Goal: Task Accomplishment & Management: Use online tool/utility

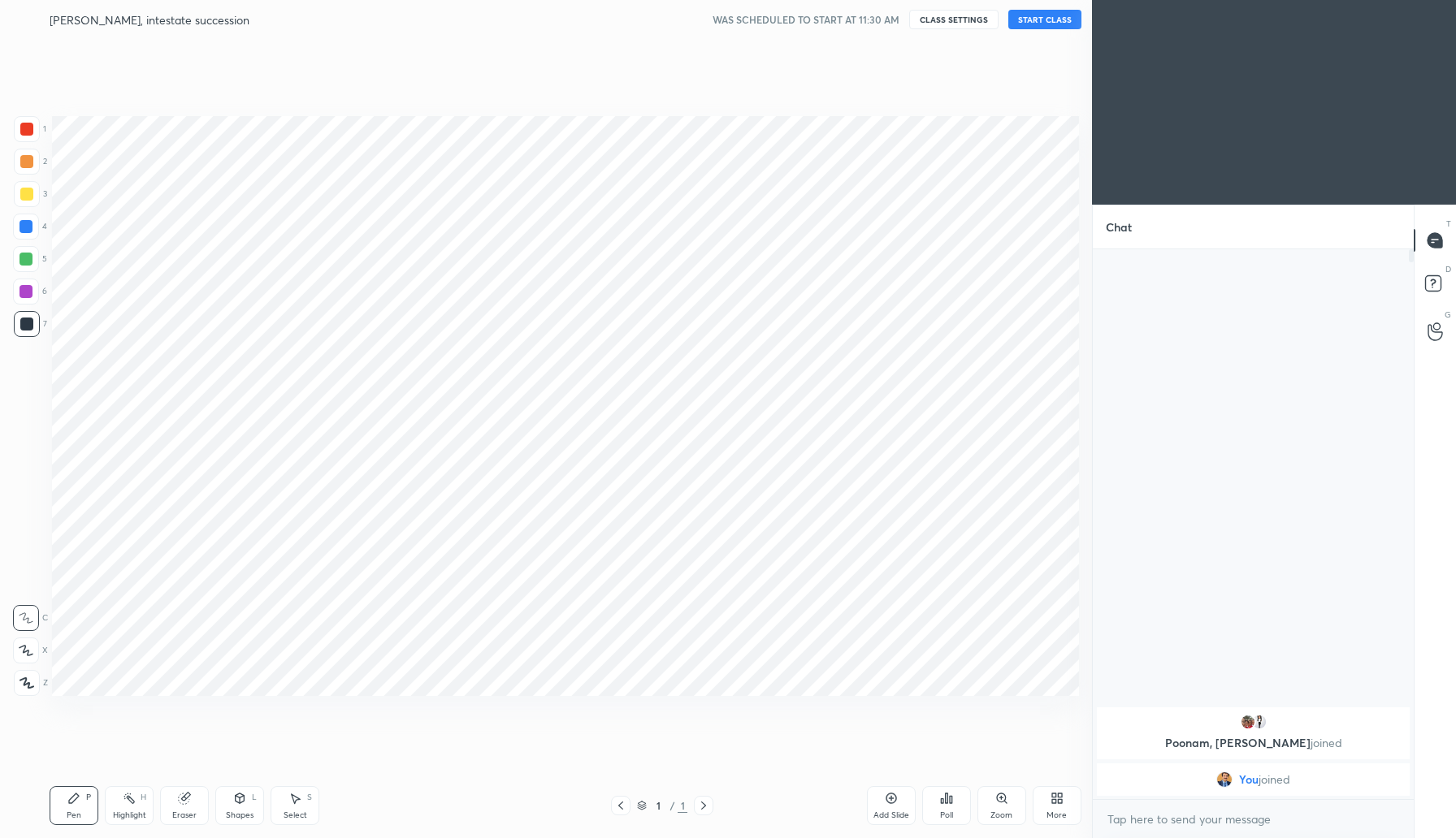
scroll to position [80484, 80232]
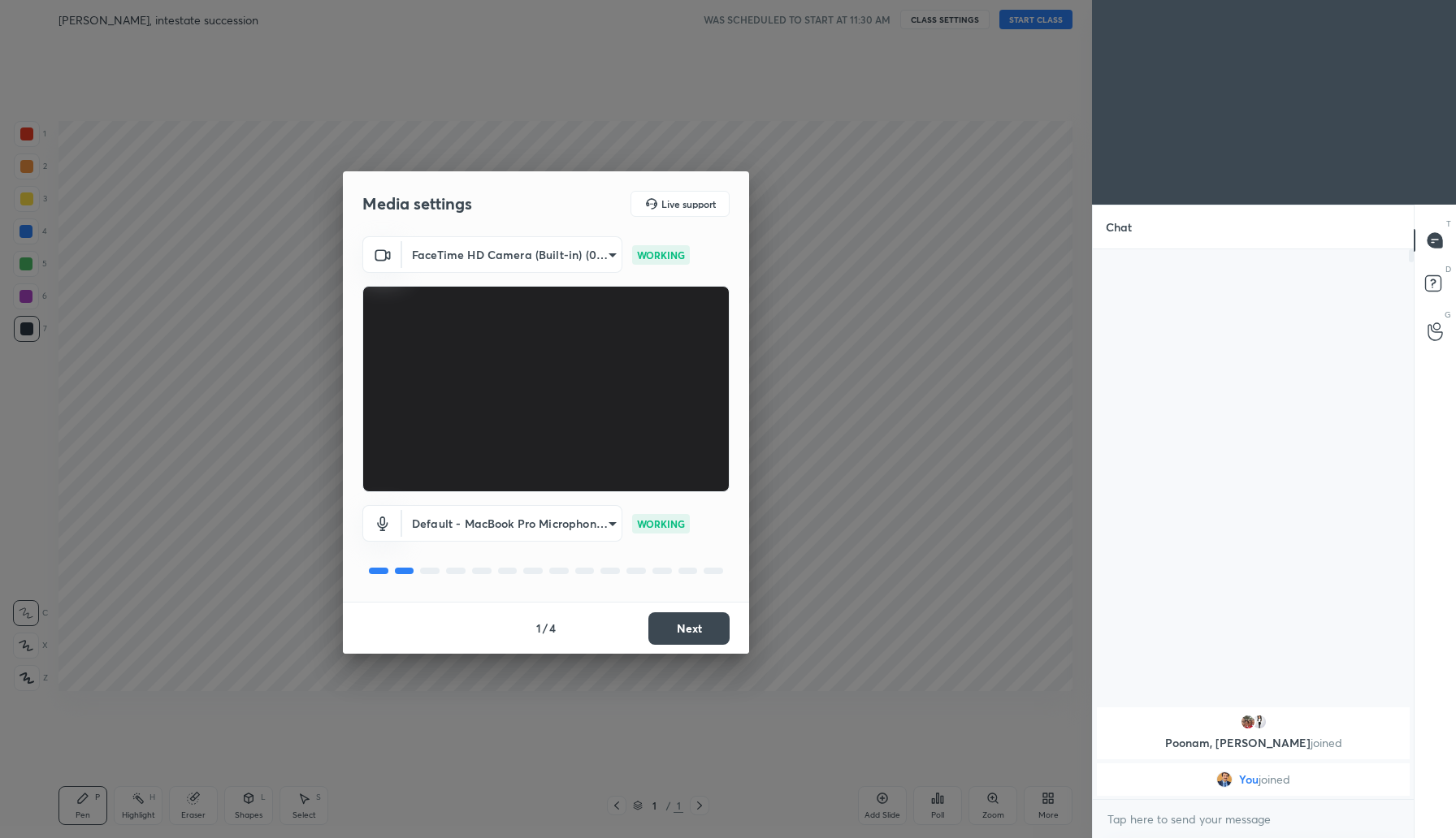
click at [705, 637] on button "Next" at bounding box center [689, 628] width 81 height 33
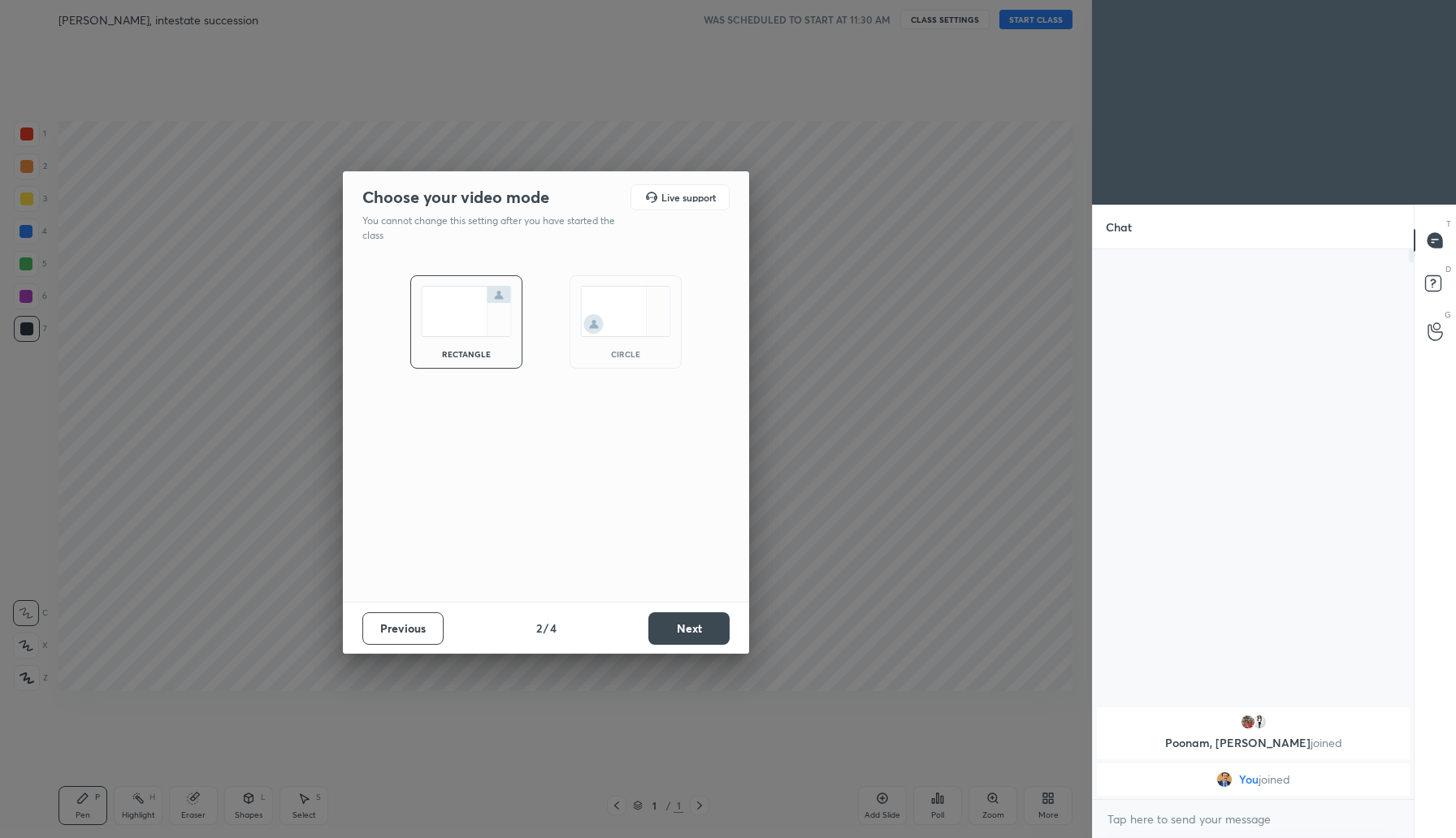
click at [704, 629] on button "Next" at bounding box center [689, 628] width 81 height 33
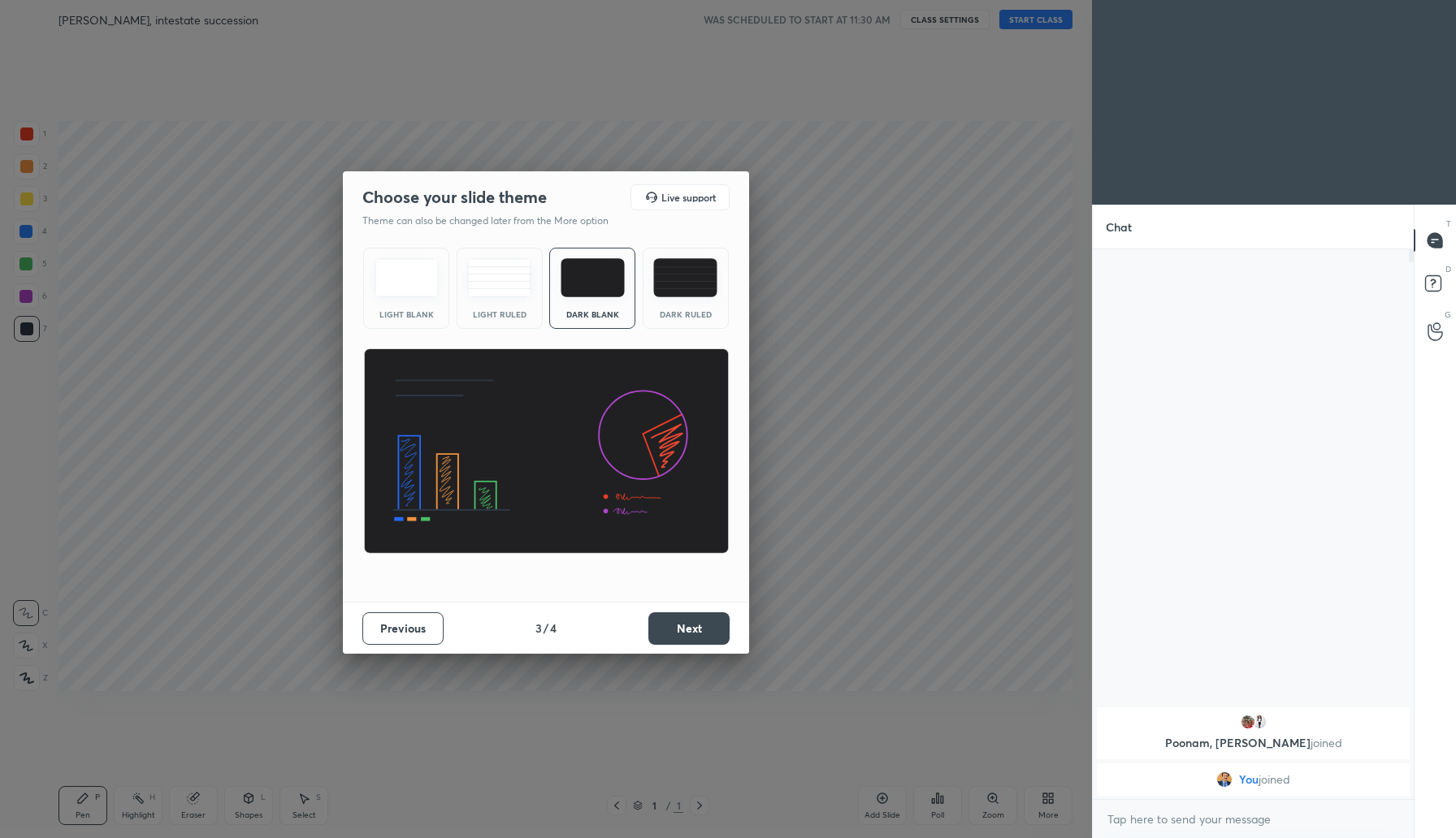
click at [704, 629] on button "Next" at bounding box center [689, 628] width 81 height 33
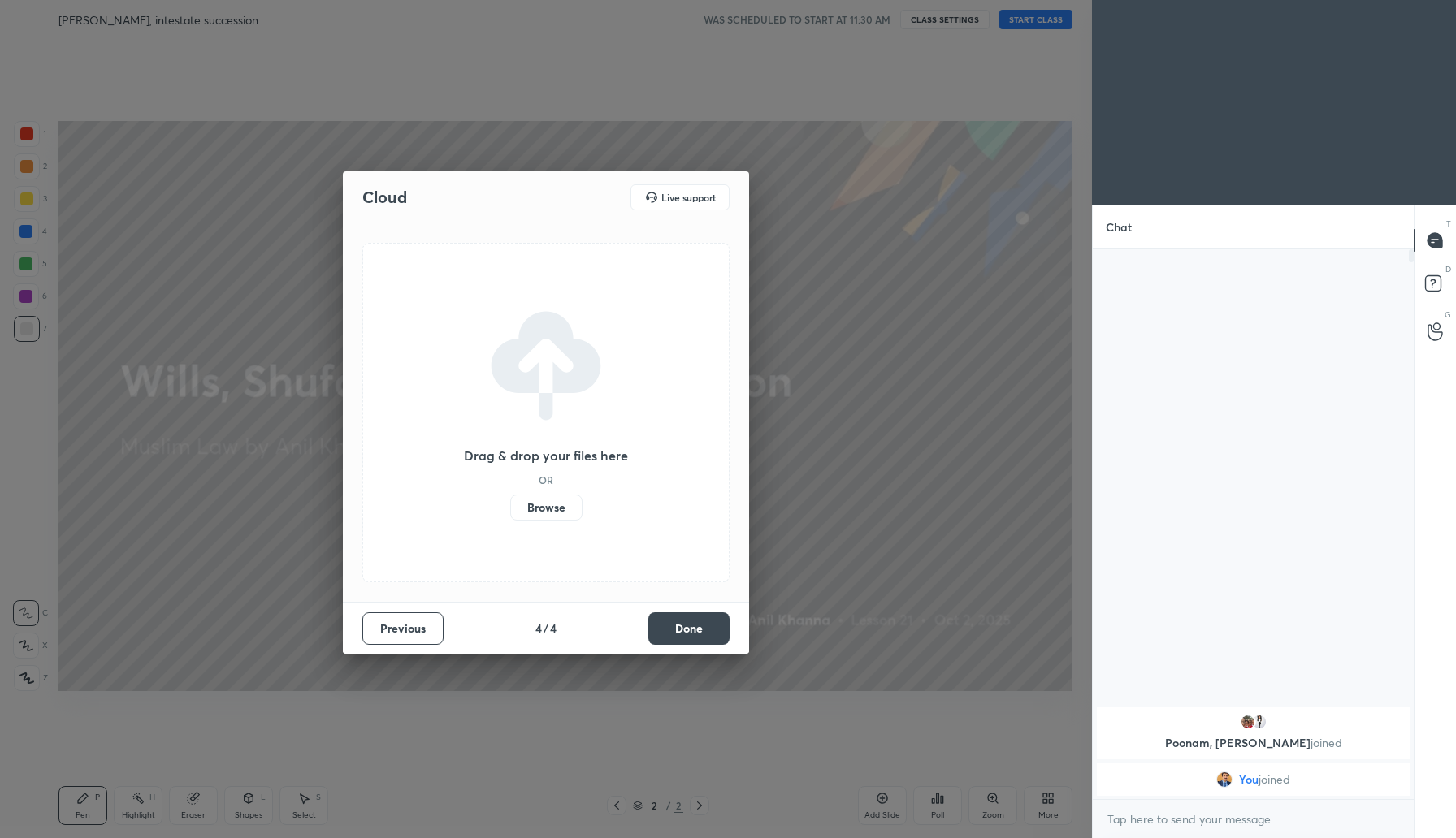
click at [704, 629] on button "Done" at bounding box center [689, 628] width 81 height 33
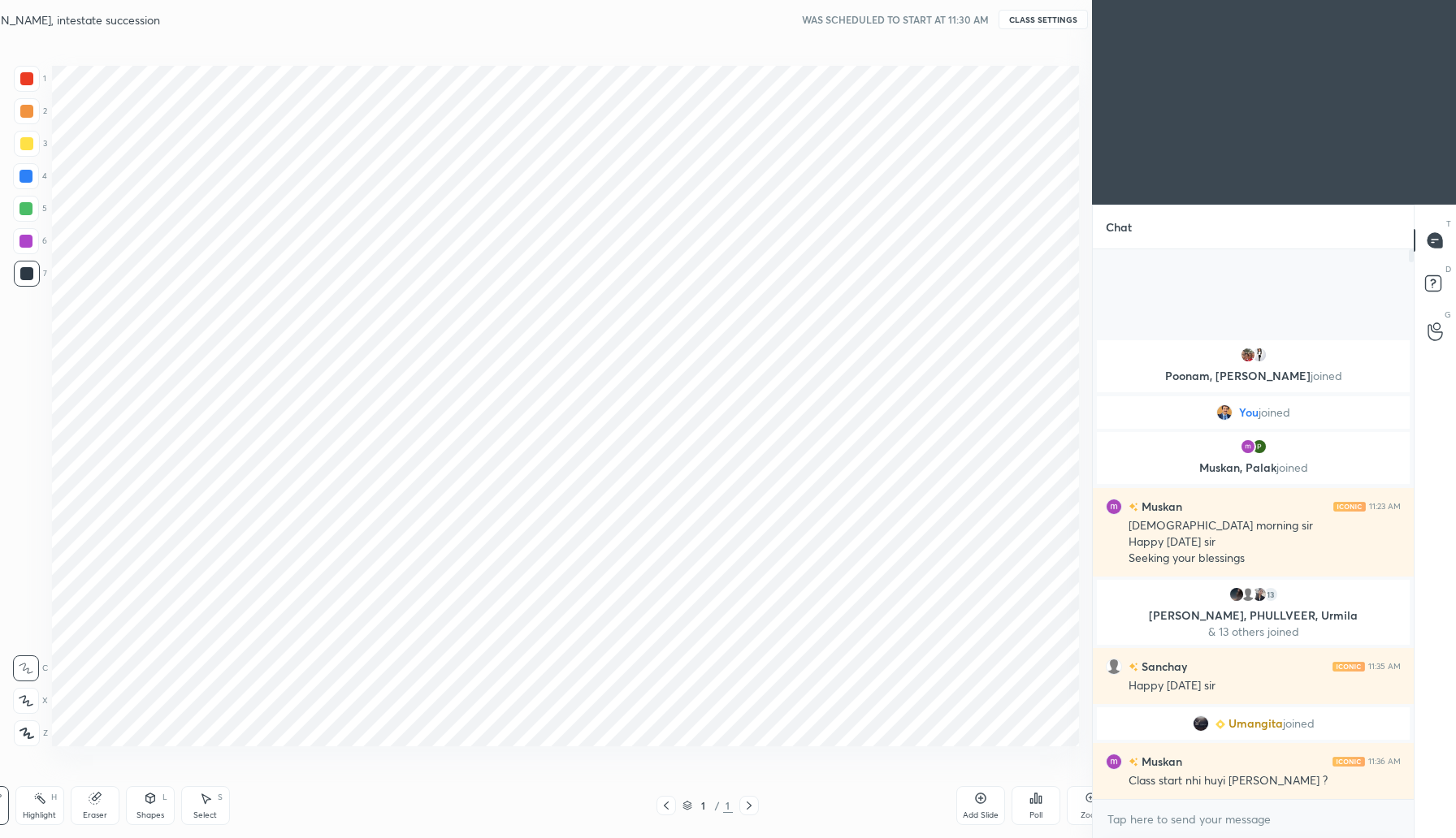
scroll to position [80484, 80232]
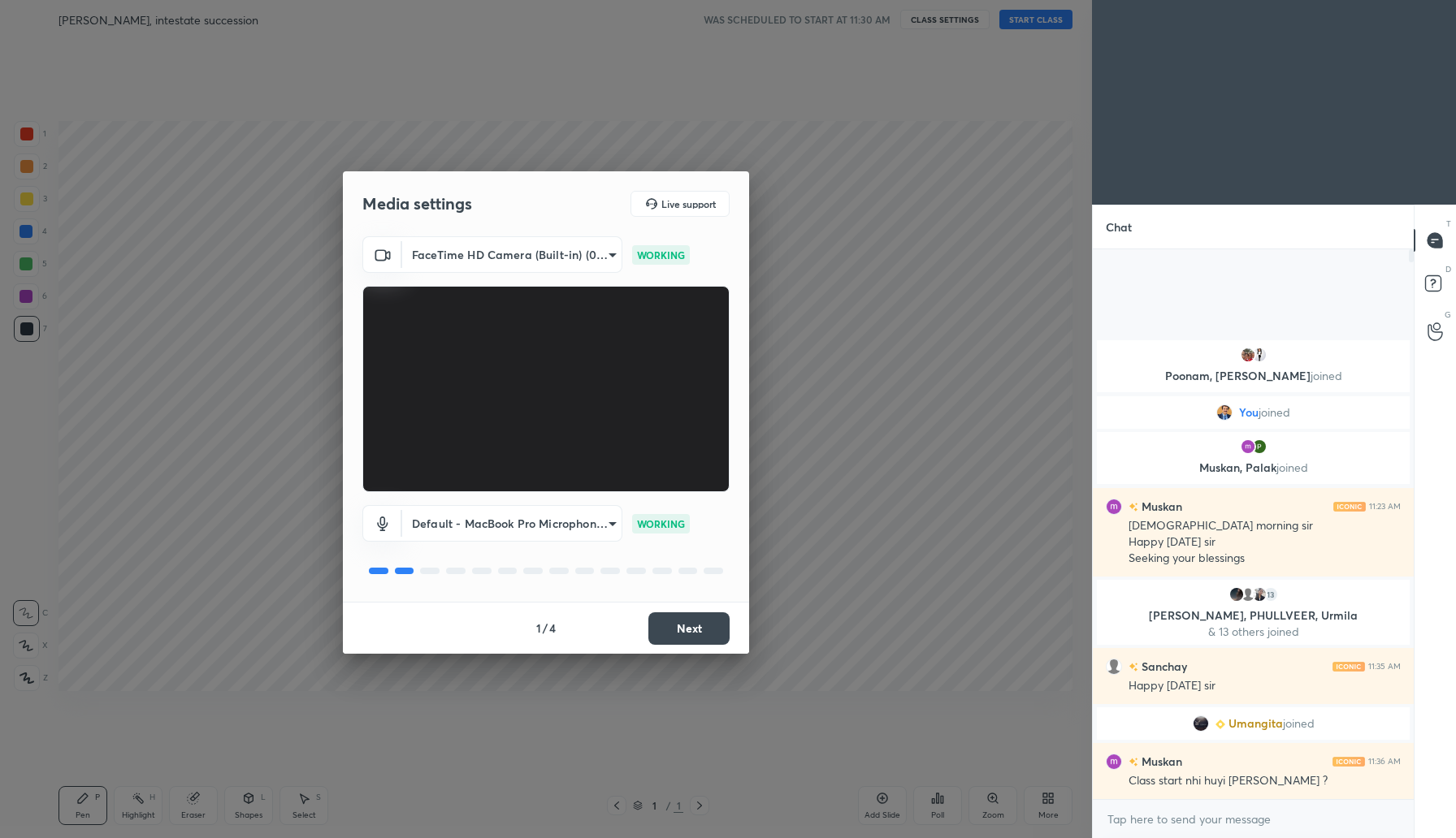
click at [688, 632] on button "Next" at bounding box center [689, 628] width 81 height 33
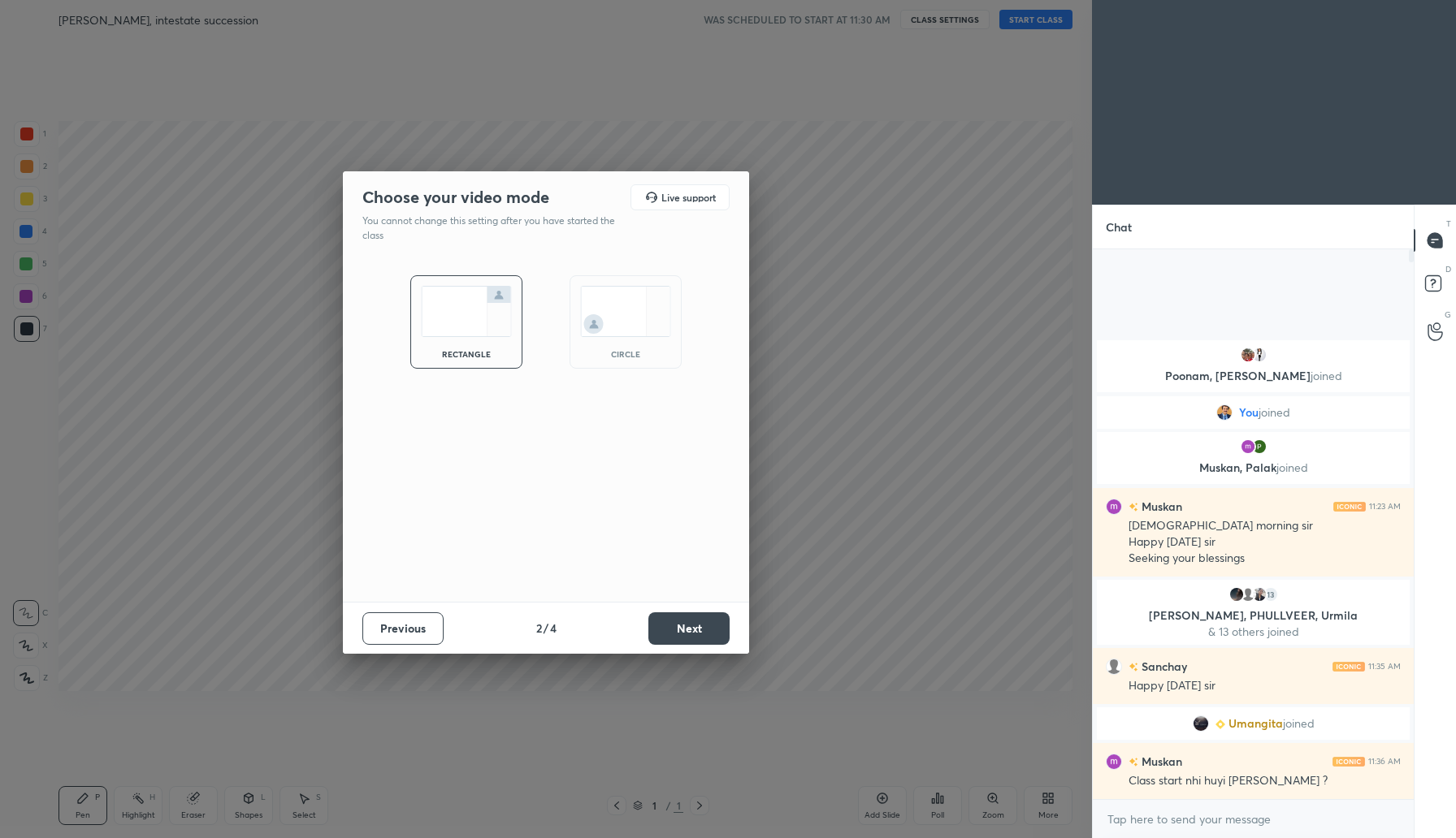
click at [688, 632] on button "Next" at bounding box center [689, 628] width 81 height 33
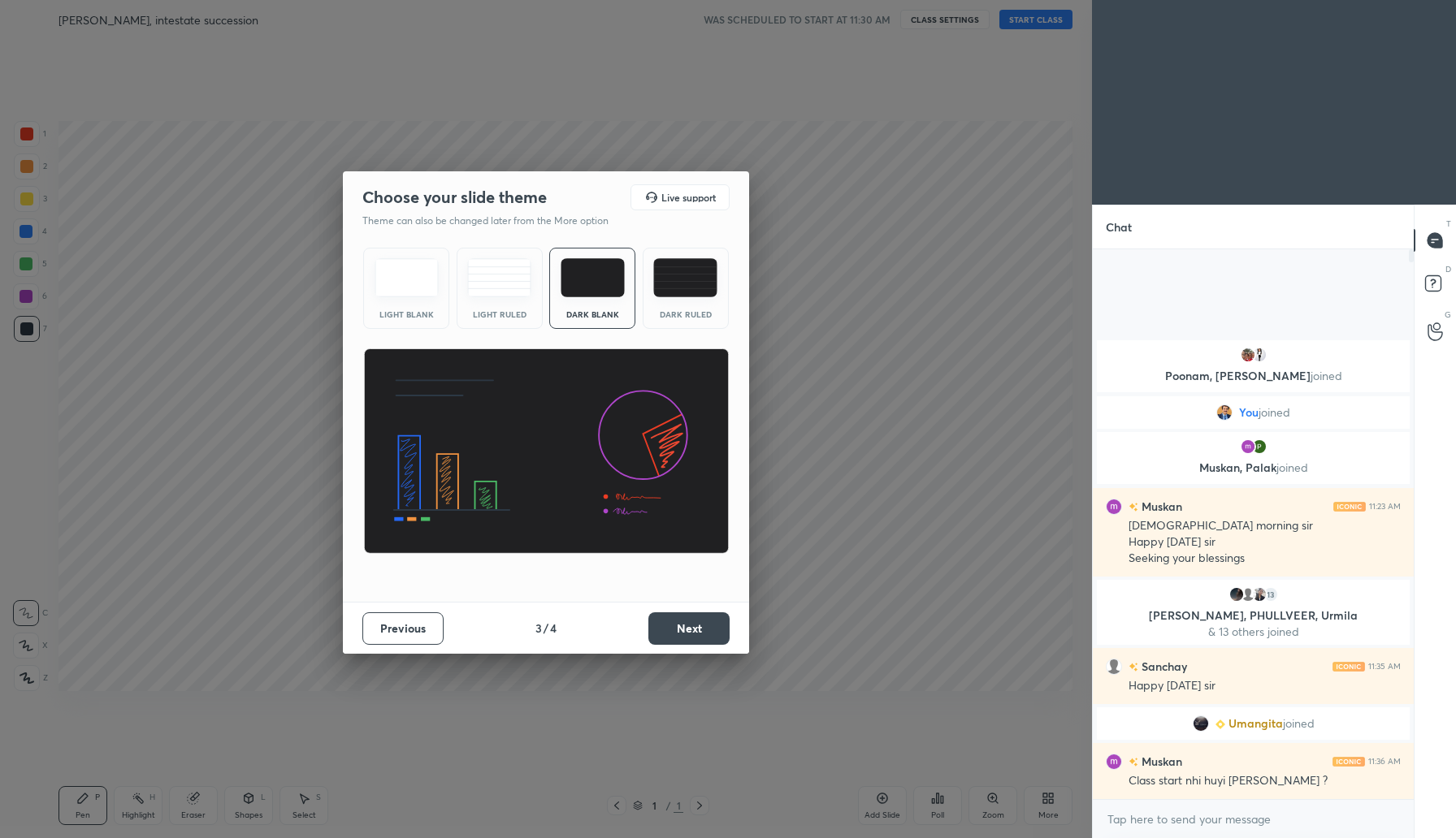
click at [688, 632] on button "Next" at bounding box center [689, 628] width 81 height 33
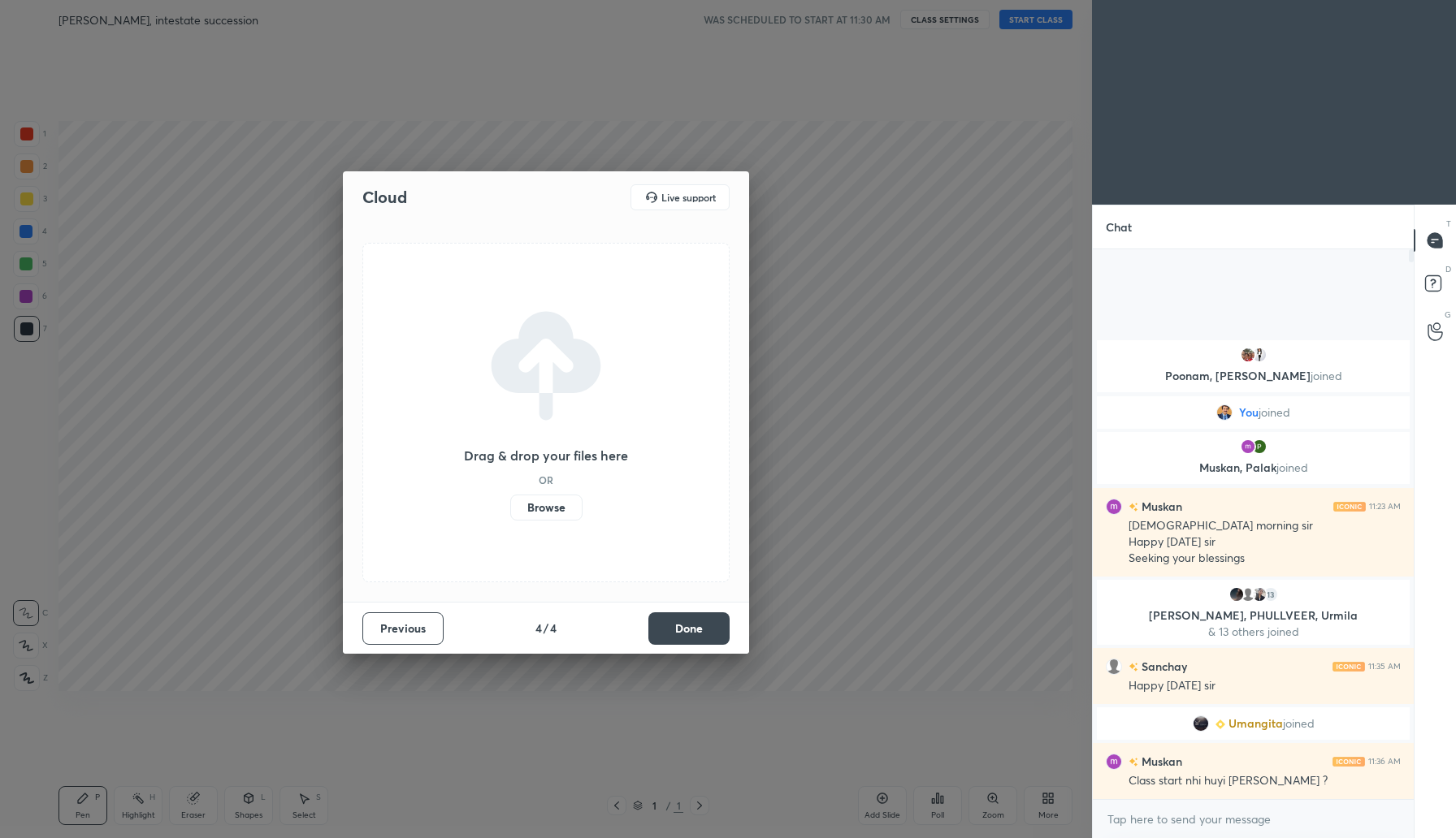
click at [688, 632] on button "Done" at bounding box center [689, 628] width 81 height 33
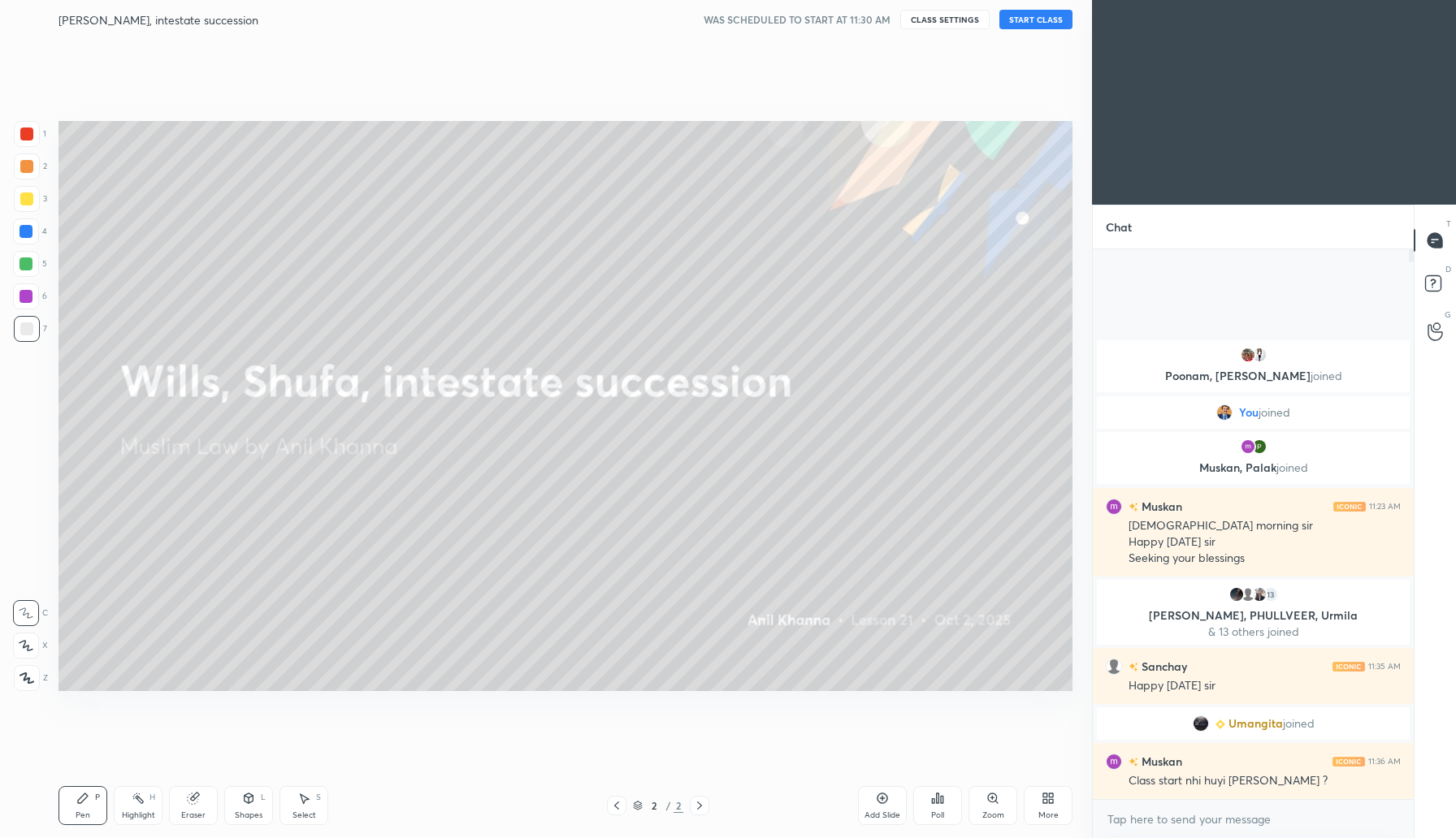
click at [1035, 19] on button "START CLASS" at bounding box center [1035, 20] width 73 height 20
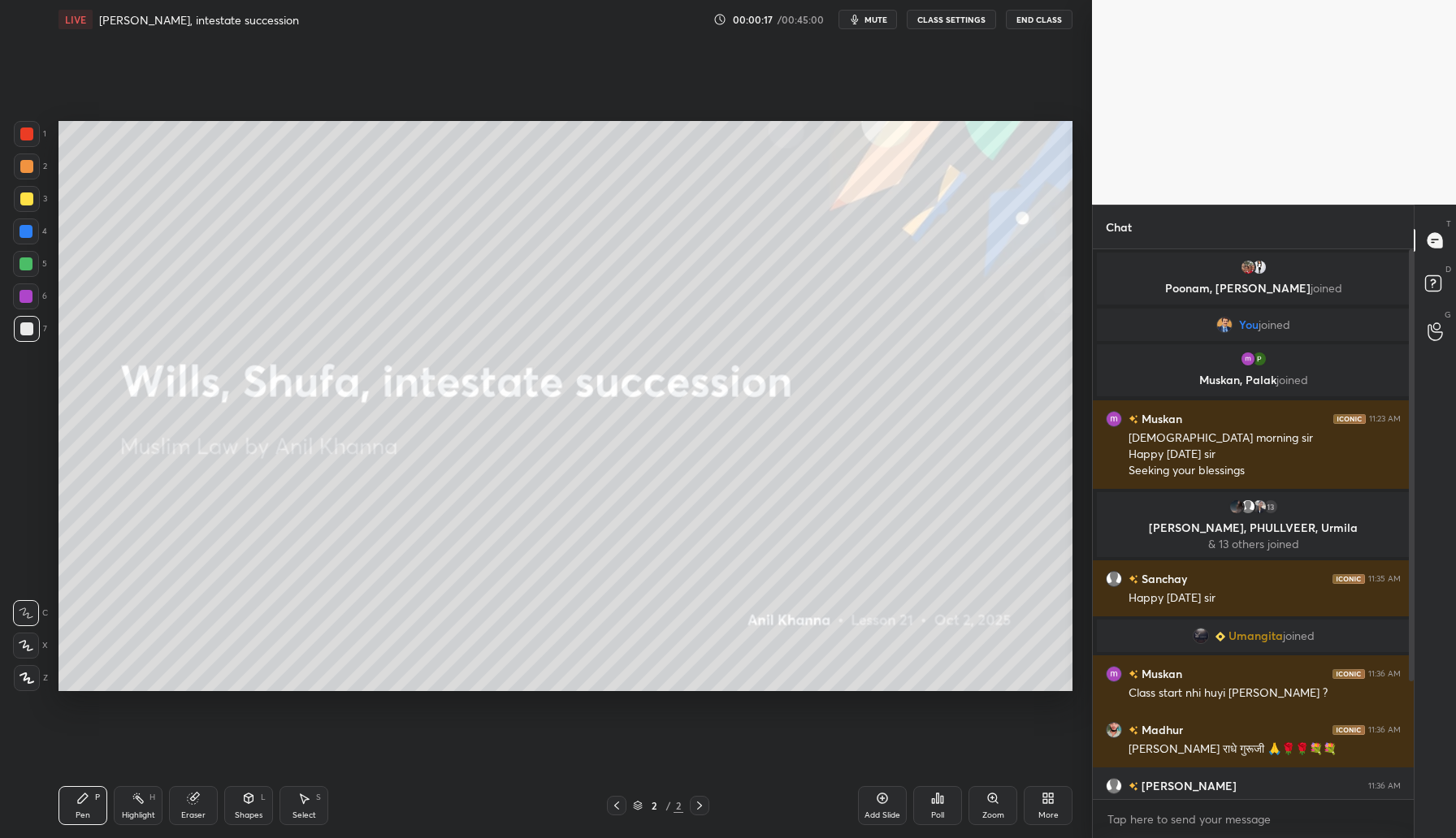
click at [889, 800] on div "Add Slide" at bounding box center [882, 805] width 49 height 39
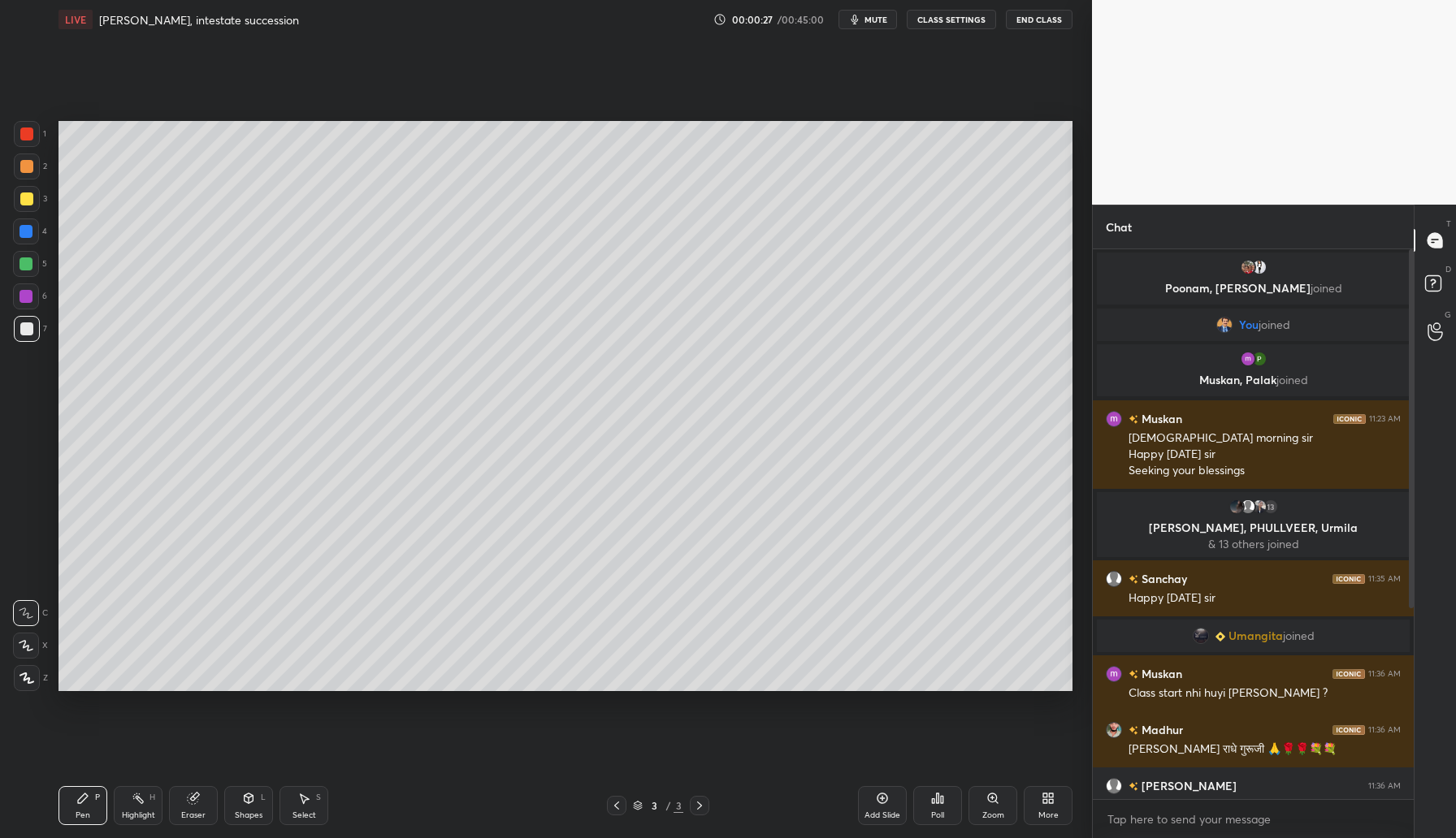
scroll to position [322, 0]
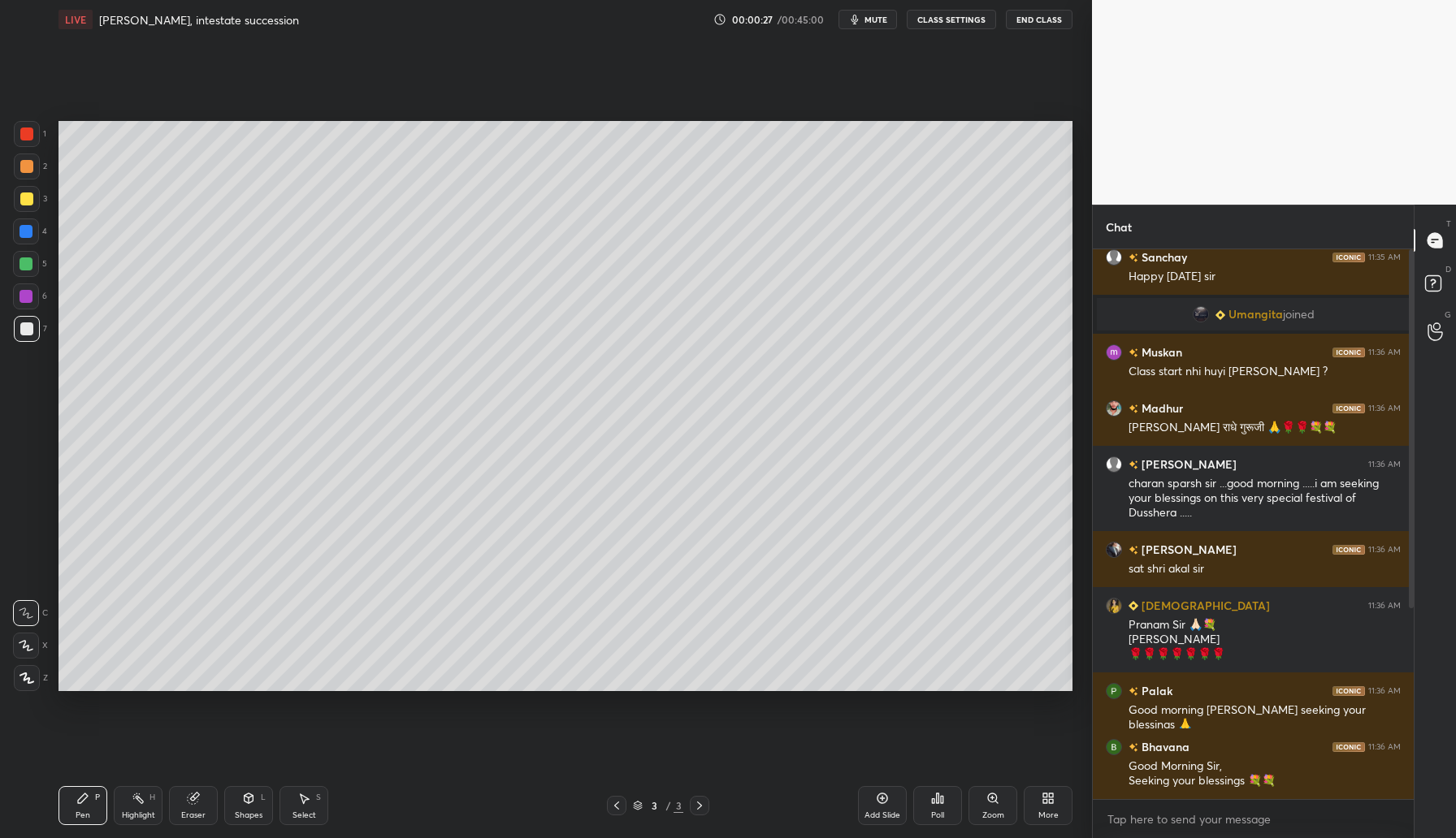
drag, startPoint x: 1410, startPoint y: 550, endPoint x: 1437, endPoint y: 831, distance: 282.3
click at [1434, 813] on div "Chat Poonam, Inder joined You joined Muskan, Palak joined Muskan 11:23 AM Gud m…" at bounding box center [1274, 521] width 364 height 633
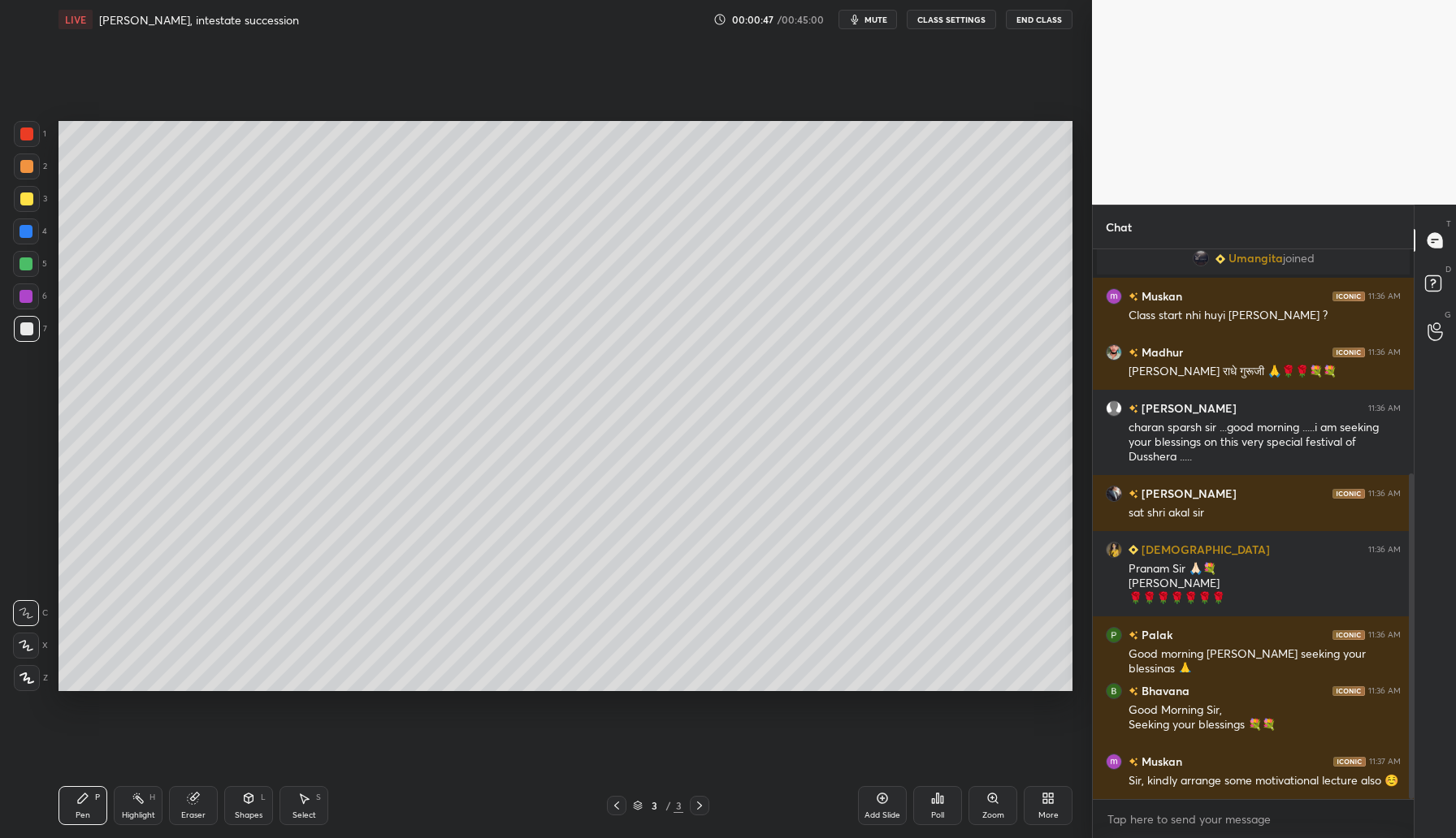
scroll to position [433, 0]
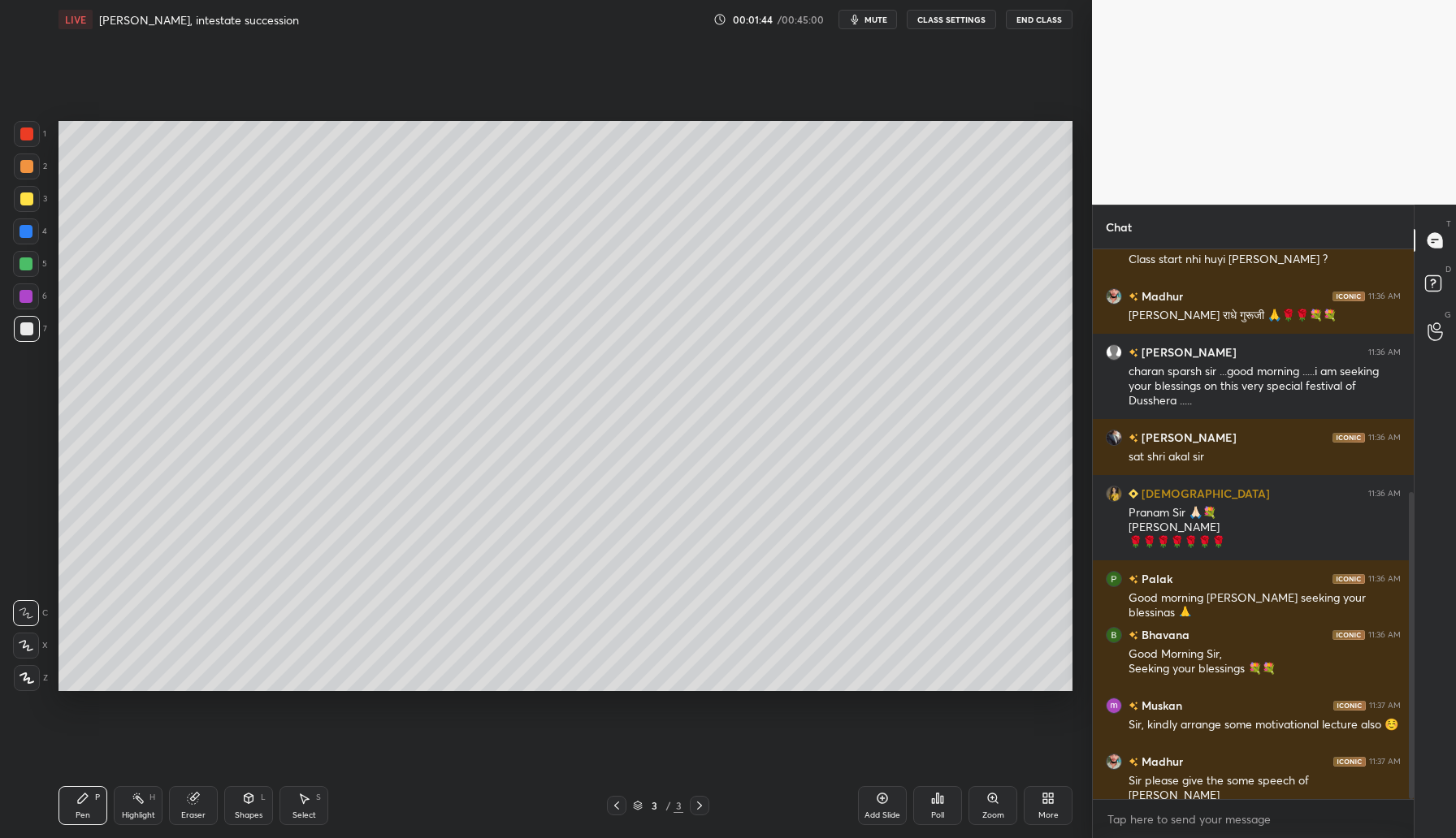
click at [877, 800] on icon at bounding box center [882, 798] width 11 height 11
click at [619, 803] on icon at bounding box center [617, 805] width 13 height 13
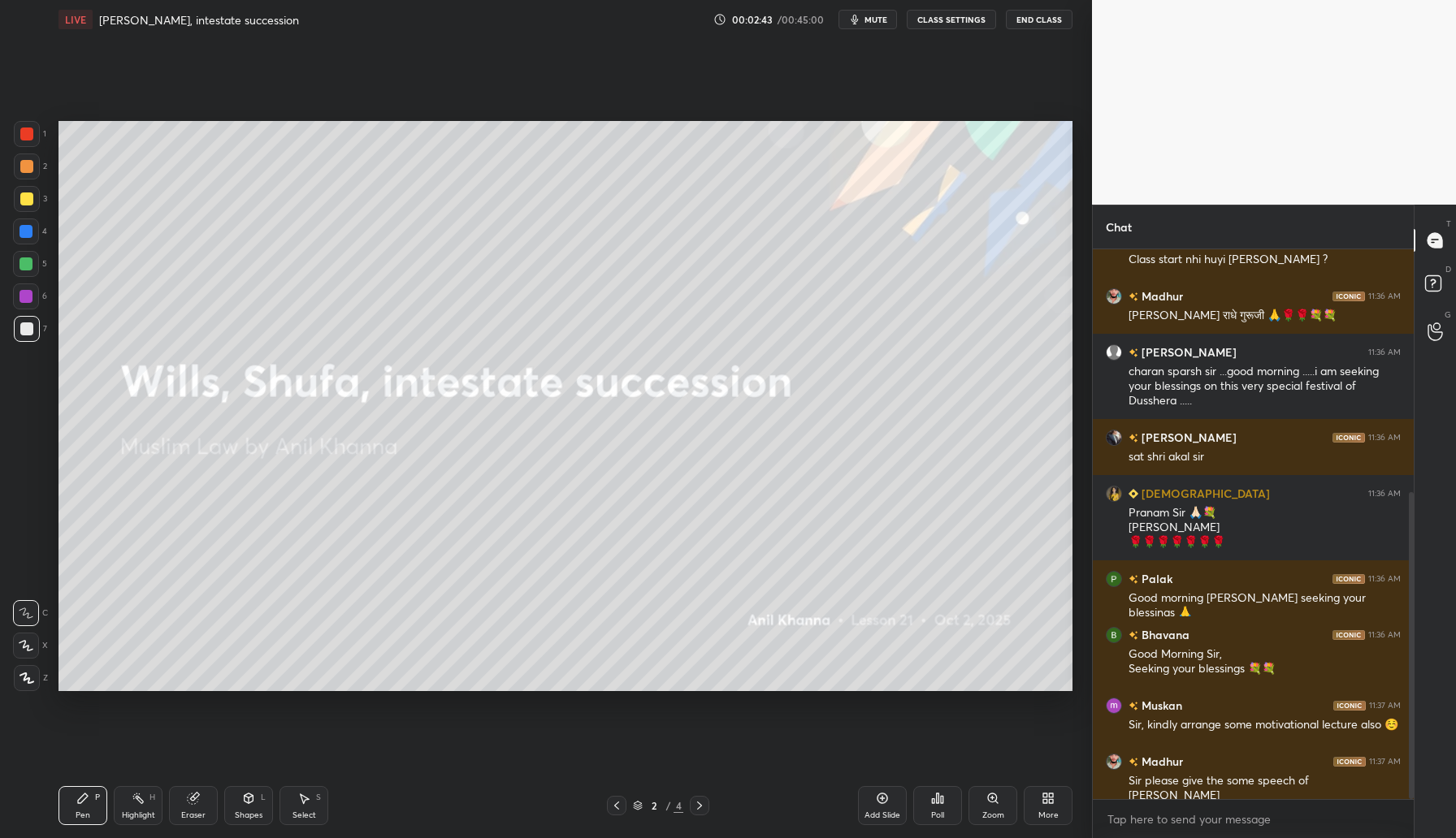
click at [889, 803] on div "Add Slide" at bounding box center [882, 805] width 49 height 39
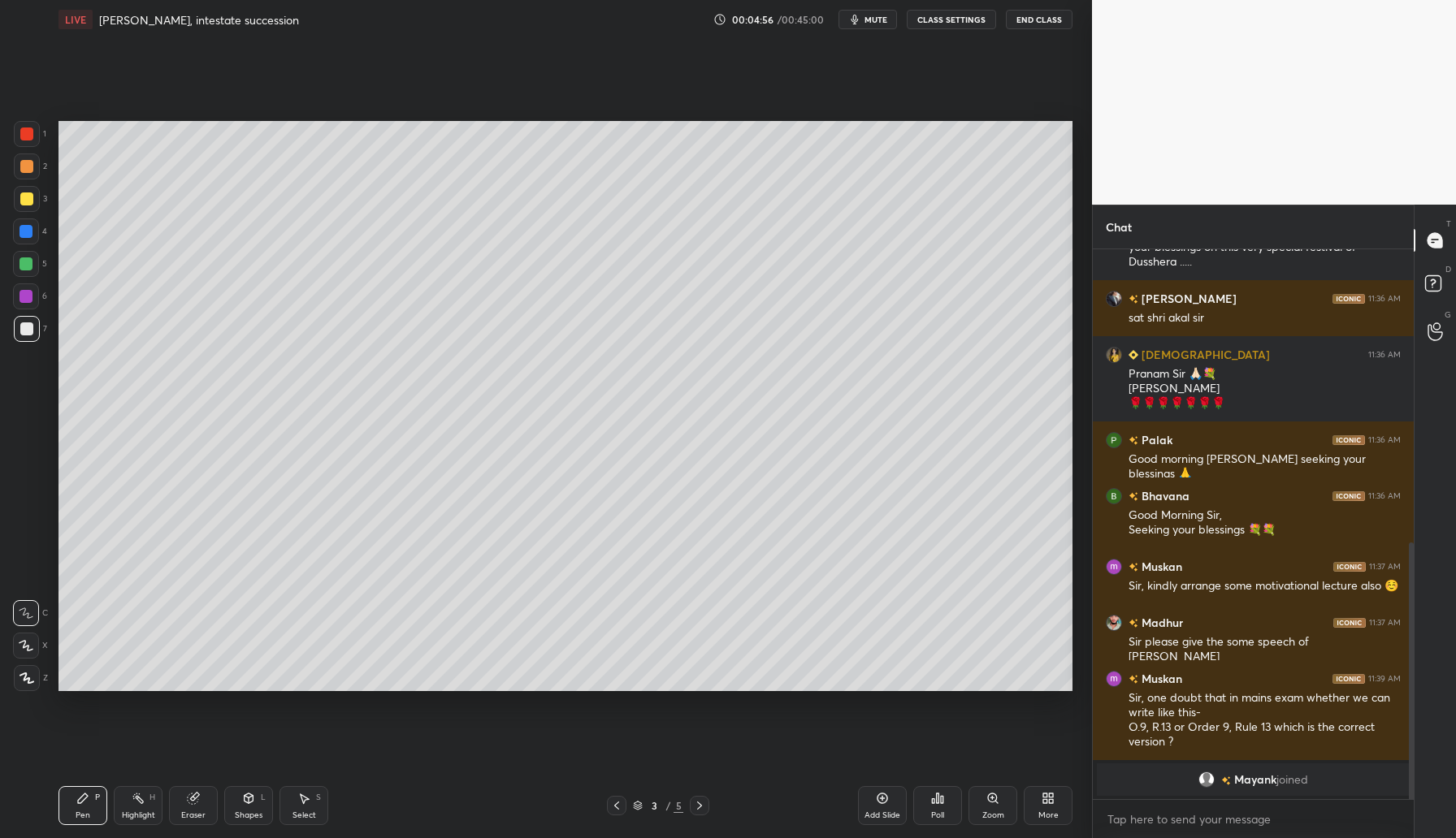
scroll to position [628, 0]
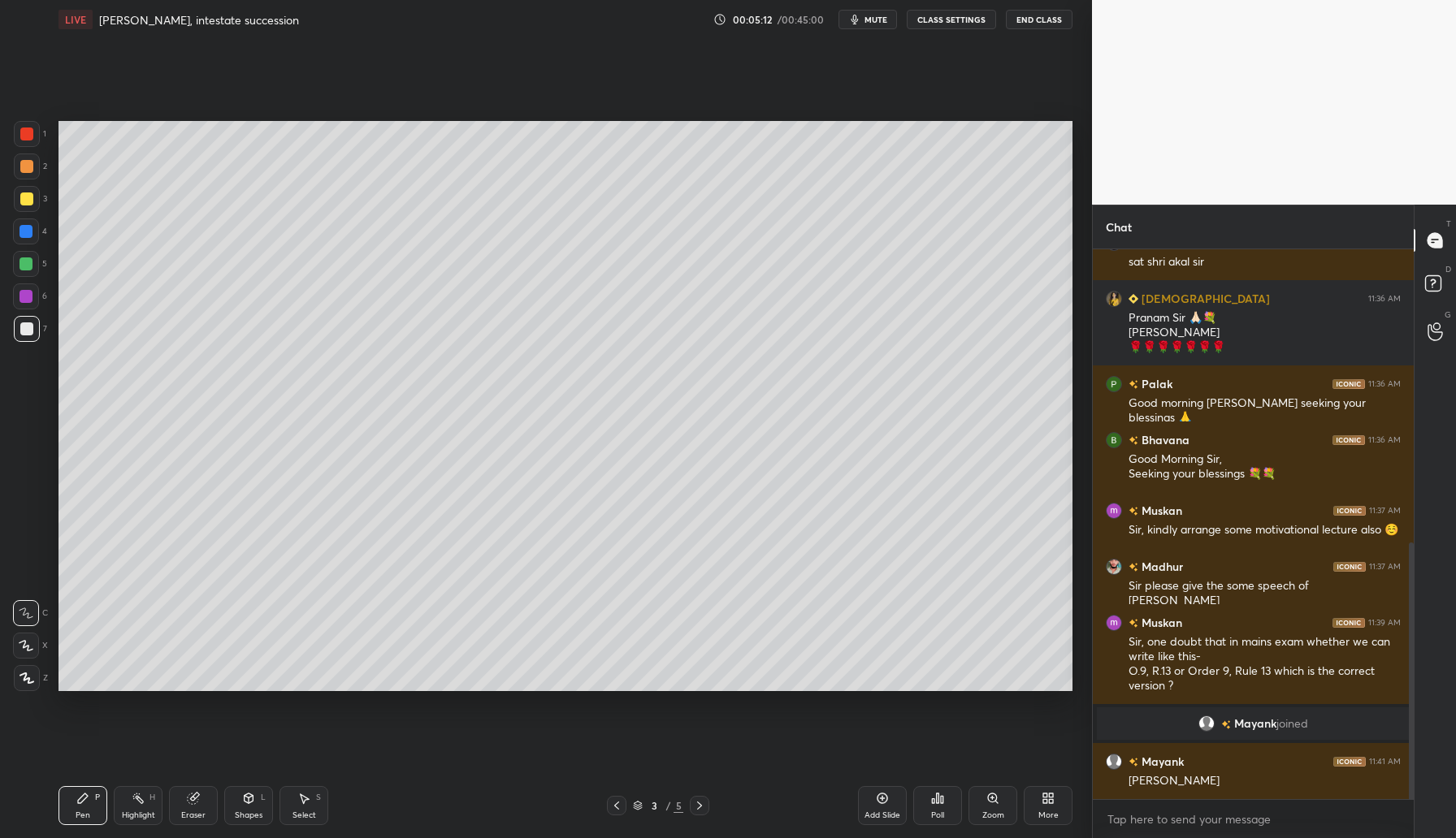
click at [885, 799] on icon at bounding box center [882, 798] width 13 height 13
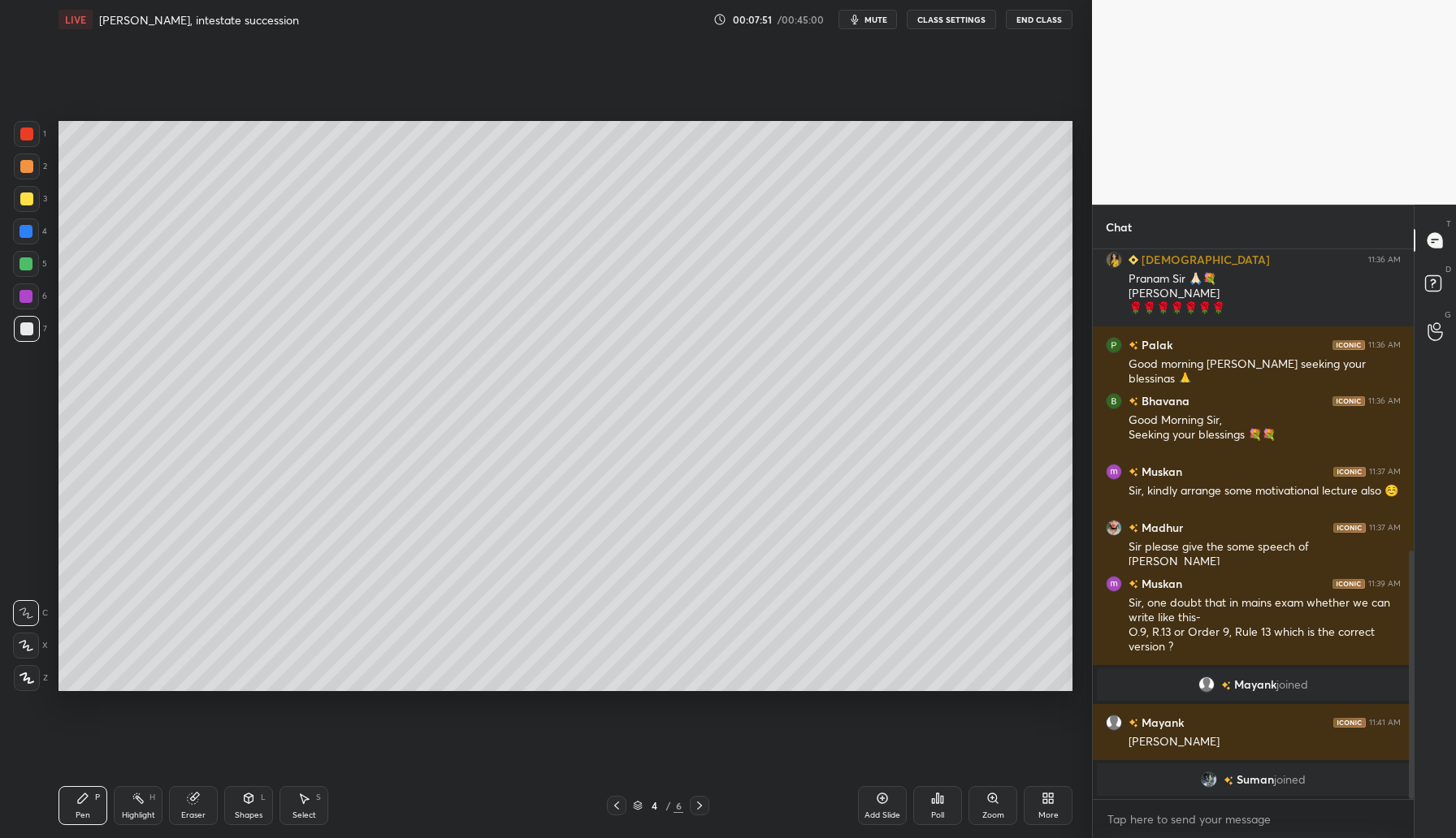
click at [21, 680] on icon at bounding box center [27, 677] width 15 height 11
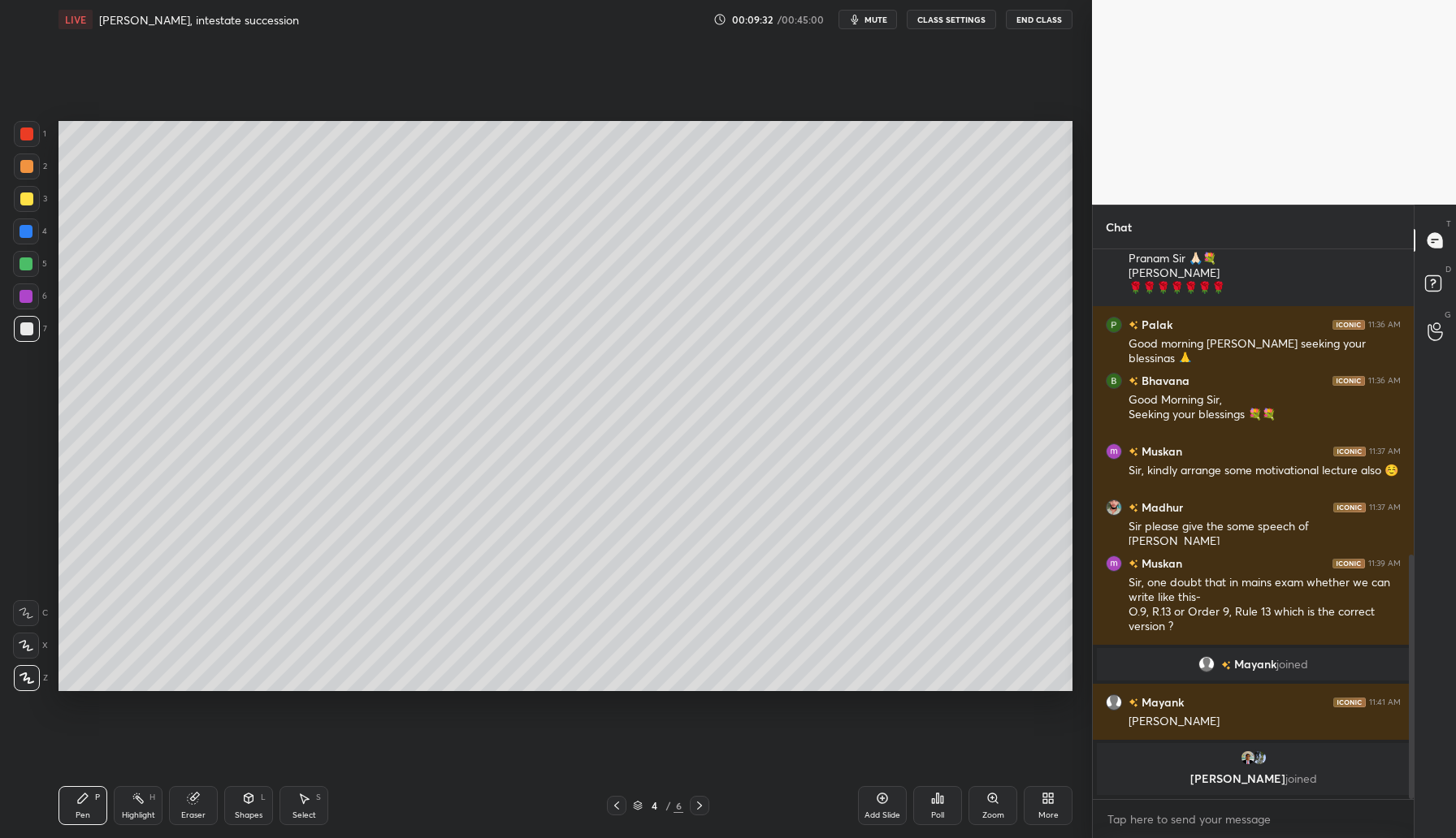
click at [885, 800] on icon at bounding box center [882, 798] width 13 height 13
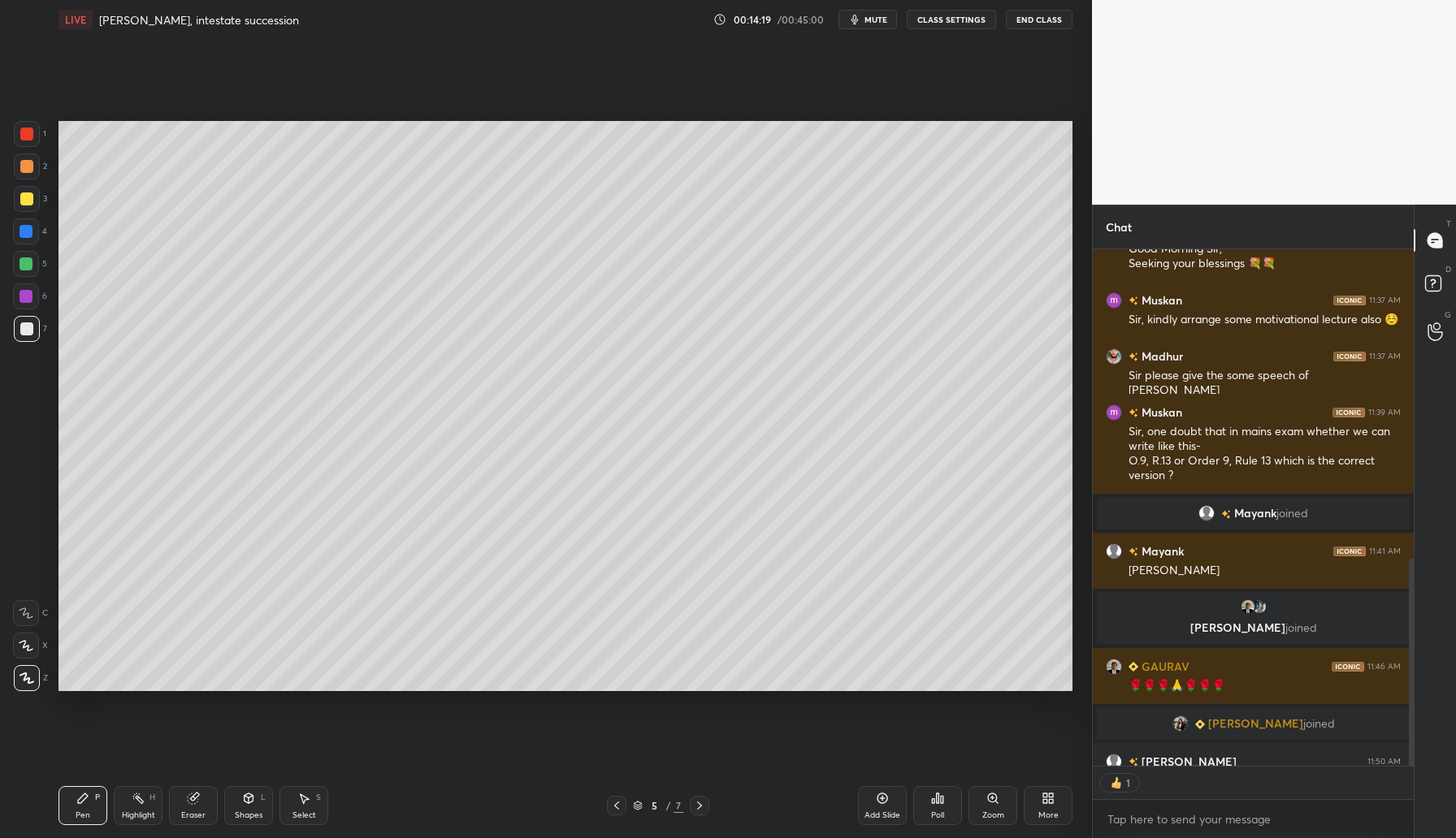
scroll to position [6, 6]
click at [893, 802] on div "Add Slide" at bounding box center [882, 805] width 49 height 39
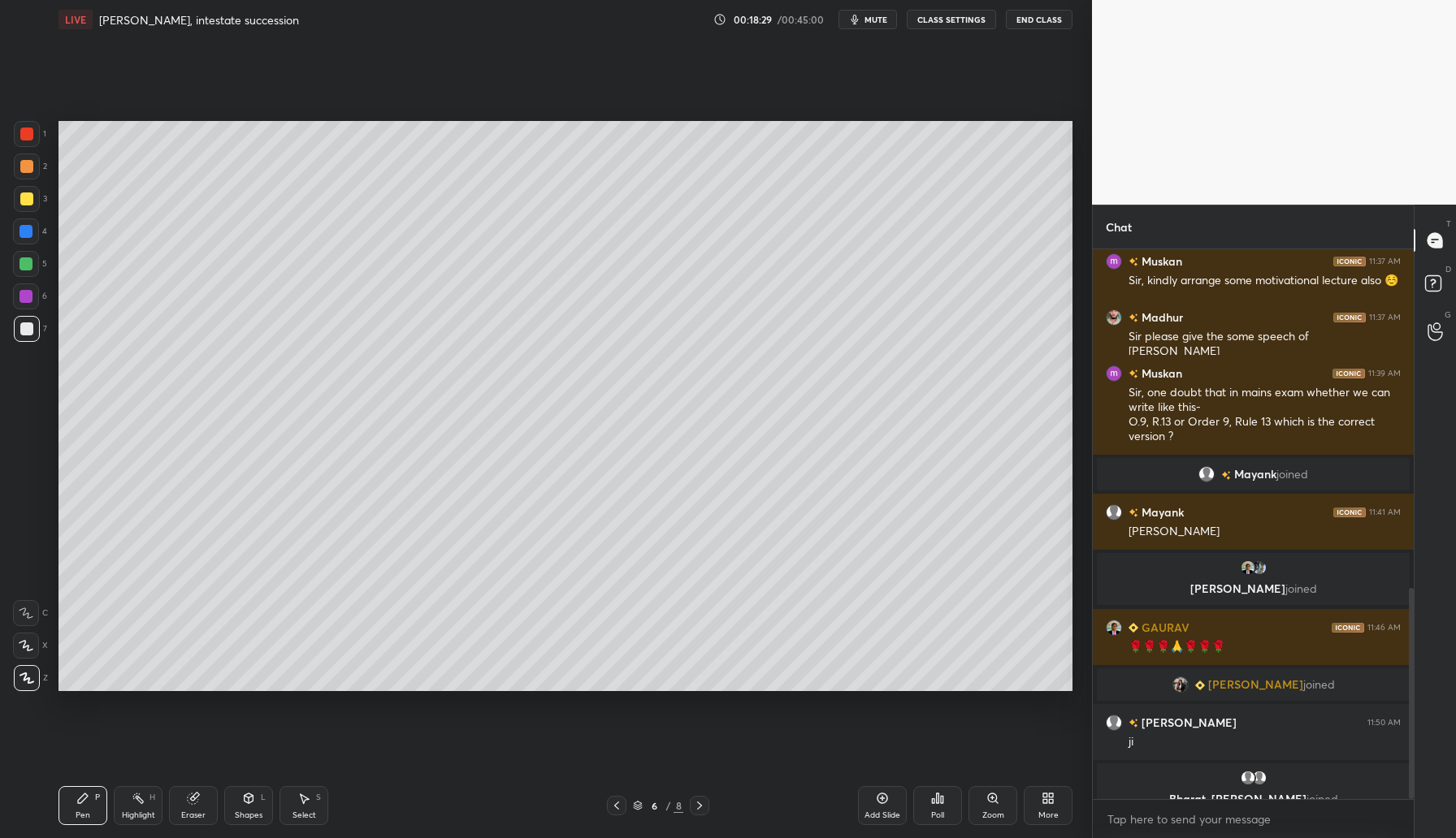
scroll to position [880, 0]
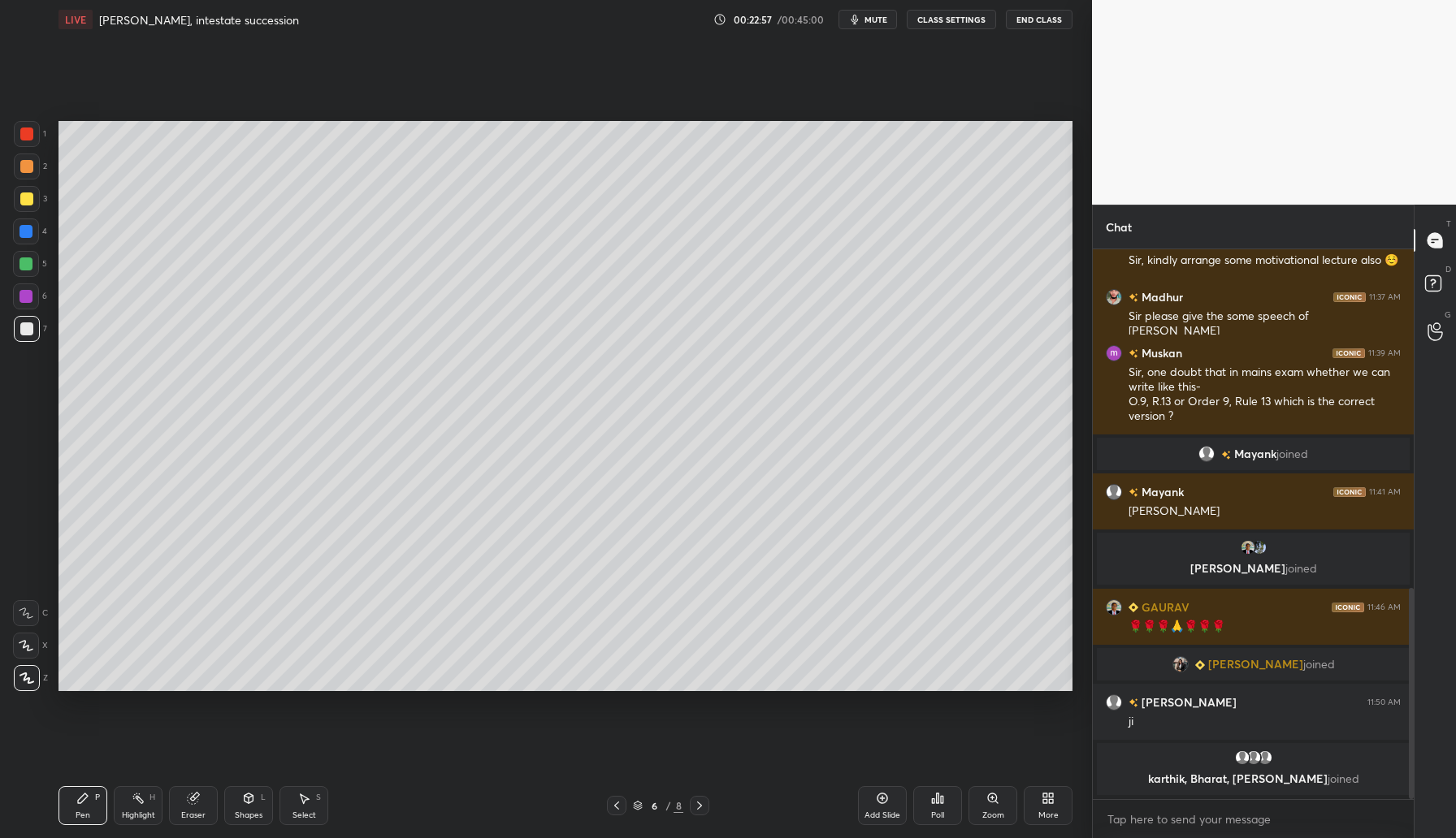
click at [882, 796] on icon at bounding box center [882, 798] width 13 height 13
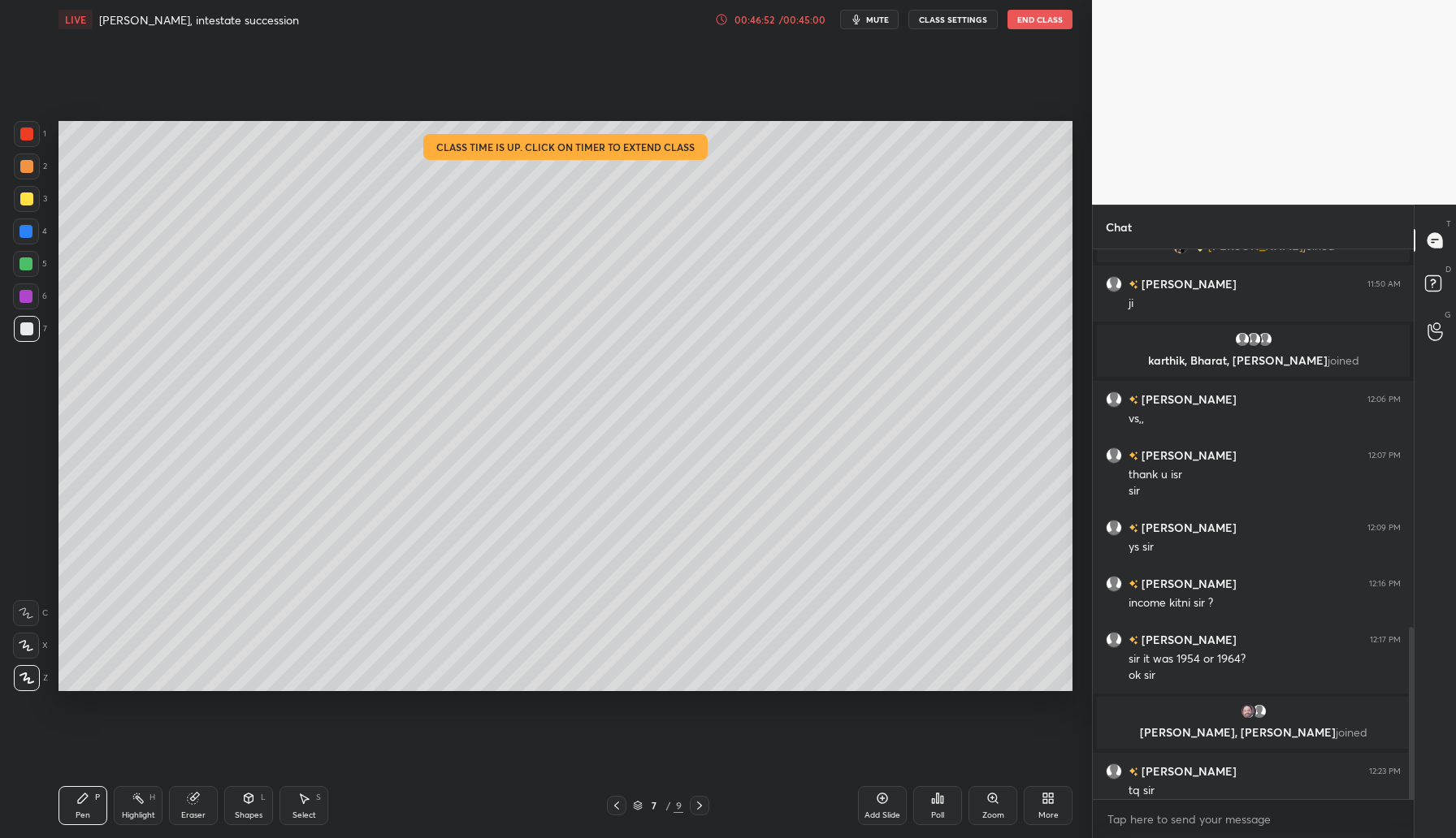
scroll to position [1203, 0]
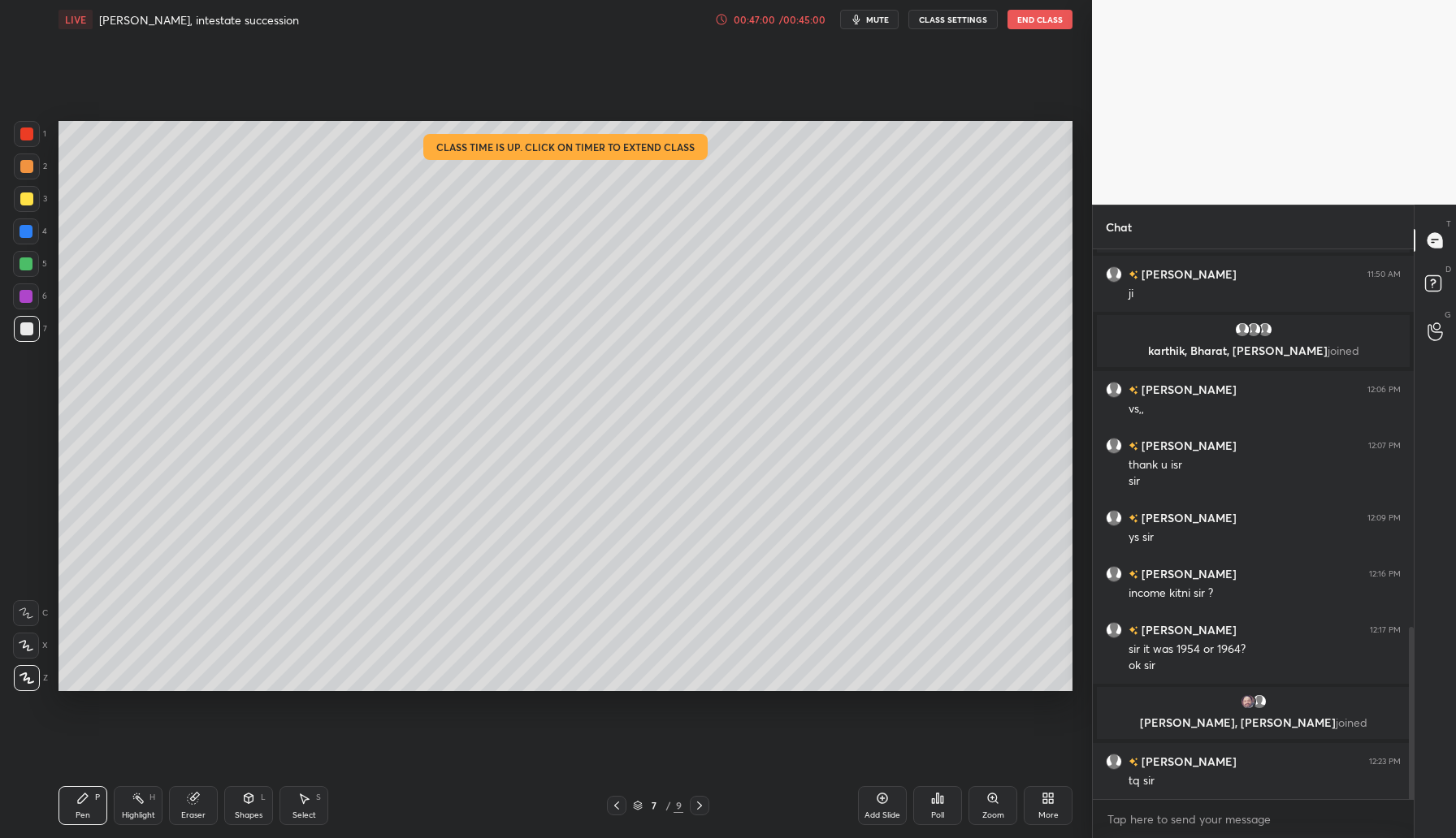
click at [1040, 20] on button "End Class" at bounding box center [1039, 20] width 65 height 20
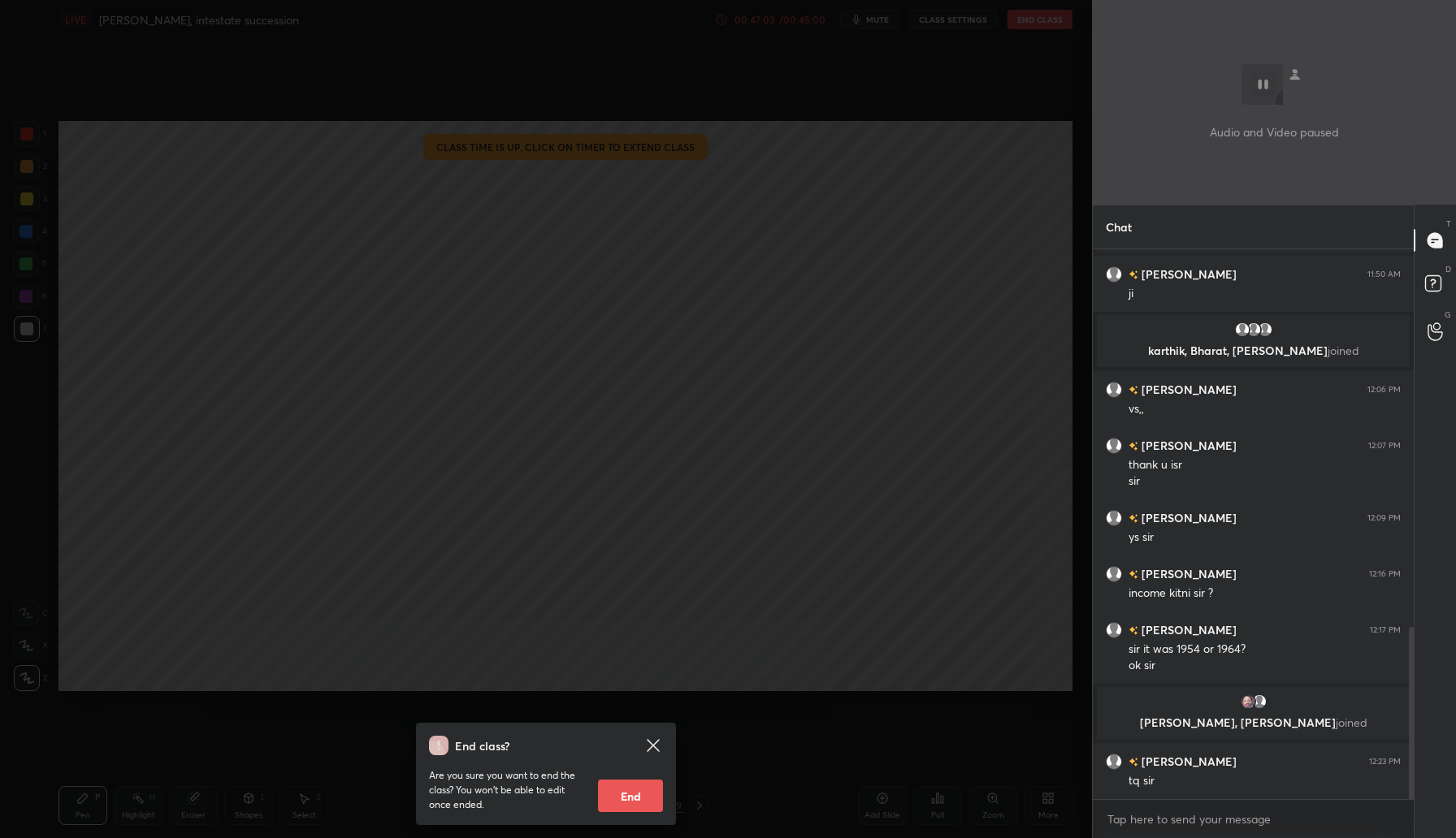
click at [644, 794] on button "End" at bounding box center [630, 796] width 65 height 33
type textarea "x"
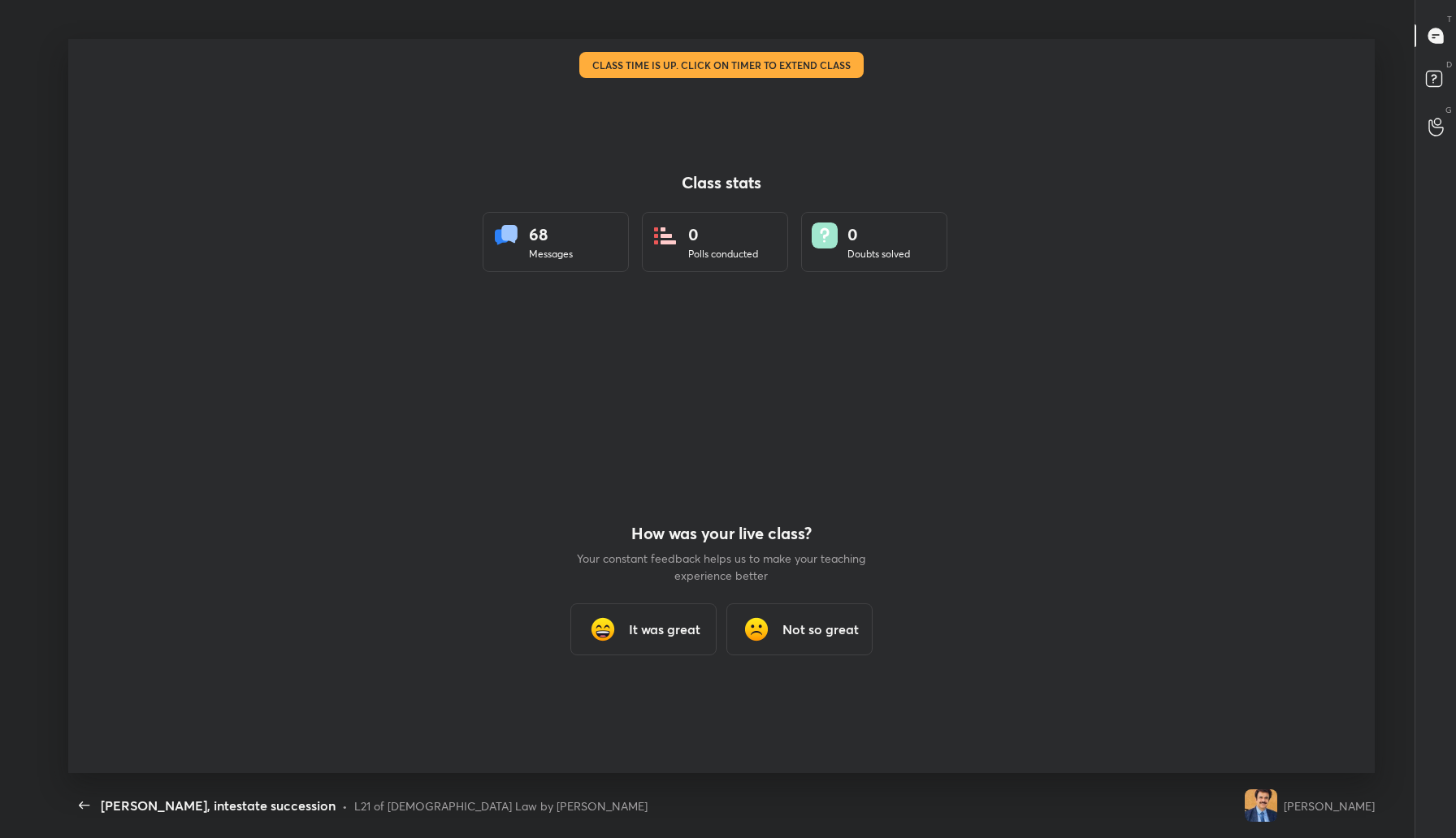
scroll to position [734, 1443]
click at [686, 632] on h3 "It was great" at bounding box center [665, 629] width 72 height 20
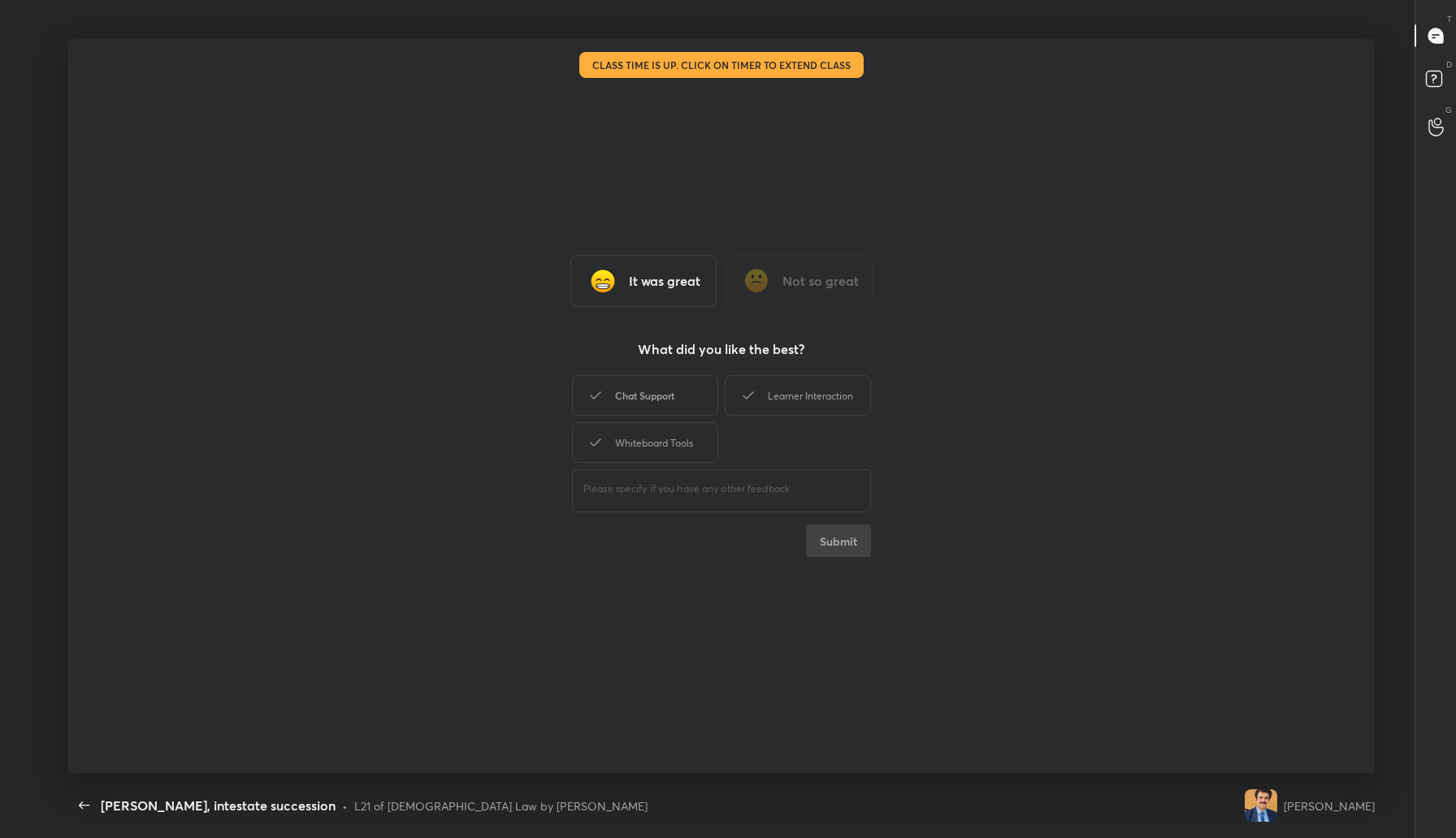
click at [679, 390] on div "Chat Support" at bounding box center [645, 396] width 146 height 41
click at [793, 400] on div "Learner Interaction" at bounding box center [797, 396] width 146 height 41
click at [670, 424] on div "Whiteboard Tools" at bounding box center [645, 442] width 146 height 41
click at [841, 548] on button "Submit" at bounding box center [838, 540] width 65 height 33
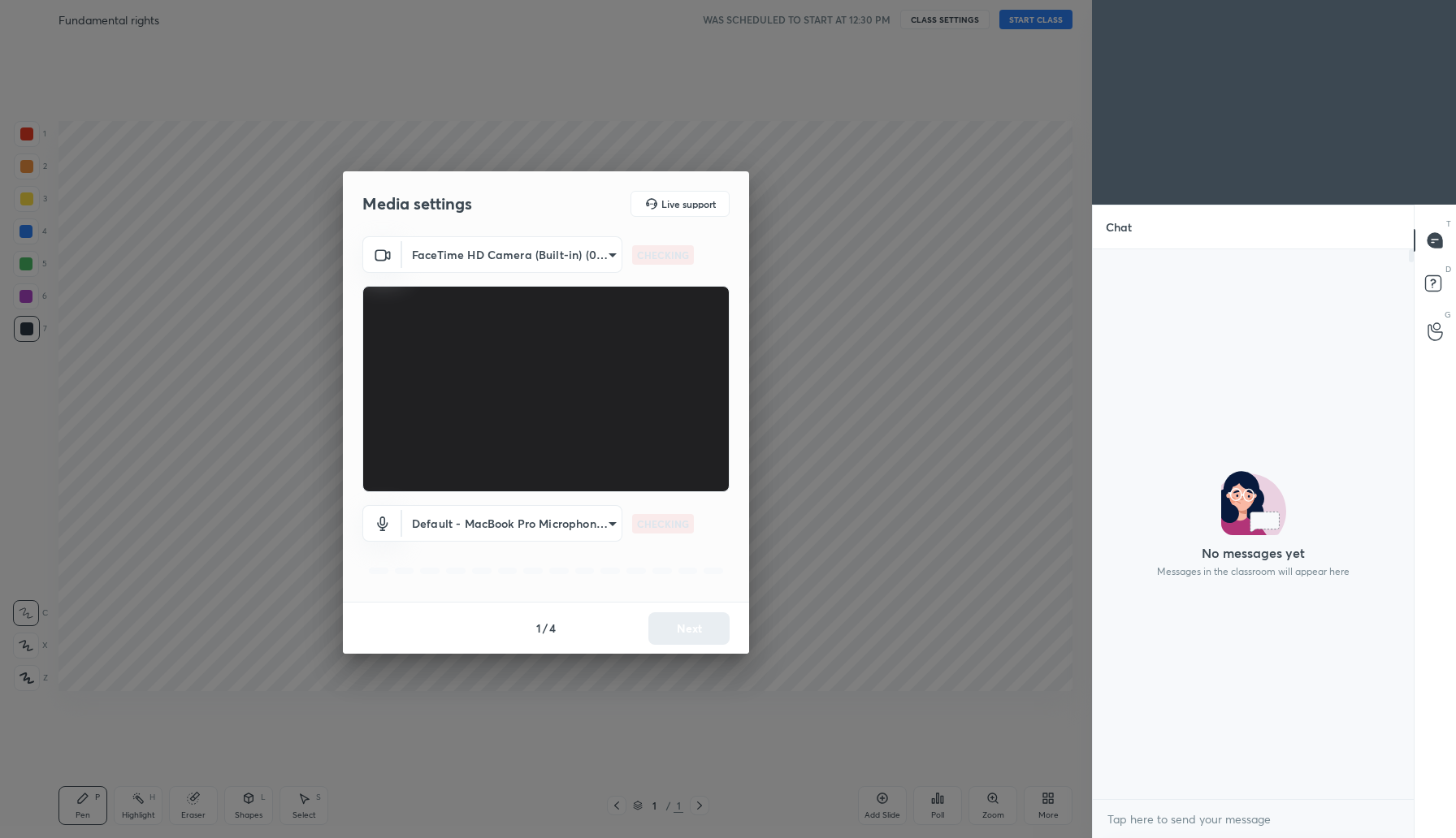
scroll to position [5, 6]
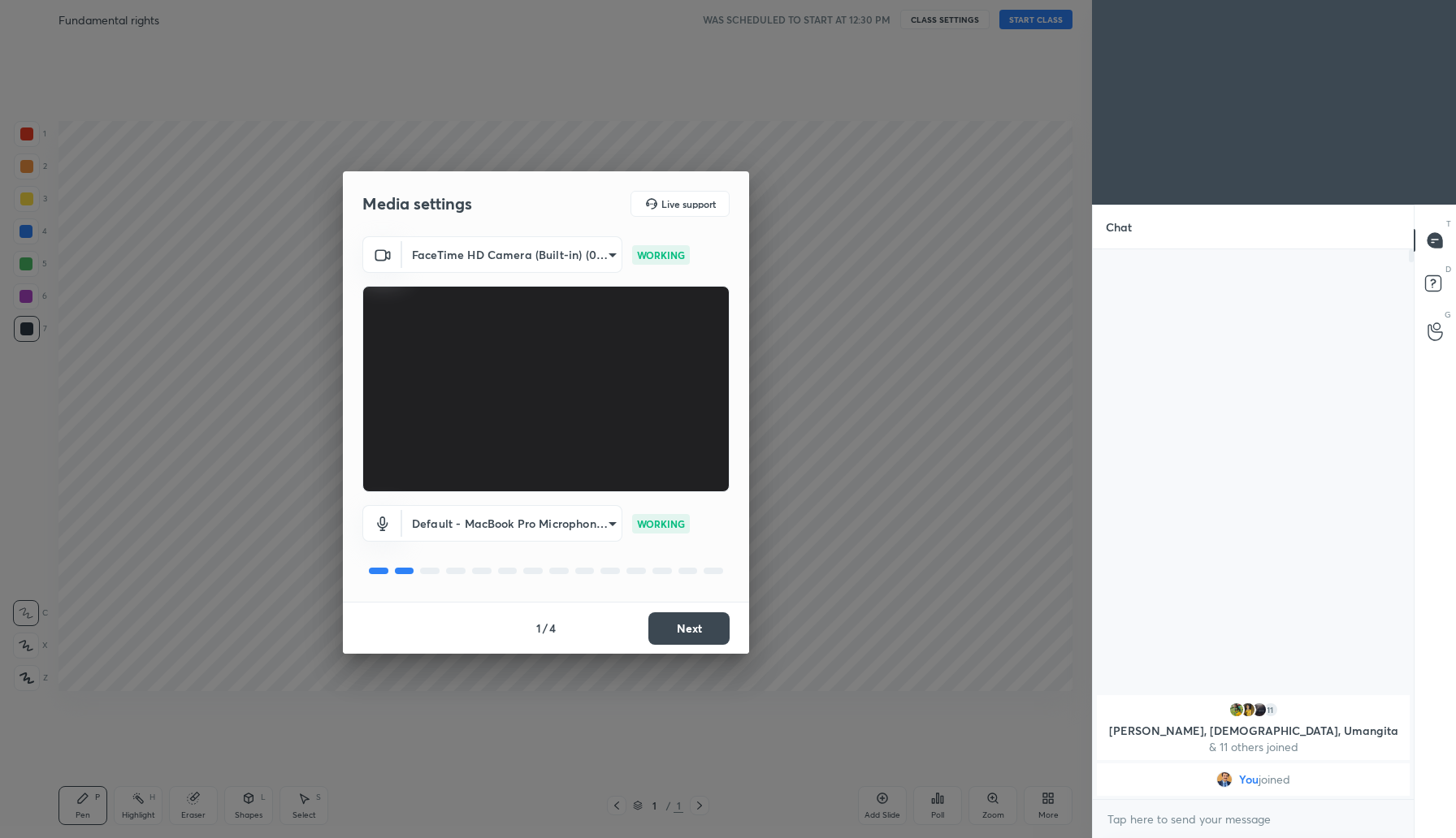
click at [695, 620] on button "Next" at bounding box center [689, 628] width 81 height 33
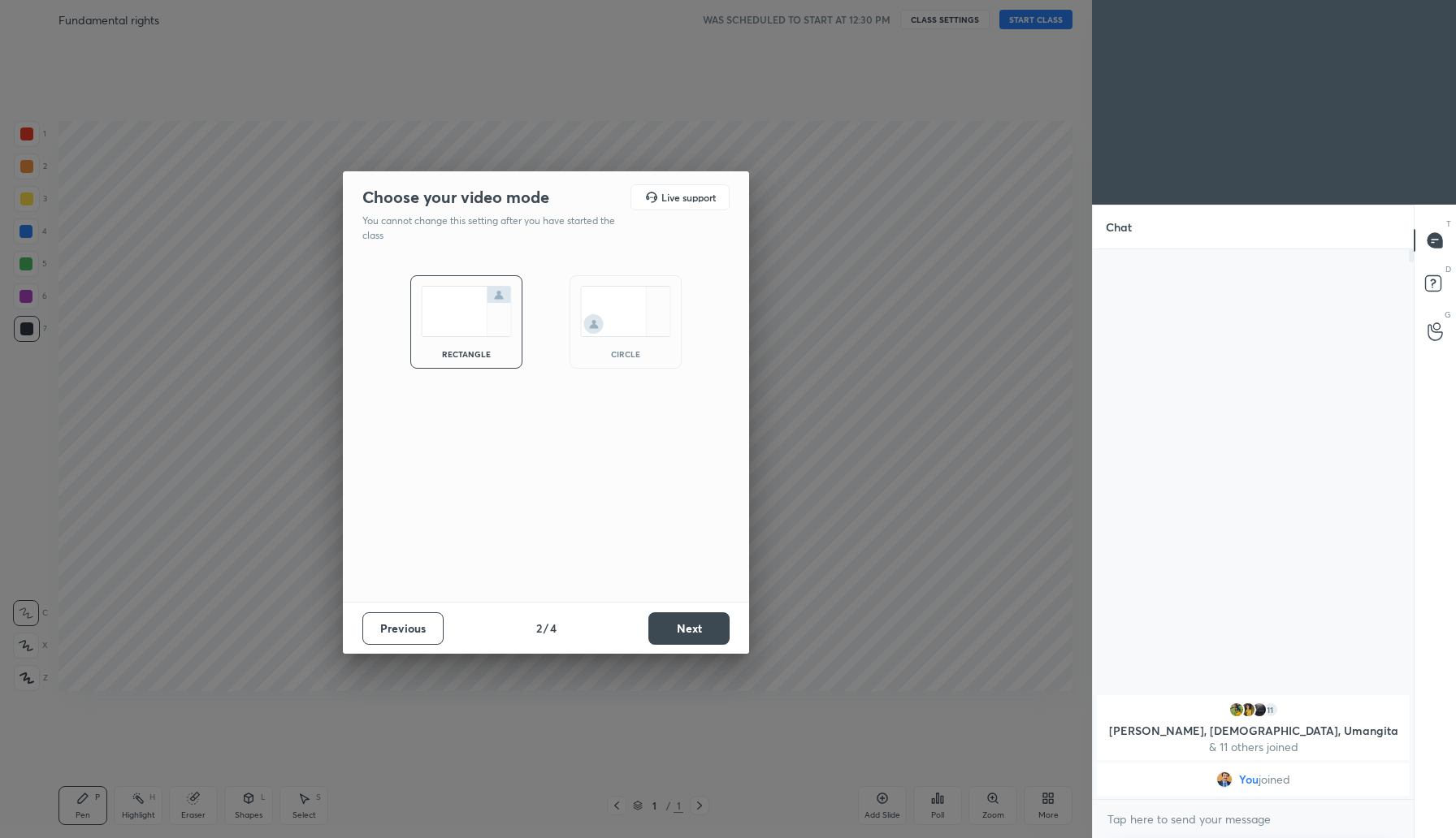
click at [695, 620] on button "Next" at bounding box center [689, 628] width 81 height 33
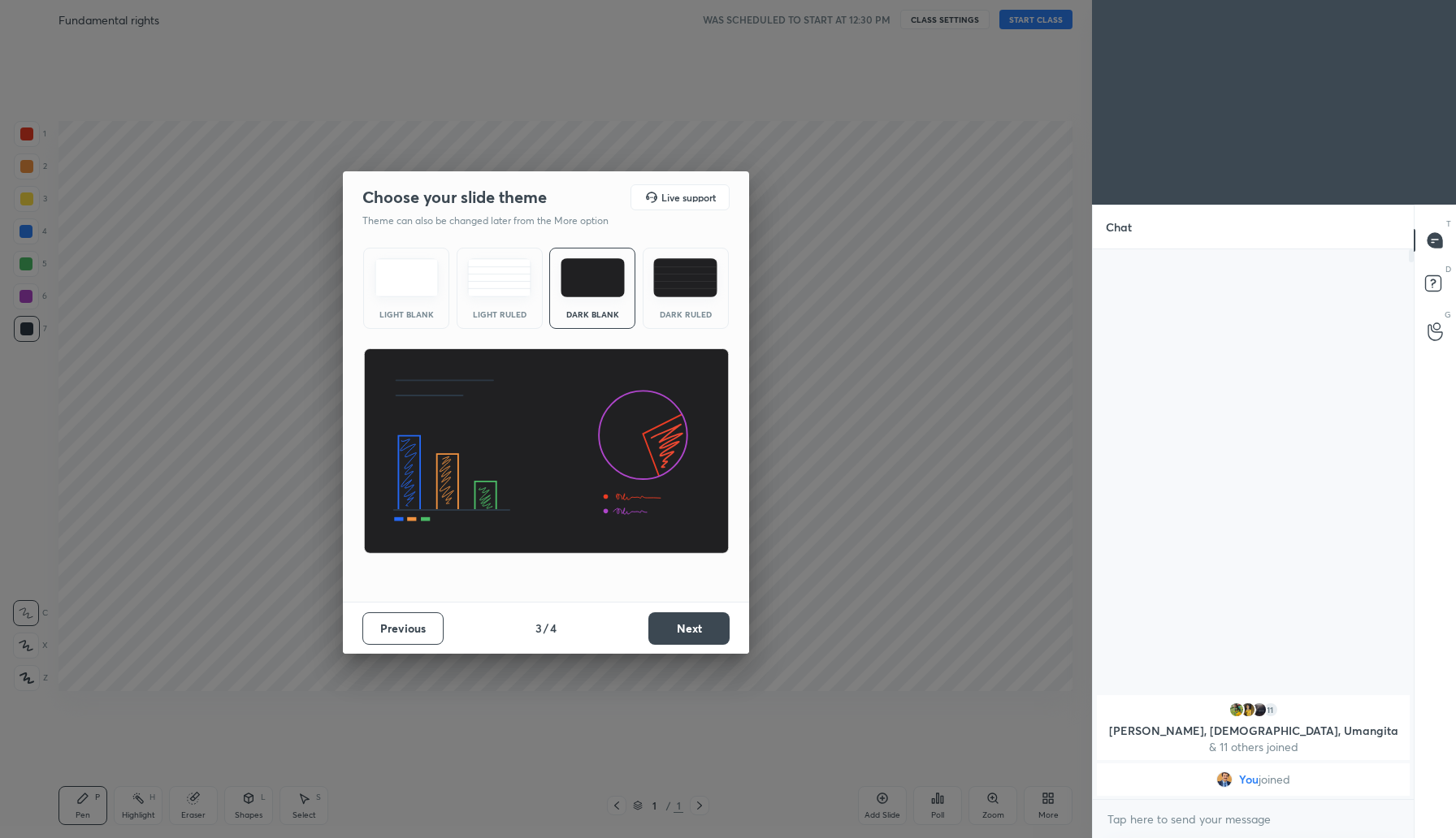
click at [695, 620] on button "Next" at bounding box center [689, 628] width 81 height 33
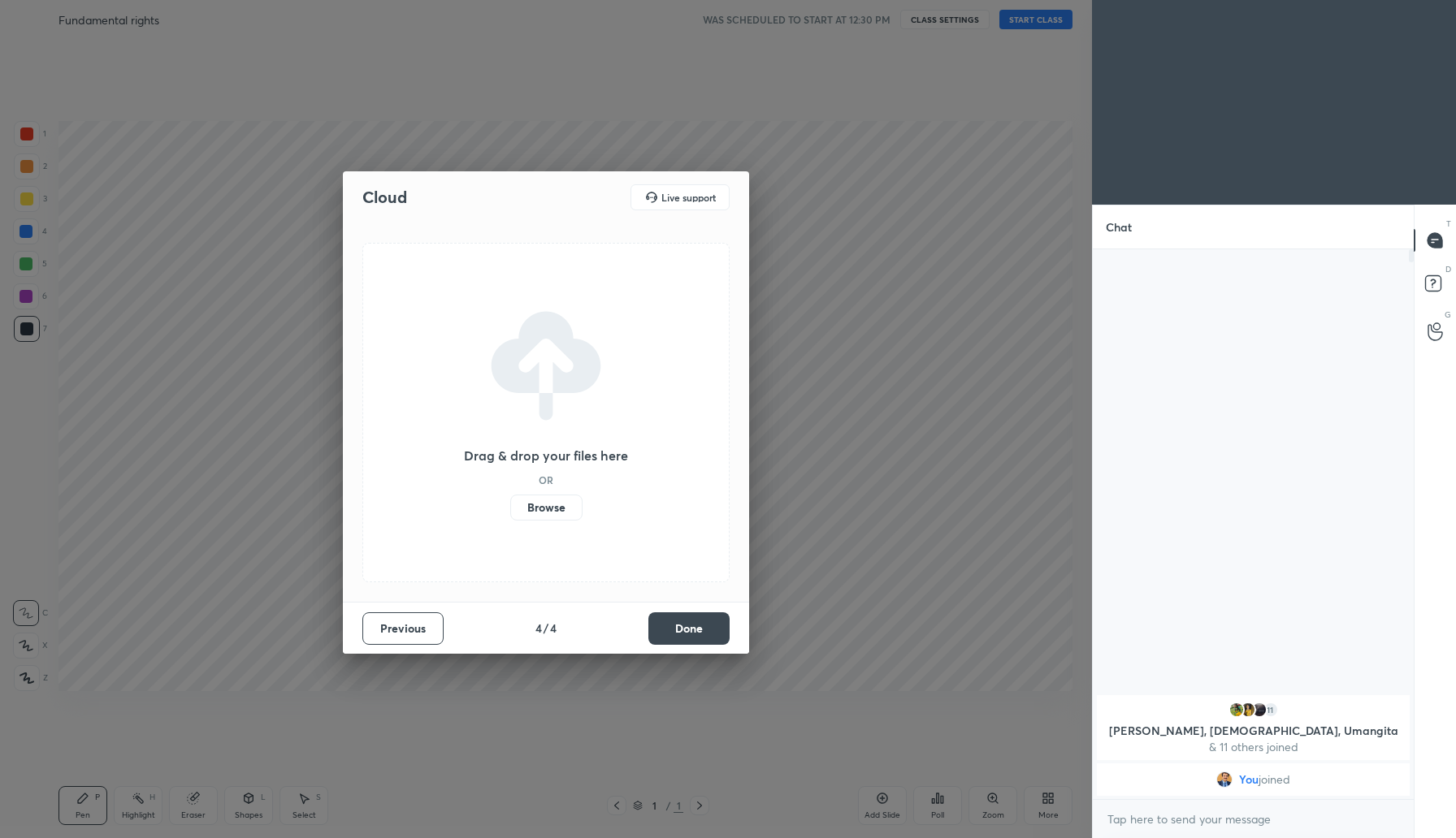
click at [695, 620] on button "Done" at bounding box center [689, 628] width 81 height 33
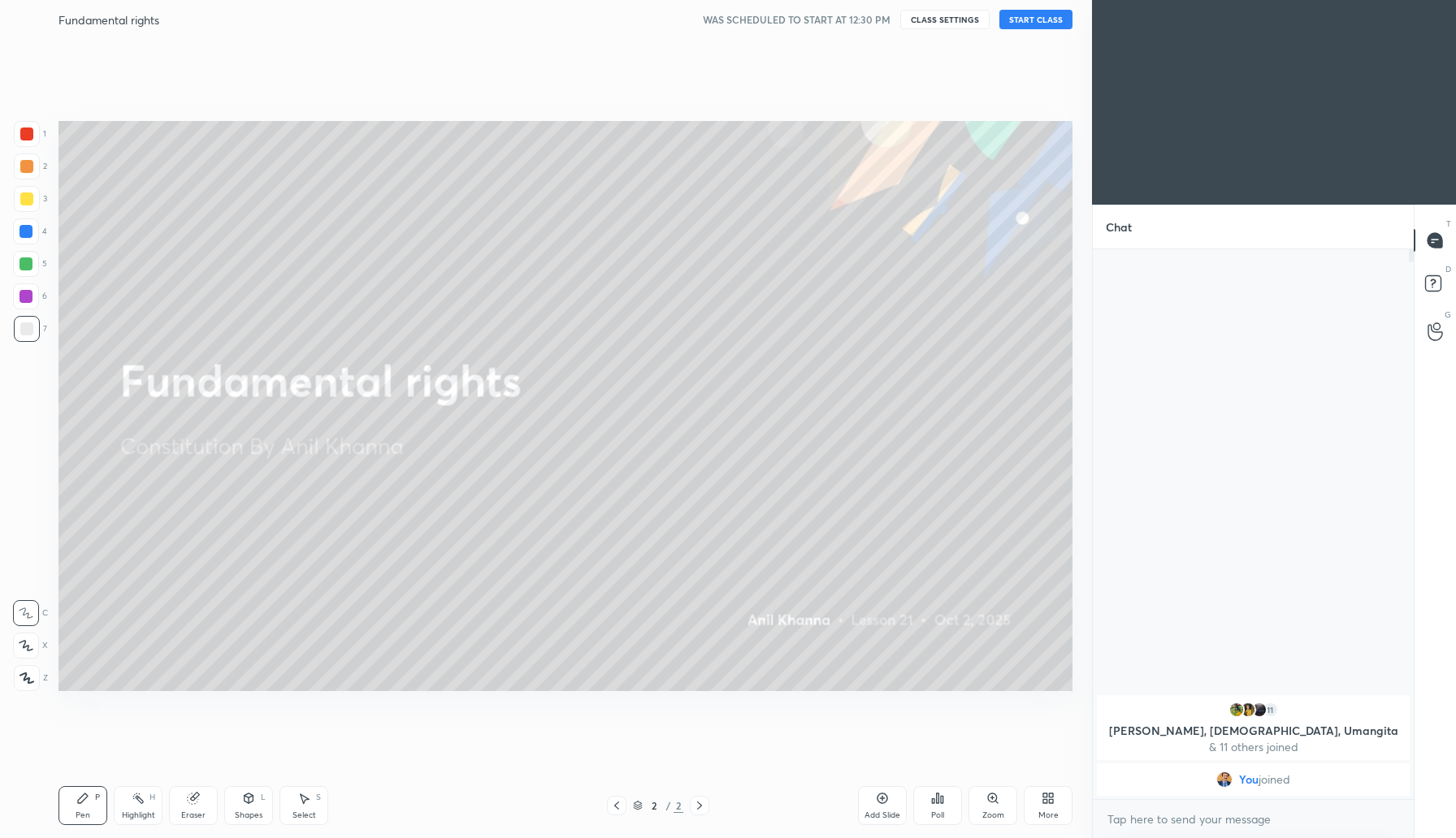
click at [1033, 20] on button "START CLASS" at bounding box center [1035, 20] width 73 height 20
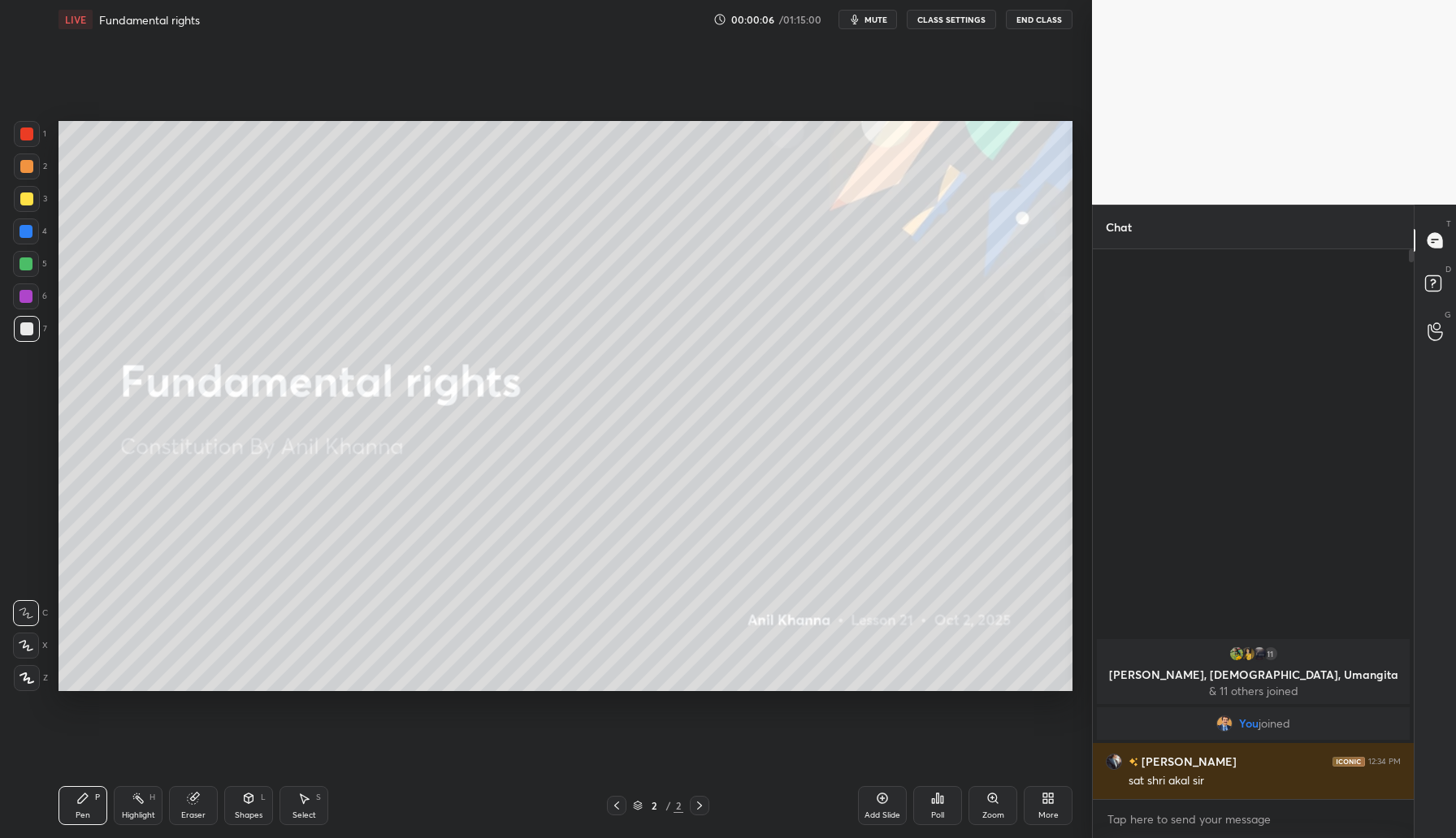
click at [25, 675] on icon at bounding box center [26, 678] width 13 height 10
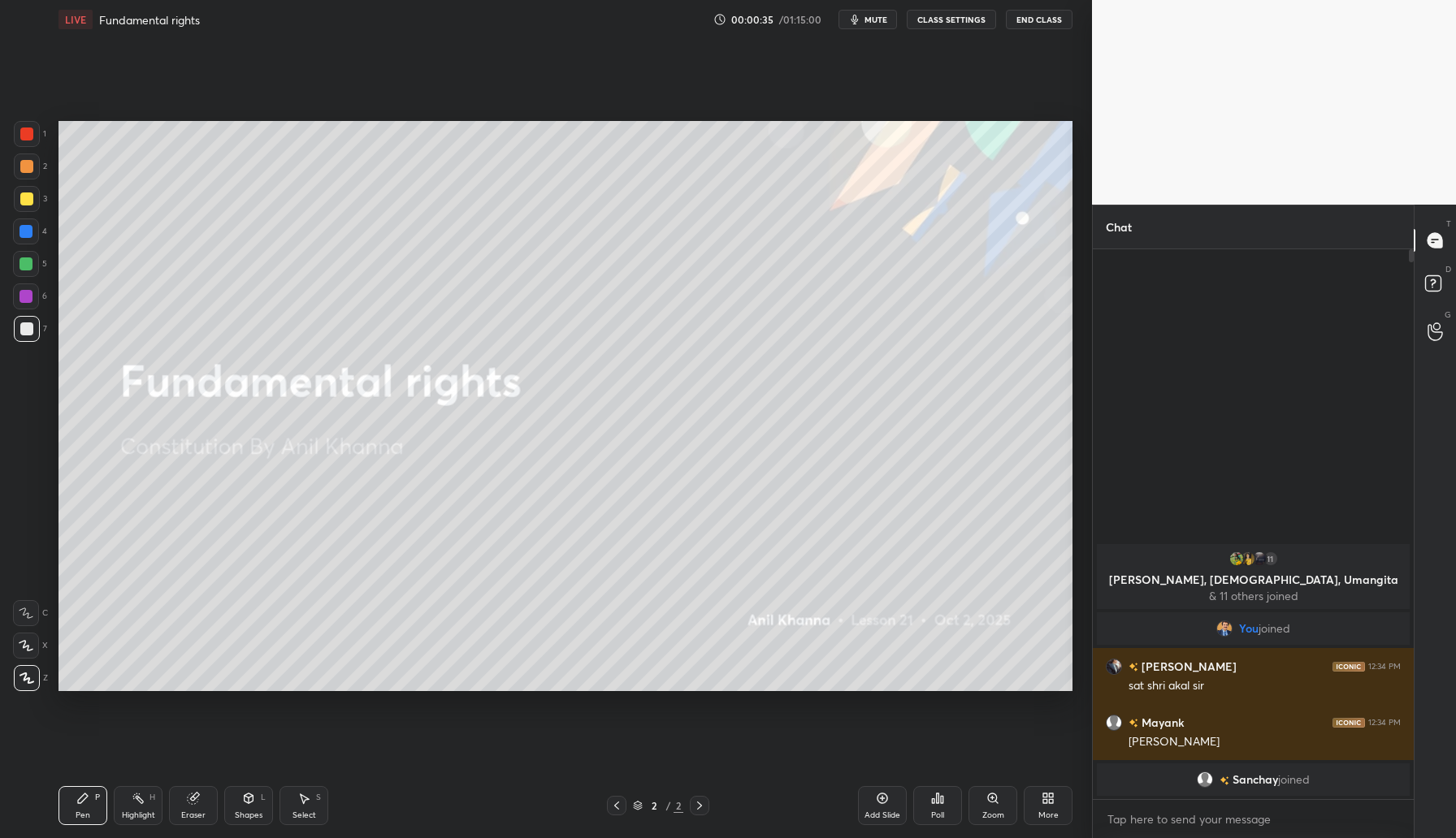
click at [885, 802] on icon at bounding box center [882, 798] width 11 height 11
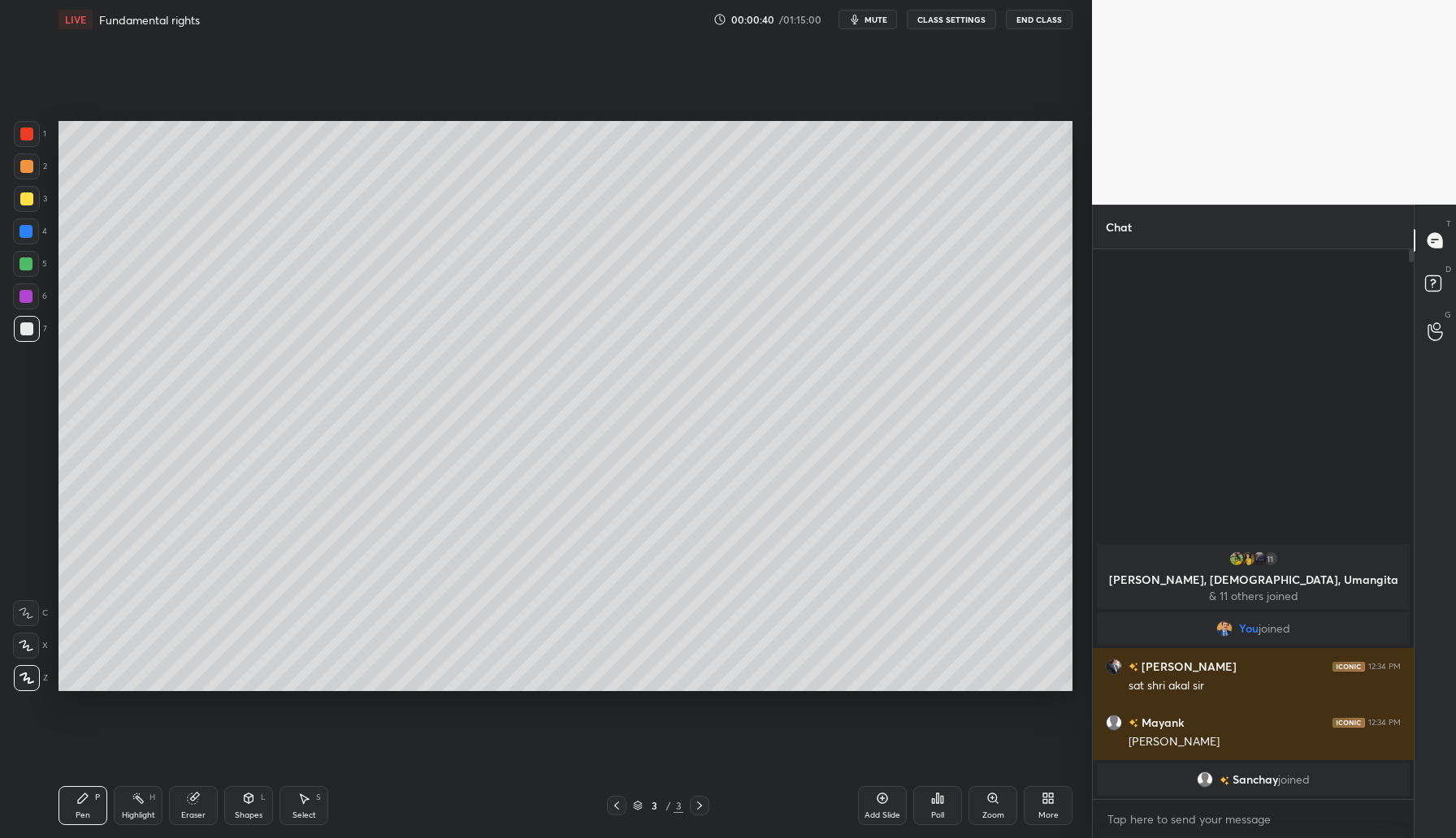
click at [617, 805] on icon at bounding box center [617, 805] width 13 height 13
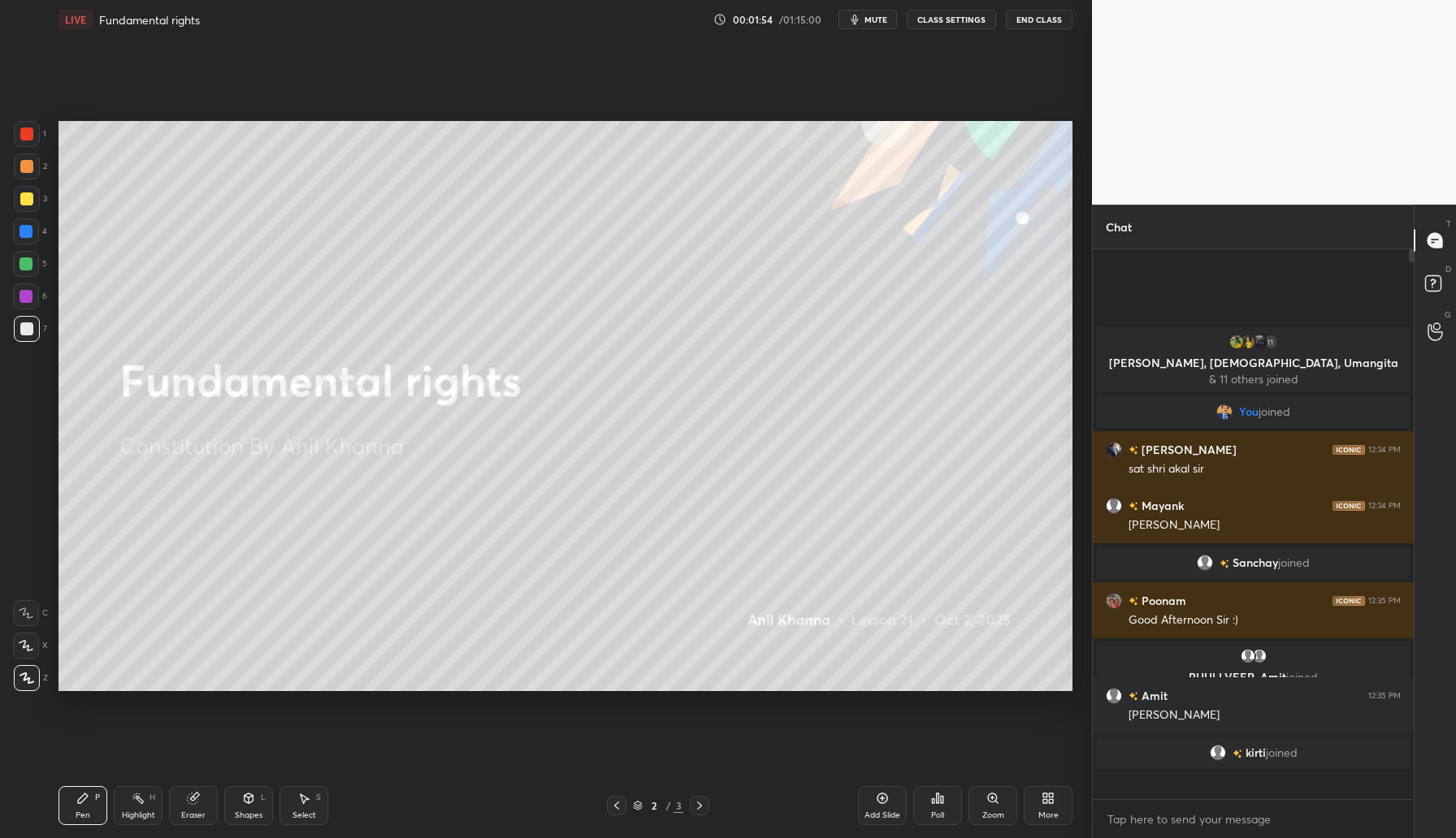
scroll to position [545, 316]
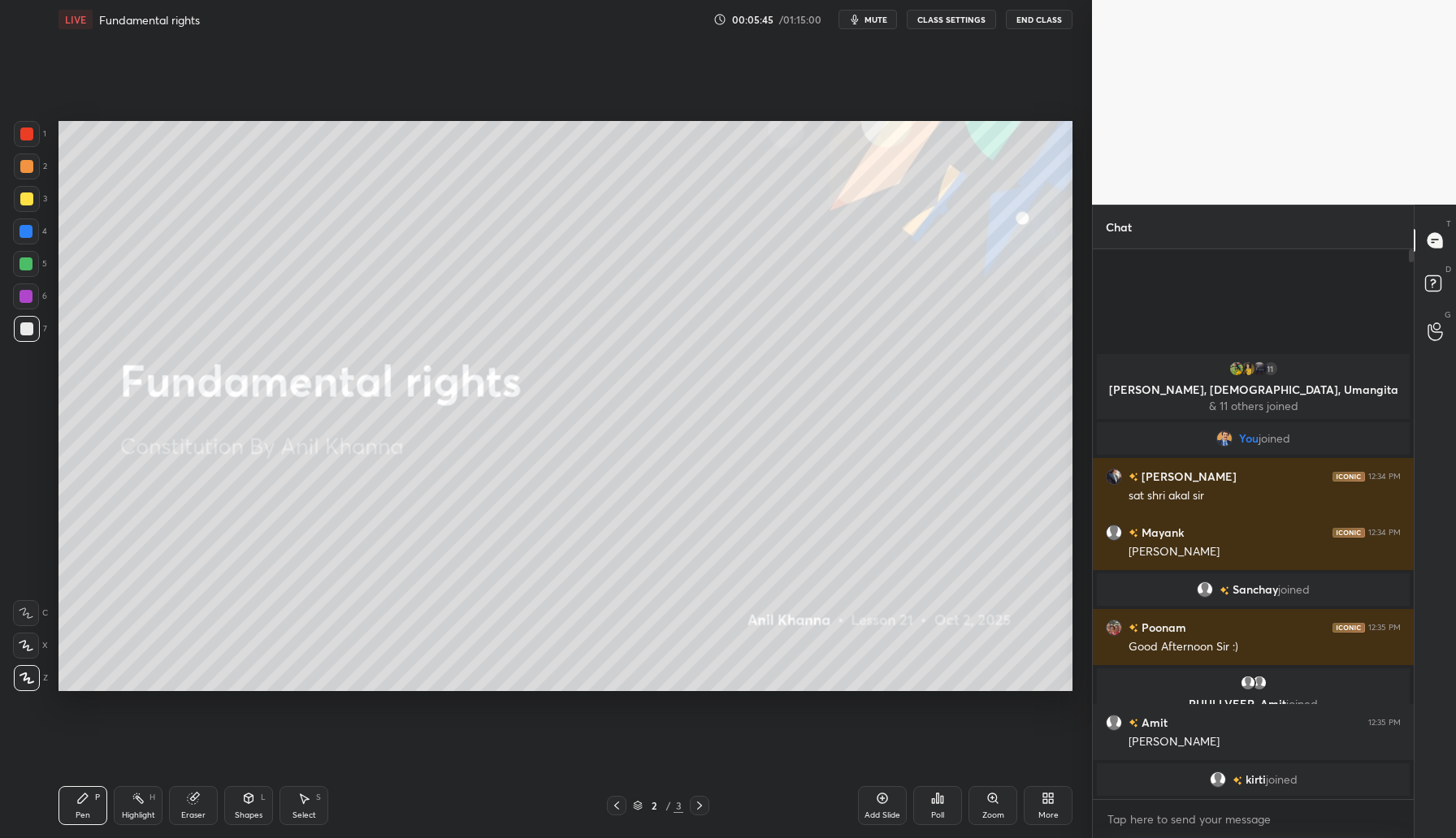
click at [882, 801] on icon at bounding box center [882, 798] width 13 height 13
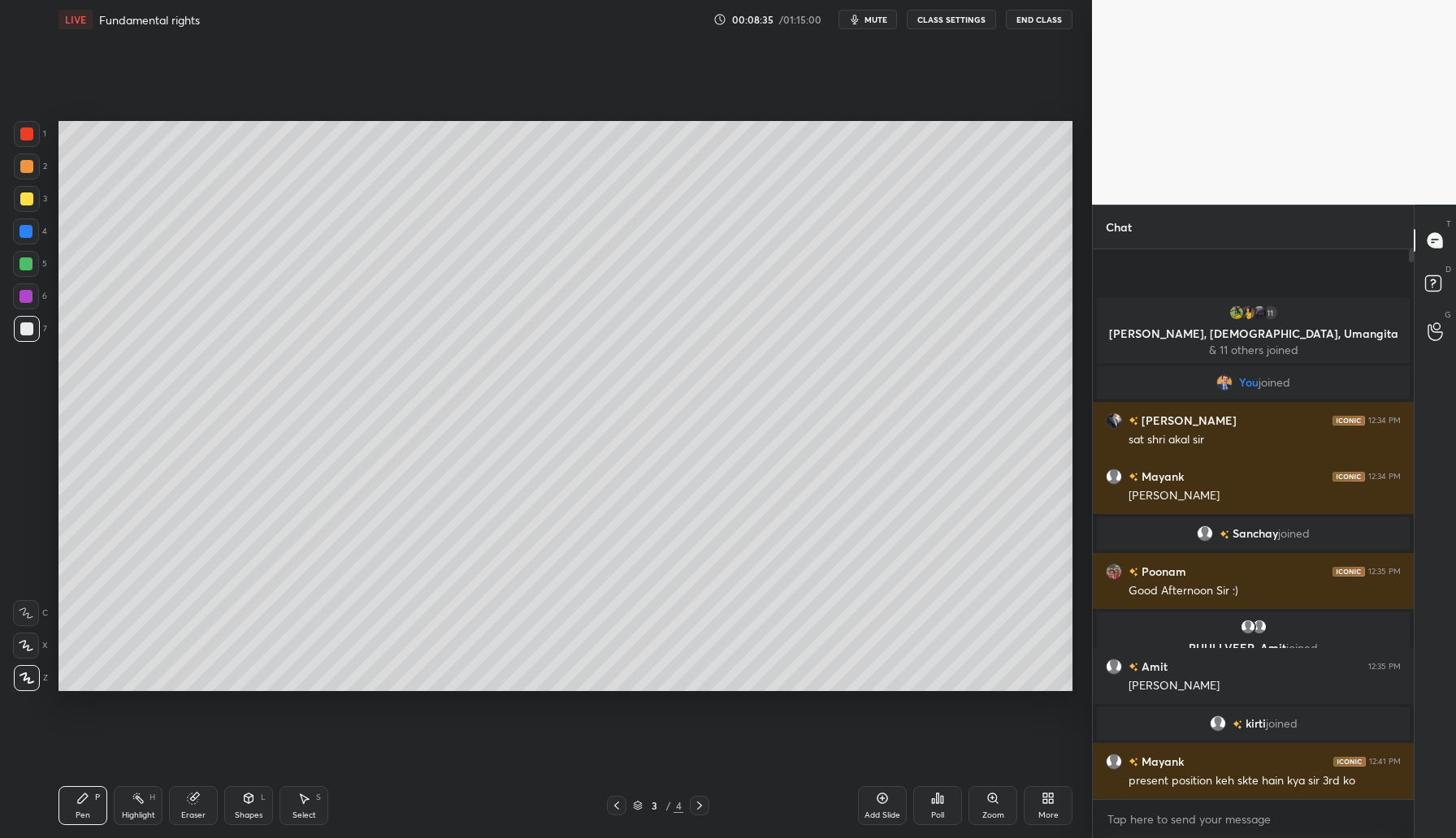
click at [883, 794] on icon at bounding box center [882, 798] width 13 height 13
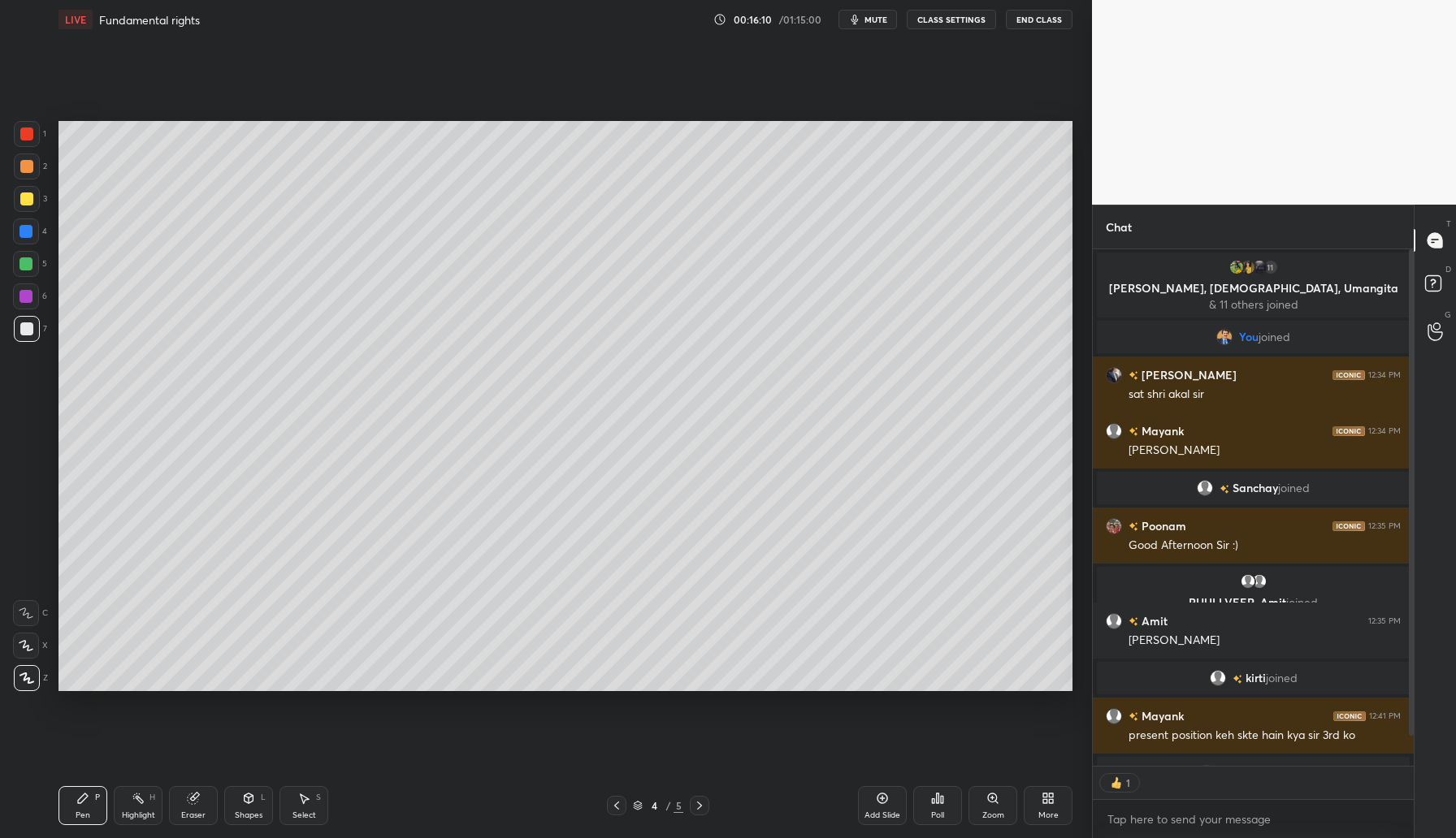
scroll to position [511, 316]
click at [889, 797] on div "Add Slide" at bounding box center [882, 805] width 49 height 39
click at [869, 803] on div "Add Slide" at bounding box center [882, 805] width 49 height 39
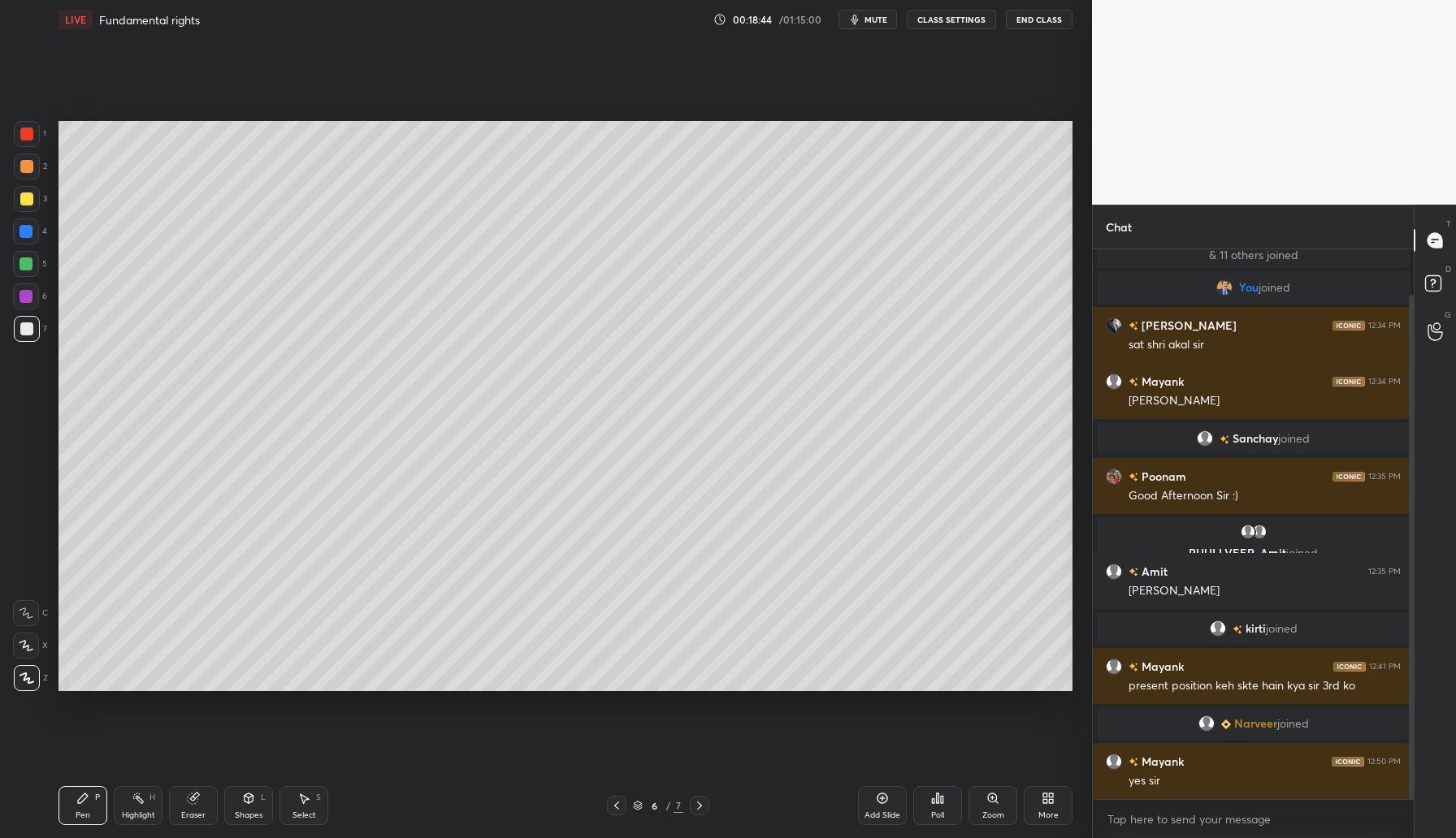
drag, startPoint x: 1410, startPoint y: 675, endPoint x: 1422, endPoint y: 798, distance: 123.6
click at [1422, 798] on div "Chat 11 [PERSON_NAME], [DEMOGRAPHIC_DATA], [PERSON_NAME] & 11 others joined You…" at bounding box center [1274, 521] width 364 height 633
click at [881, 805] on div "Add Slide" at bounding box center [882, 805] width 49 height 39
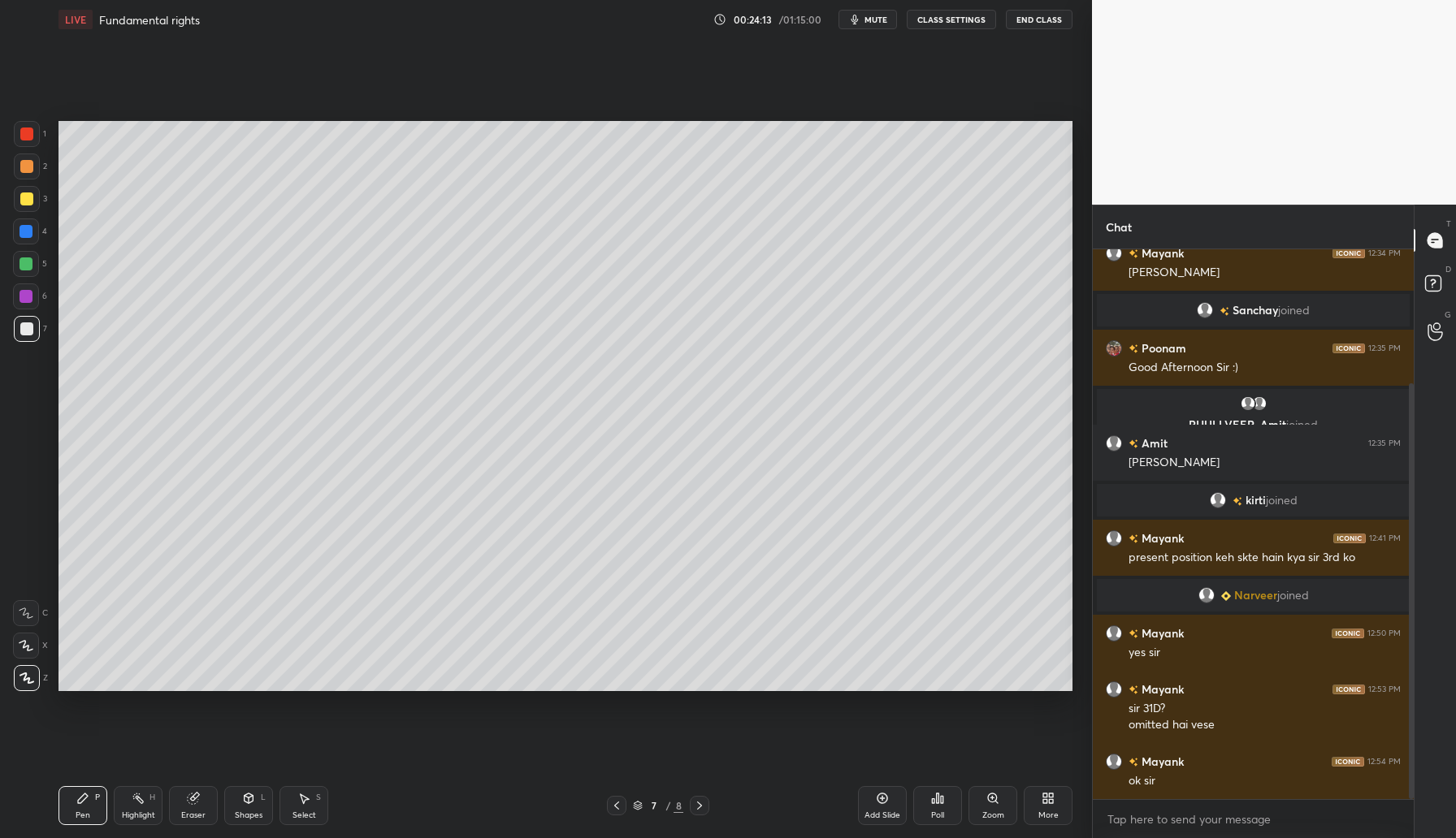
scroll to position [237, 0]
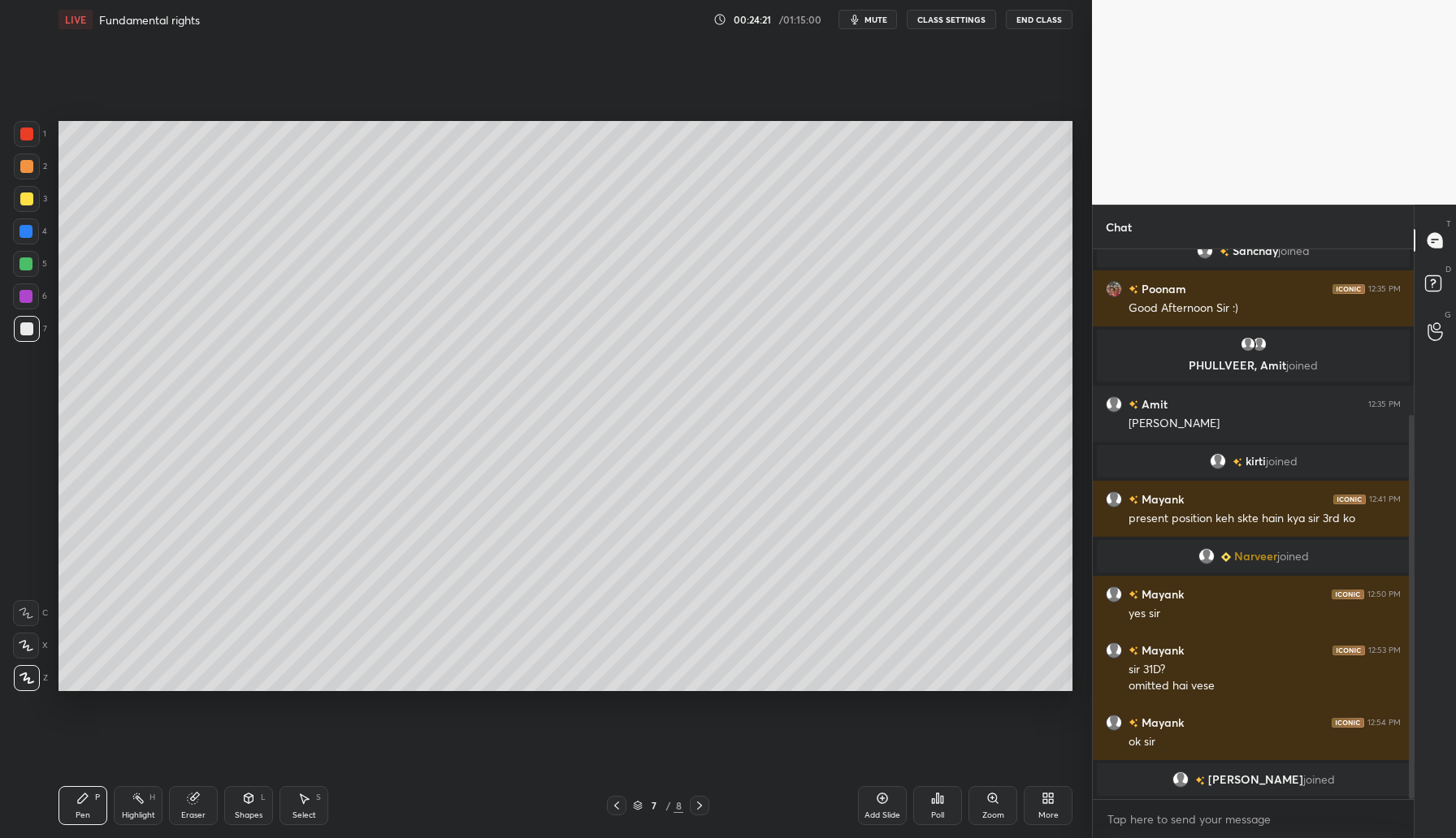
click at [876, 798] on icon at bounding box center [882, 798] width 13 height 13
click at [866, 802] on div "Add Slide" at bounding box center [882, 805] width 49 height 39
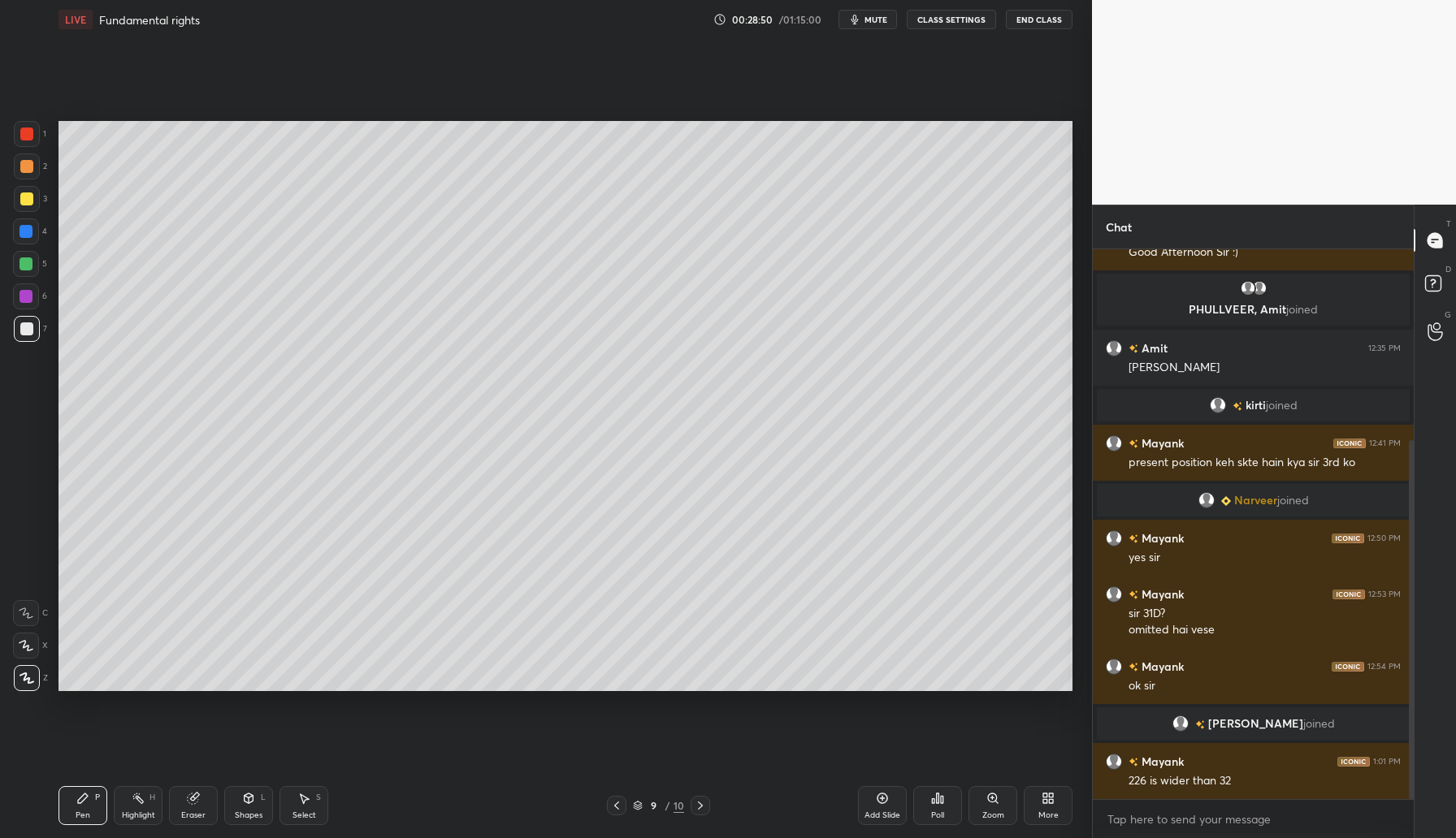
click at [870, 798] on div "Add Slide" at bounding box center [882, 805] width 49 height 39
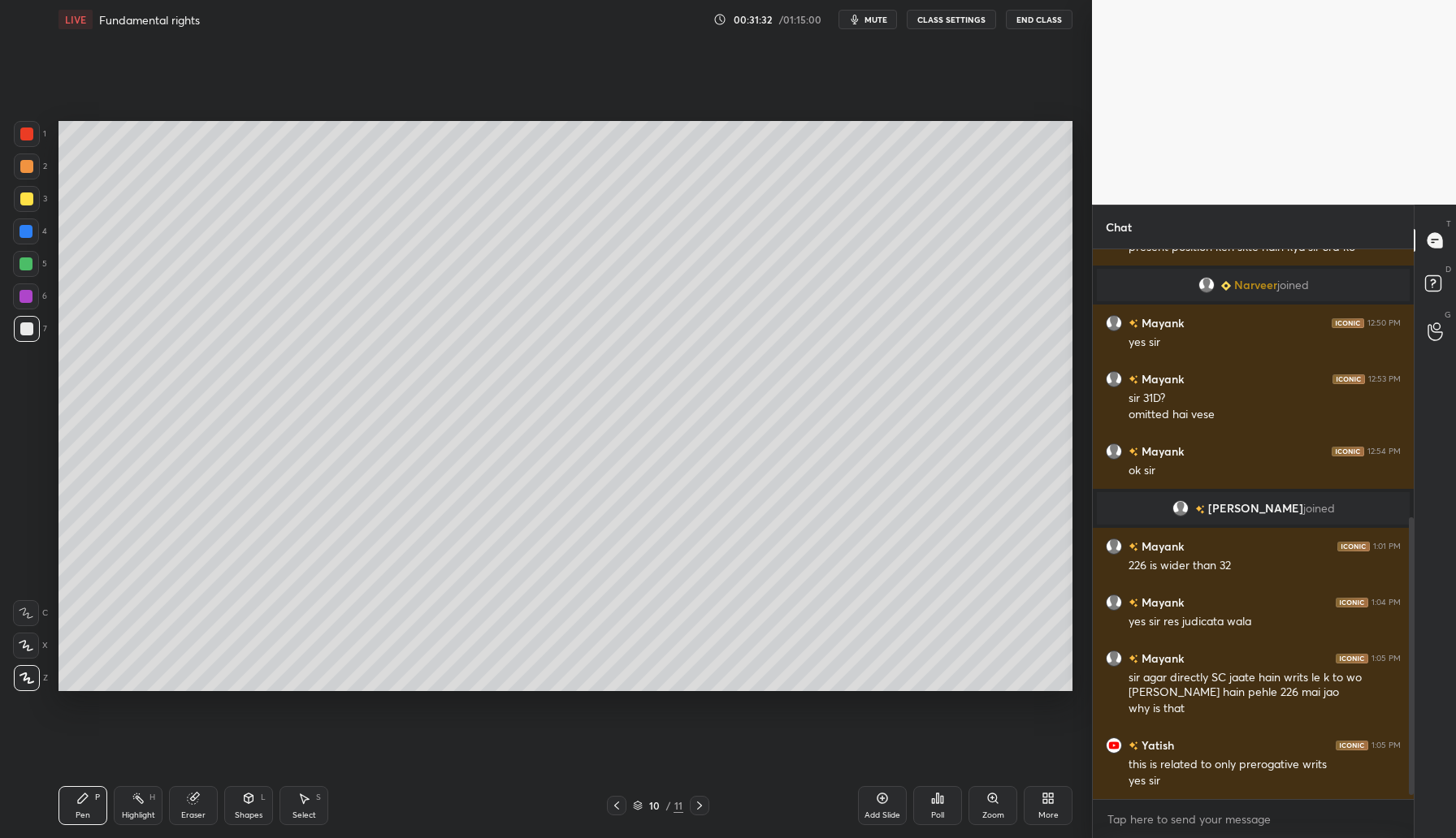
scroll to position [508, 0]
click at [881, 809] on div "Add Slide" at bounding box center [882, 805] width 49 height 39
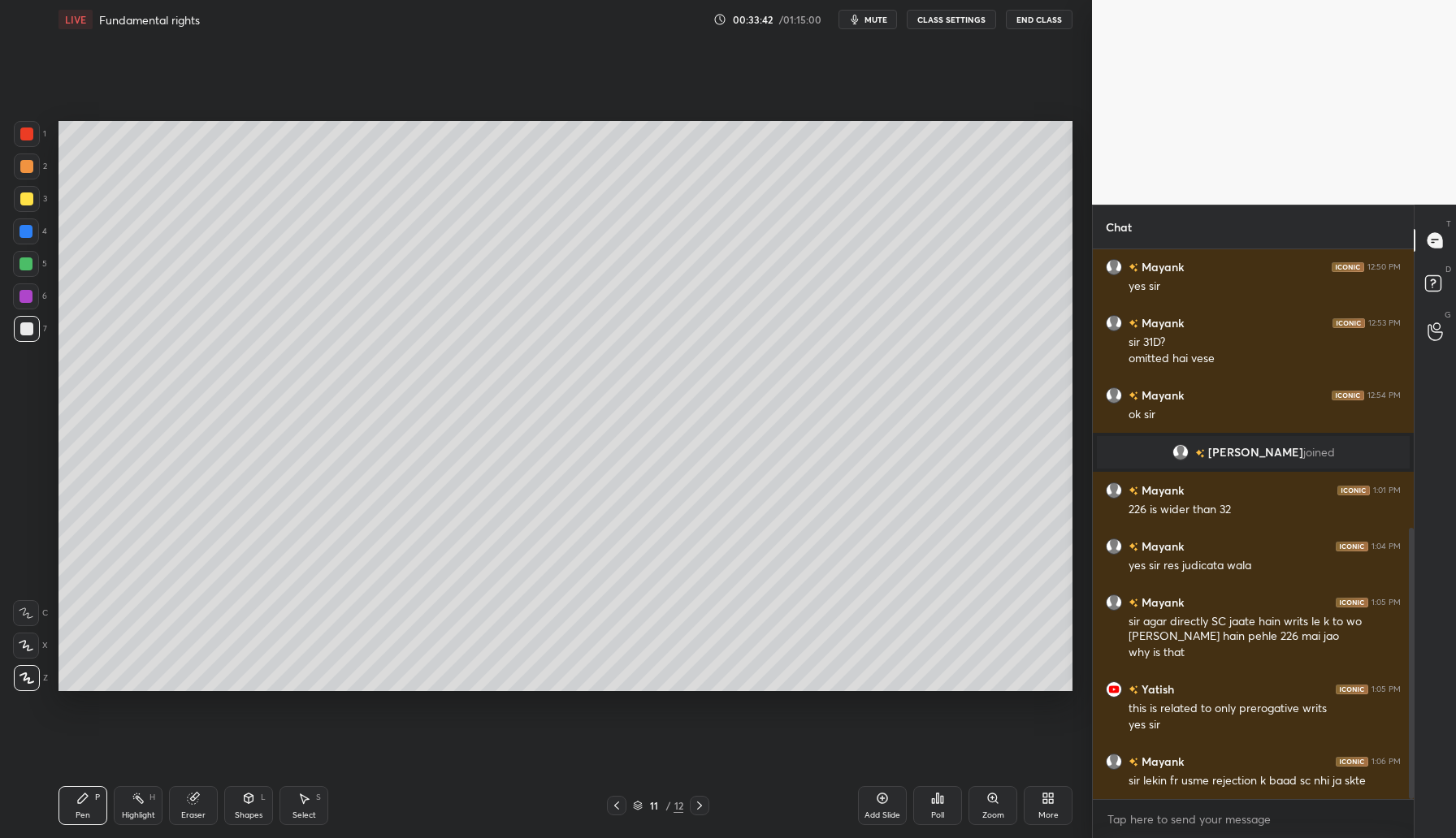
scroll to position [620, 0]
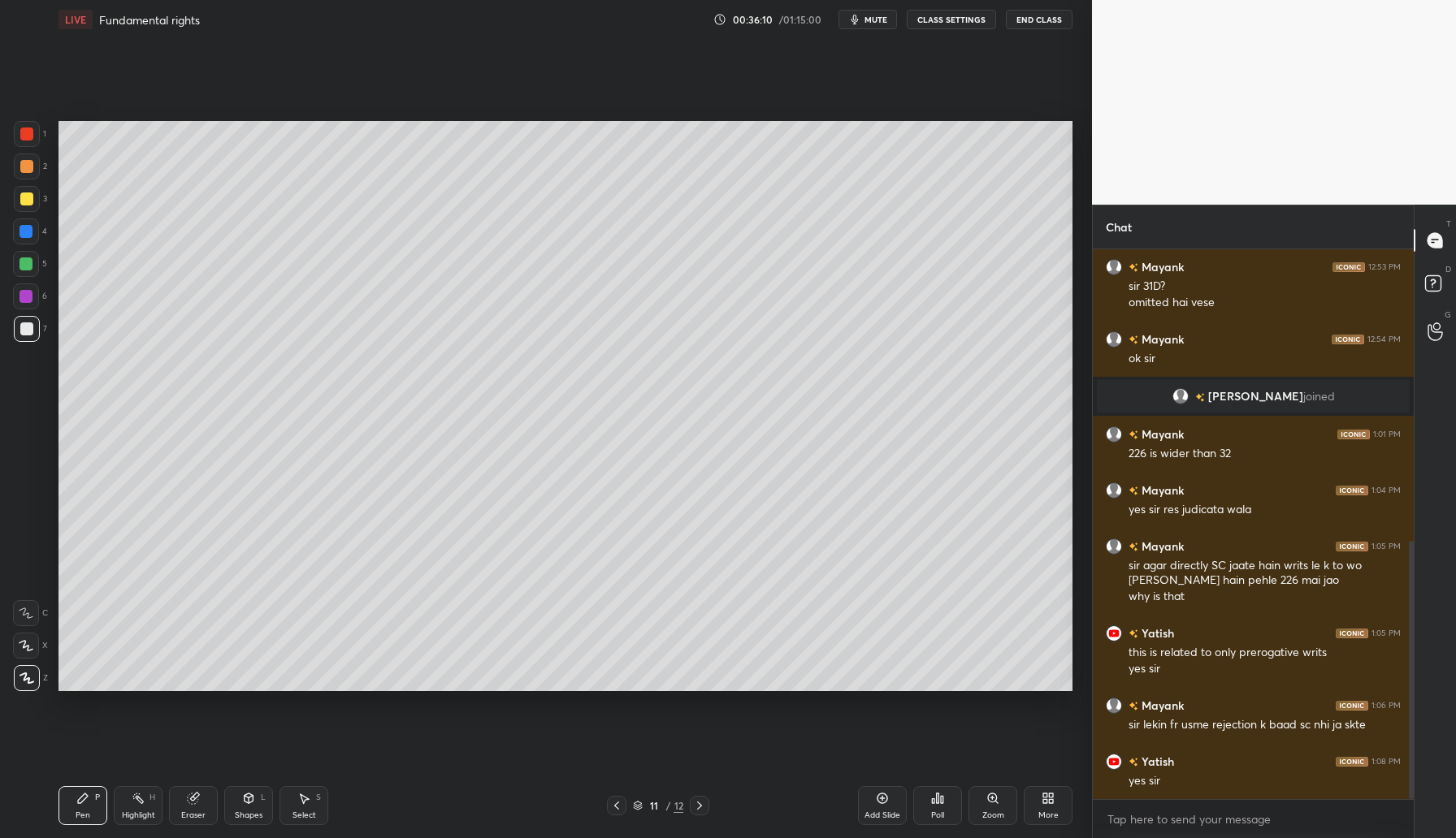
click at [895, 790] on div "Add Slide" at bounding box center [882, 805] width 49 height 39
click at [881, 805] on div "Add Slide" at bounding box center [882, 805] width 49 height 39
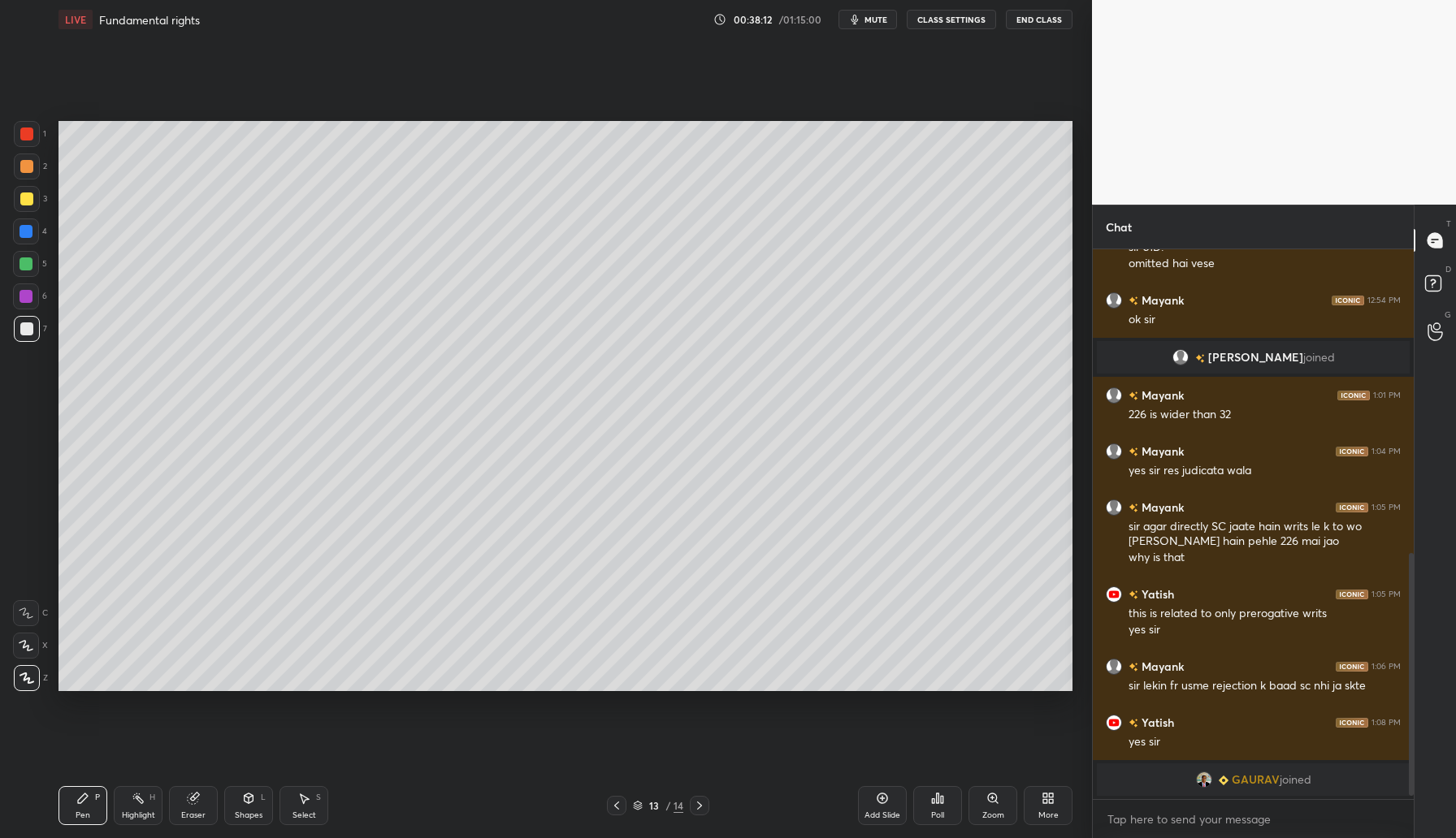
scroll to position [659, 0]
click at [883, 793] on icon at bounding box center [882, 798] width 11 height 11
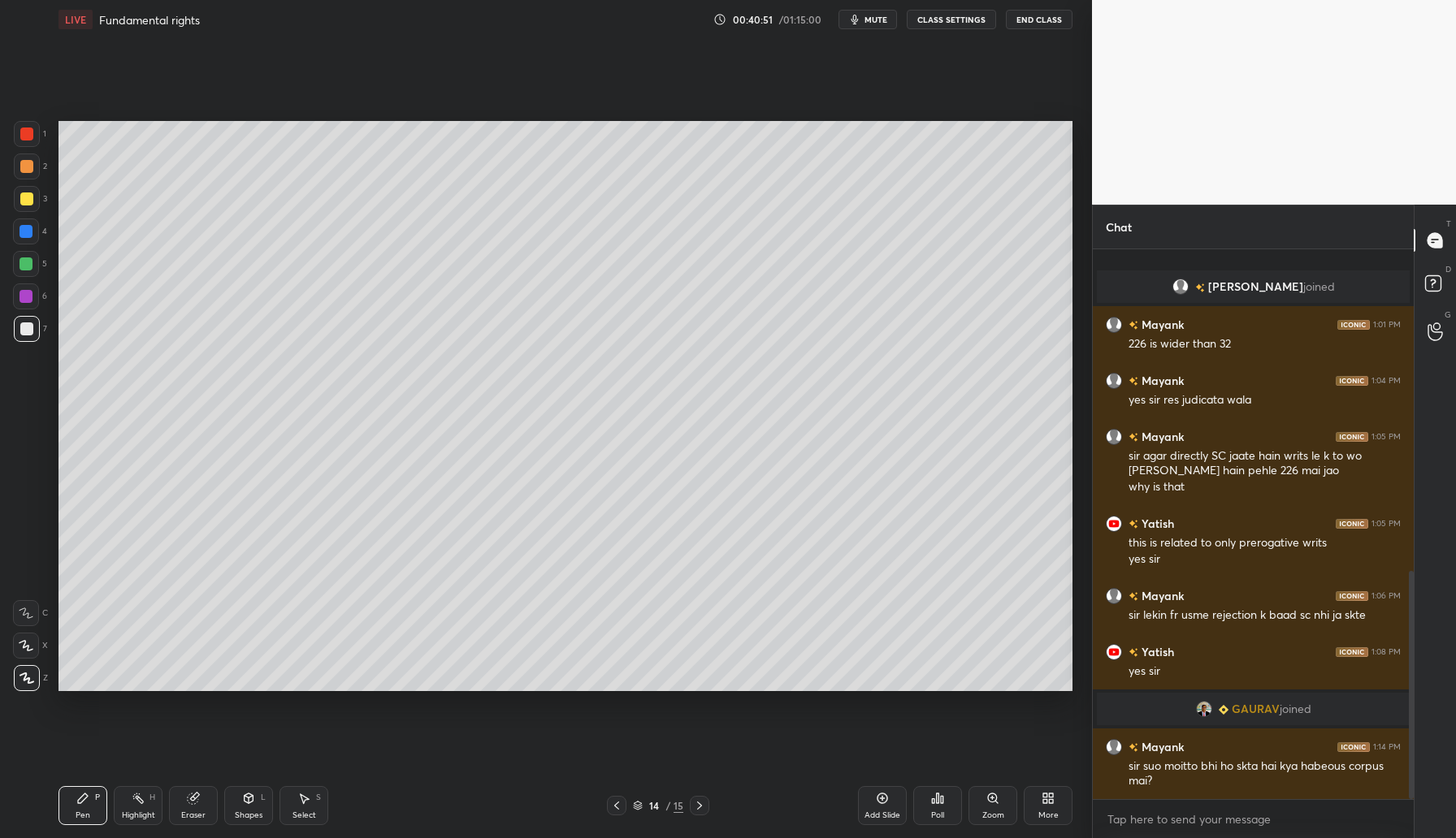
scroll to position [775, 0]
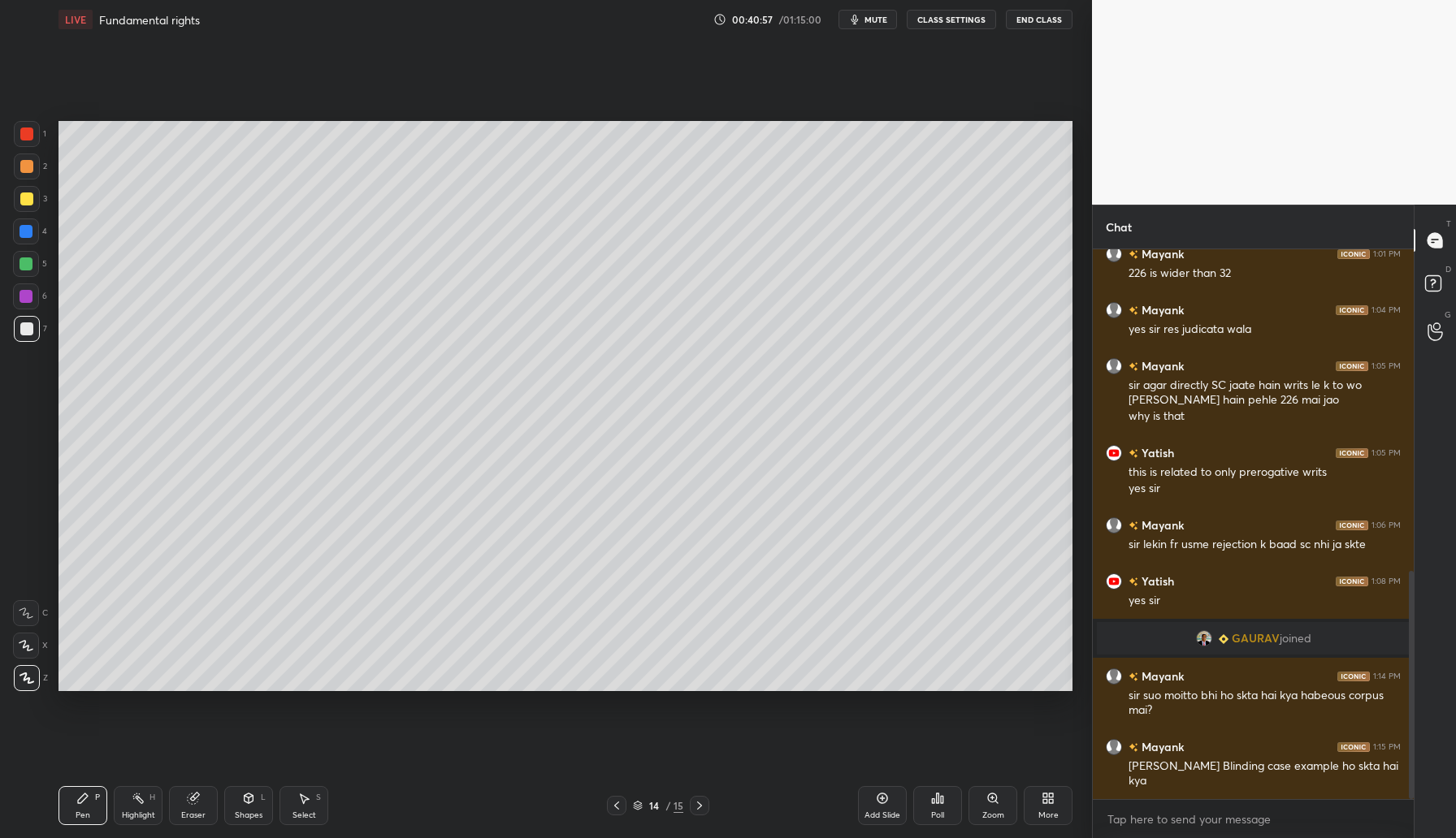
click at [882, 802] on icon at bounding box center [882, 798] width 13 height 13
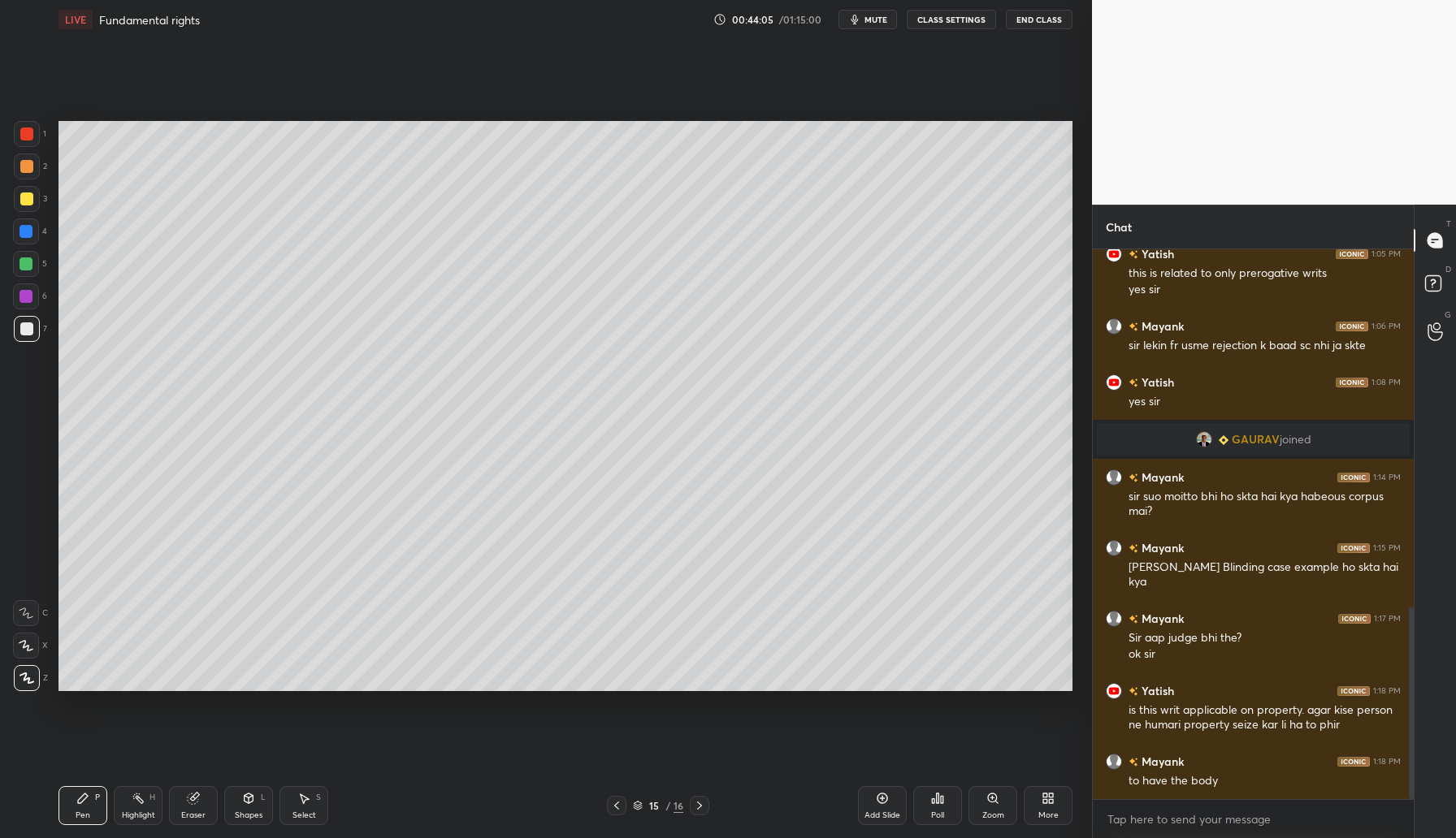
scroll to position [1030, 0]
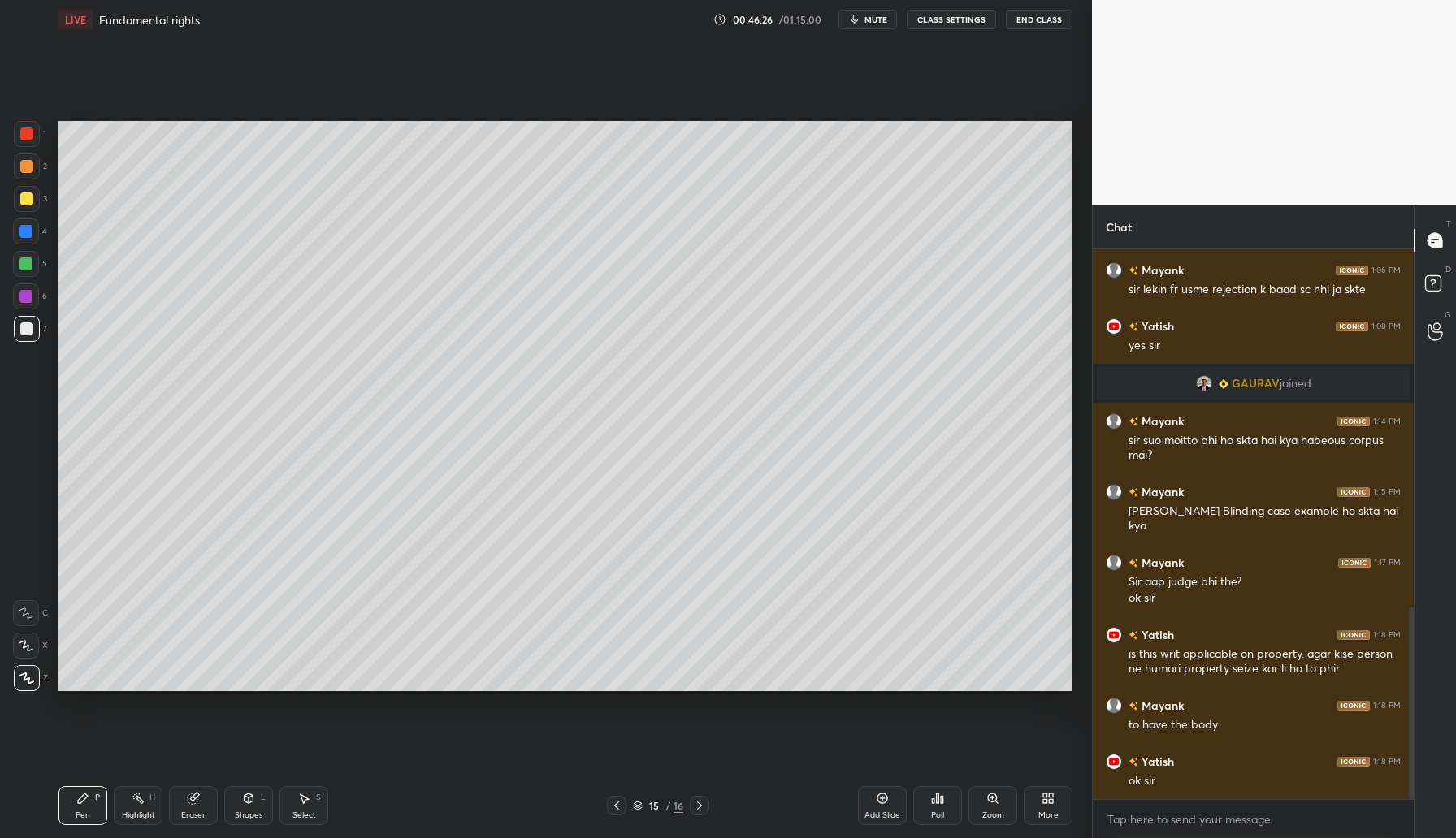
click at [880, 802] on icon at bounding box center [882, 798] width 11 height 11
click at [886, 802] on icon at bounding box center [882, 798] width 13 height 13
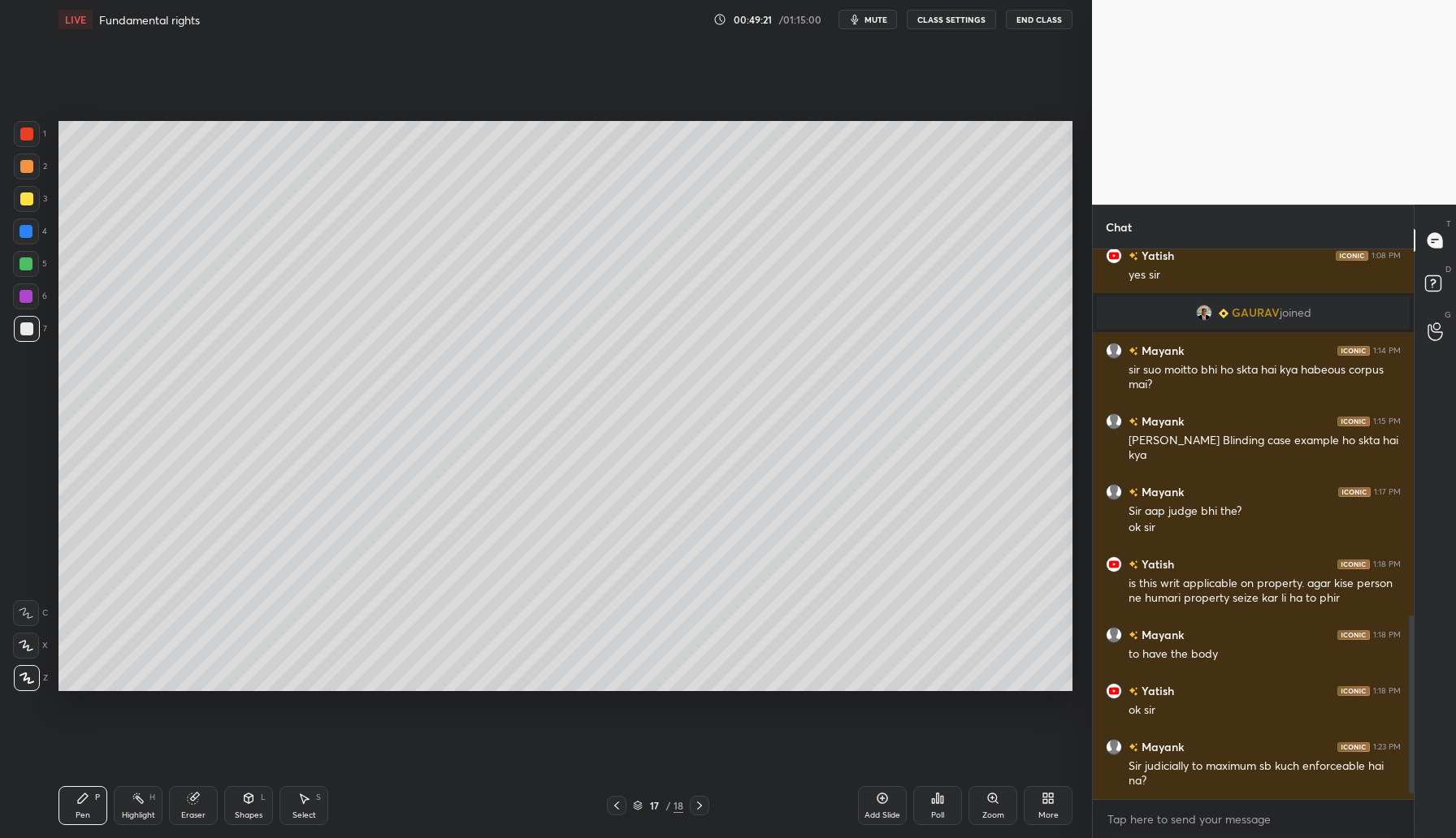
scroll to position [1117, 0]
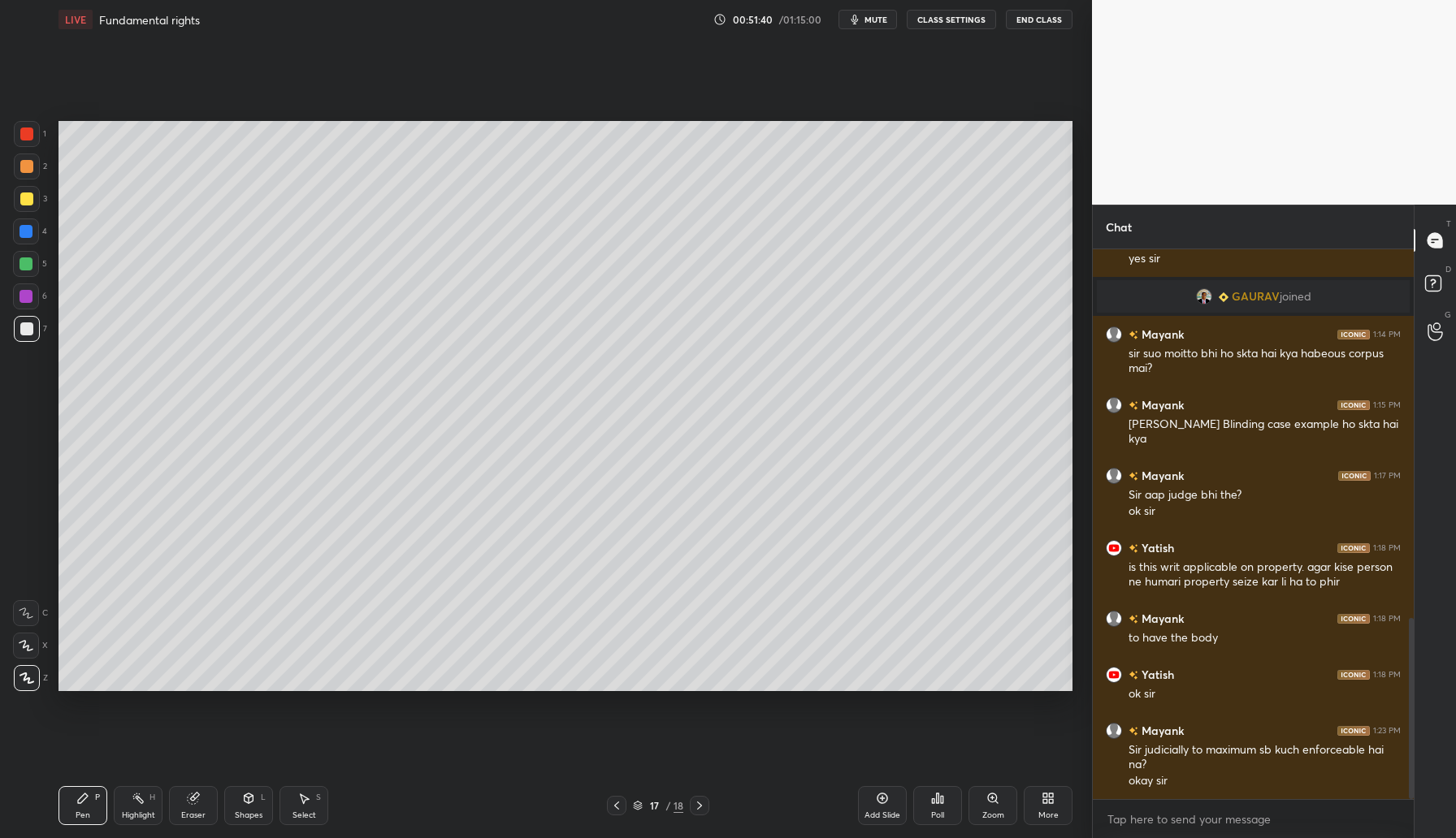
click at [868, 802] on div "Add Slide" at bounding box center [882, 805] width 49 height 39
click at [884, 801] on icon at bounding box center [882, 798] width 13 height 13
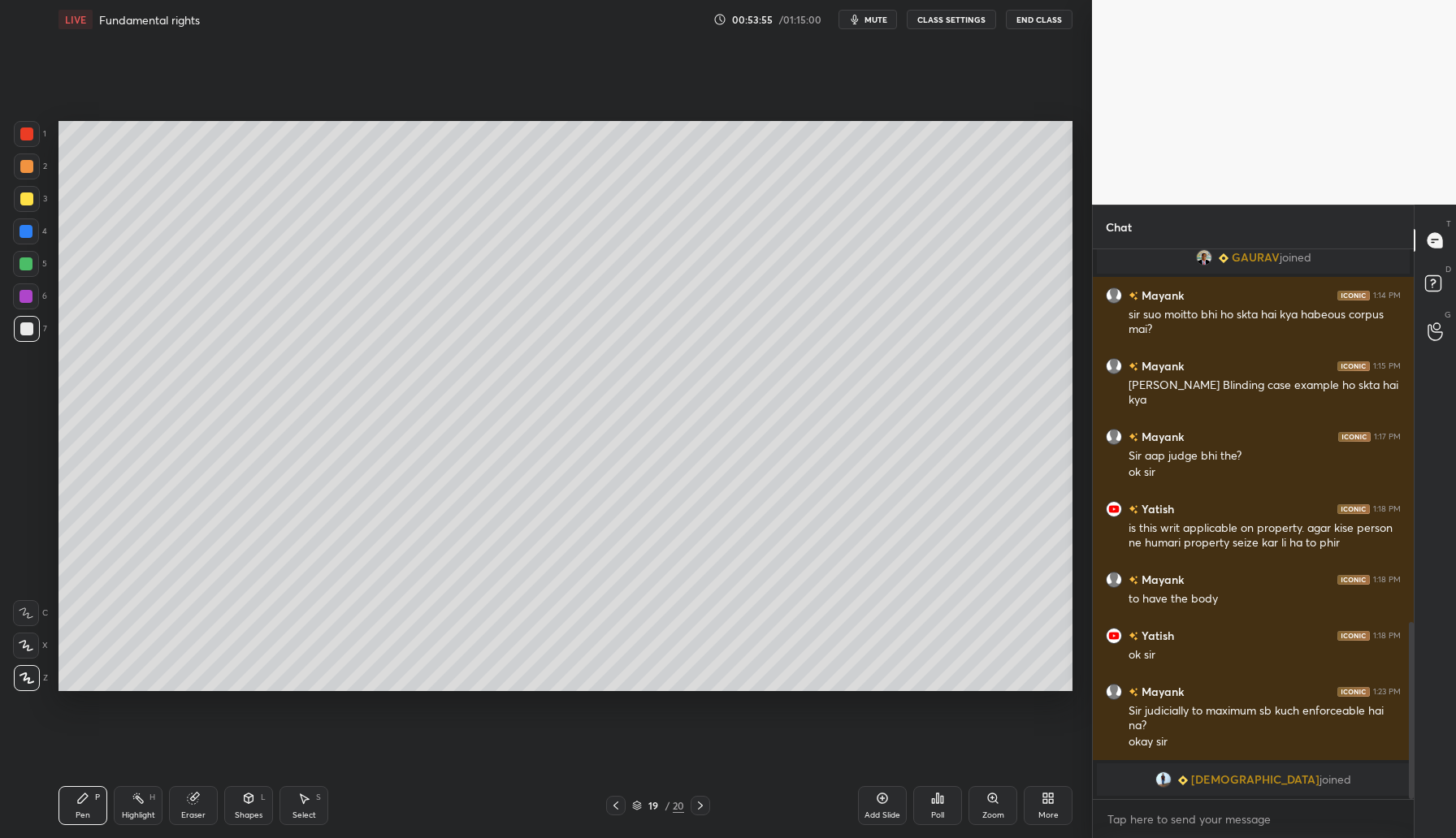
click at [874, 804] on div "Add Slide" at bounding box center [882, 805] width 49 height 39
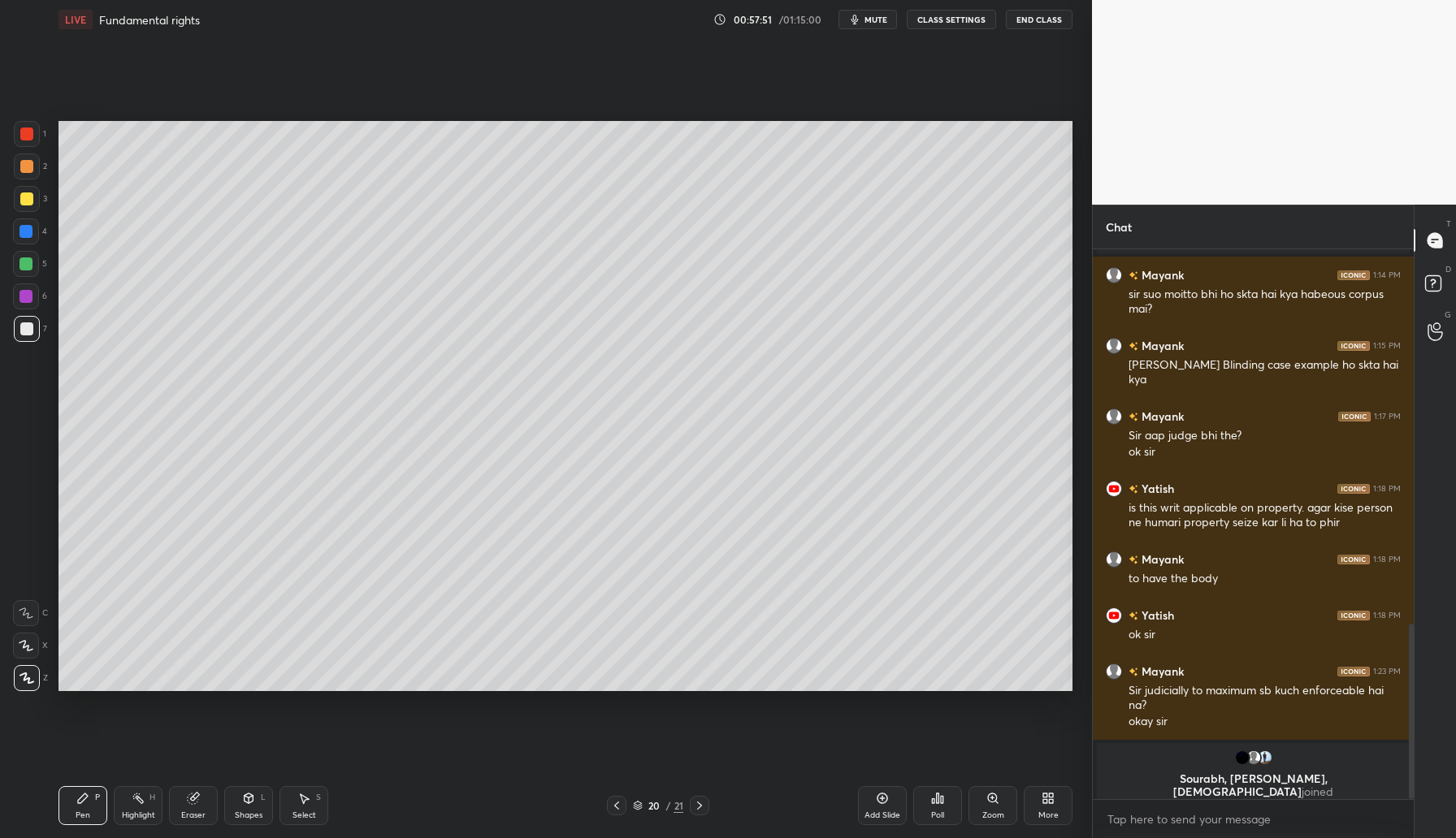
click at [890, 795] on div "Add Slide" at bounding box center [882, 805] width 49 height 39
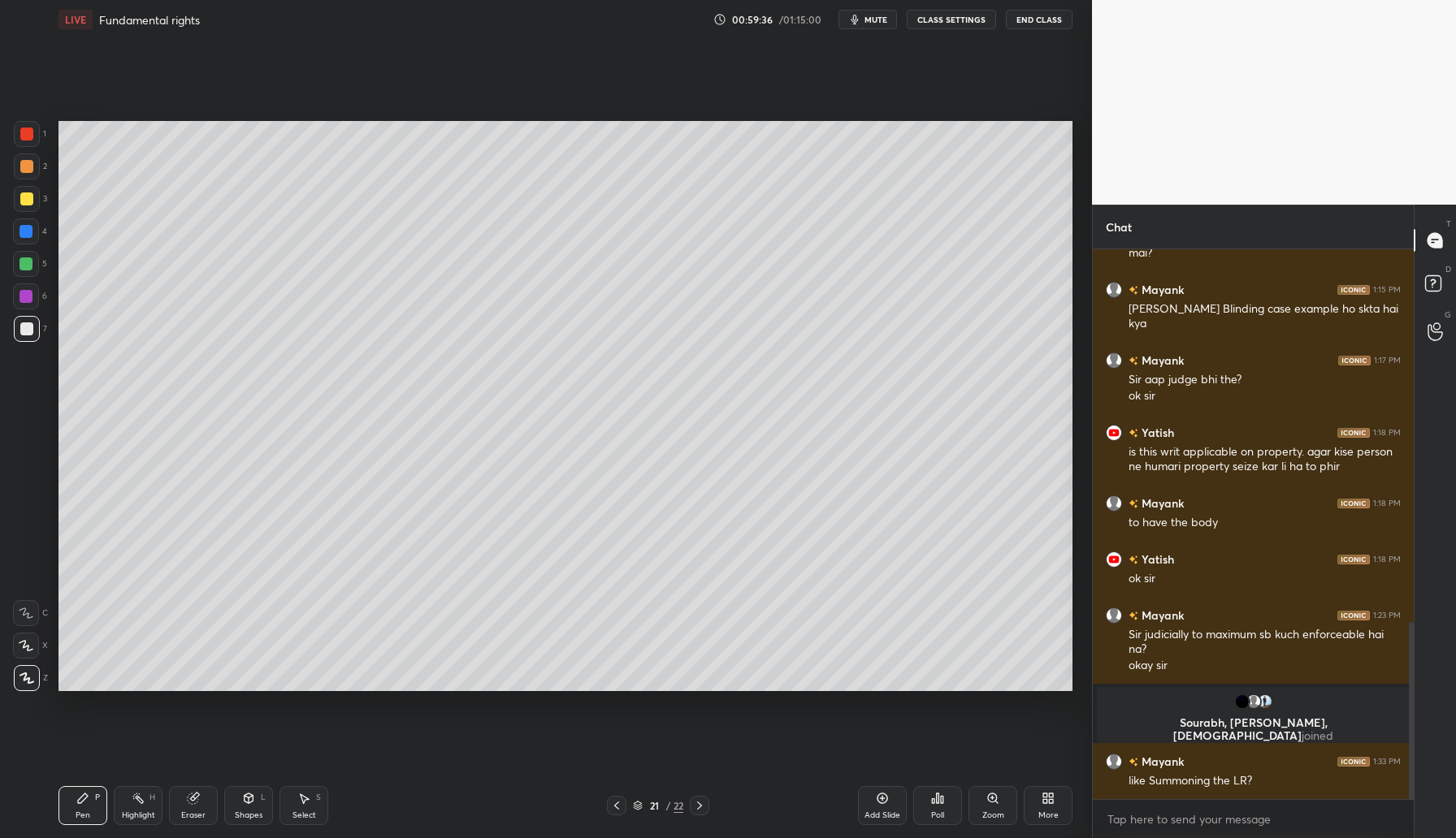
click at [881, 800] on icon at bounding box center [882, 798] width 5 height 5
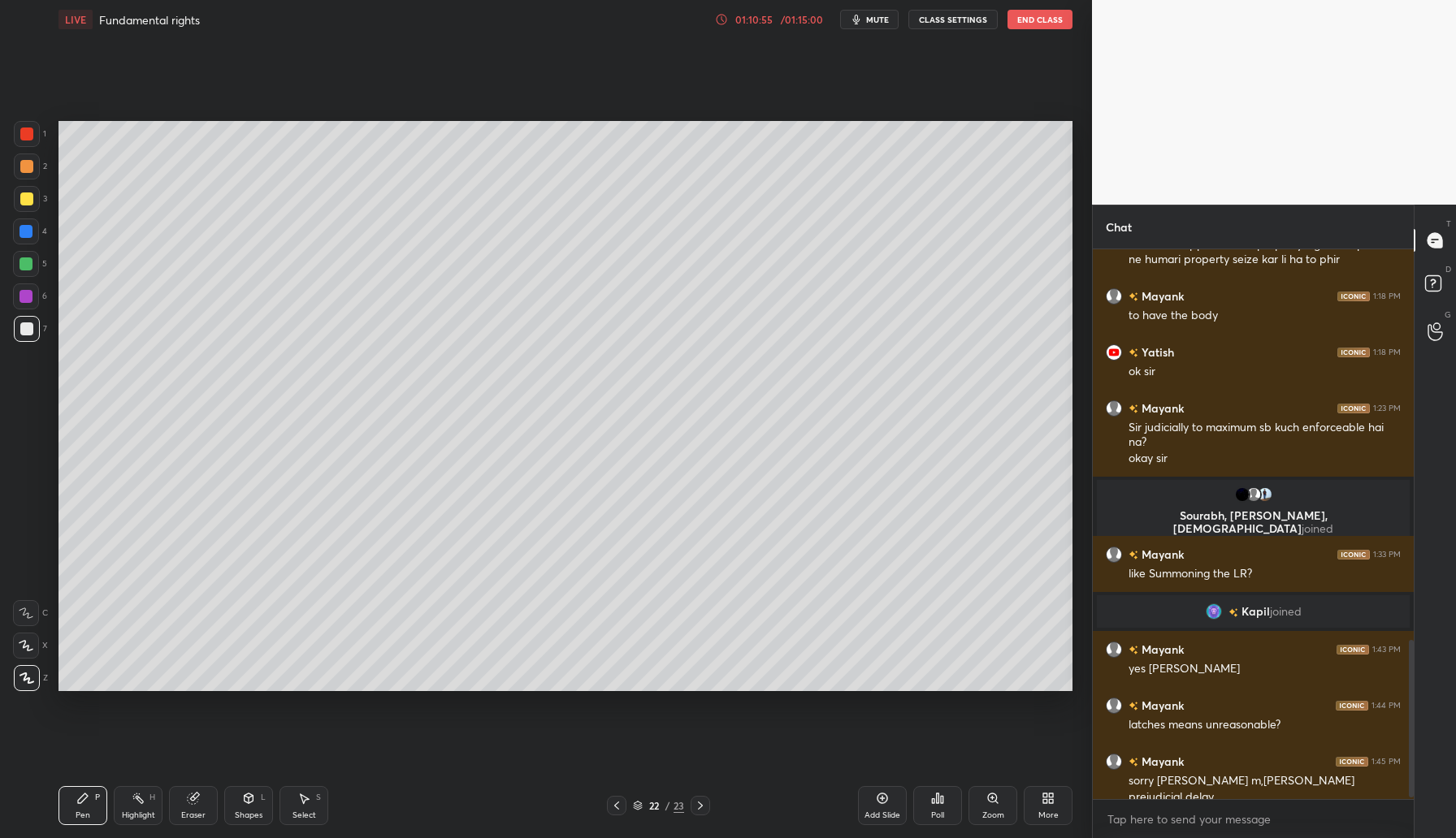
scroll to position [1362, 0]
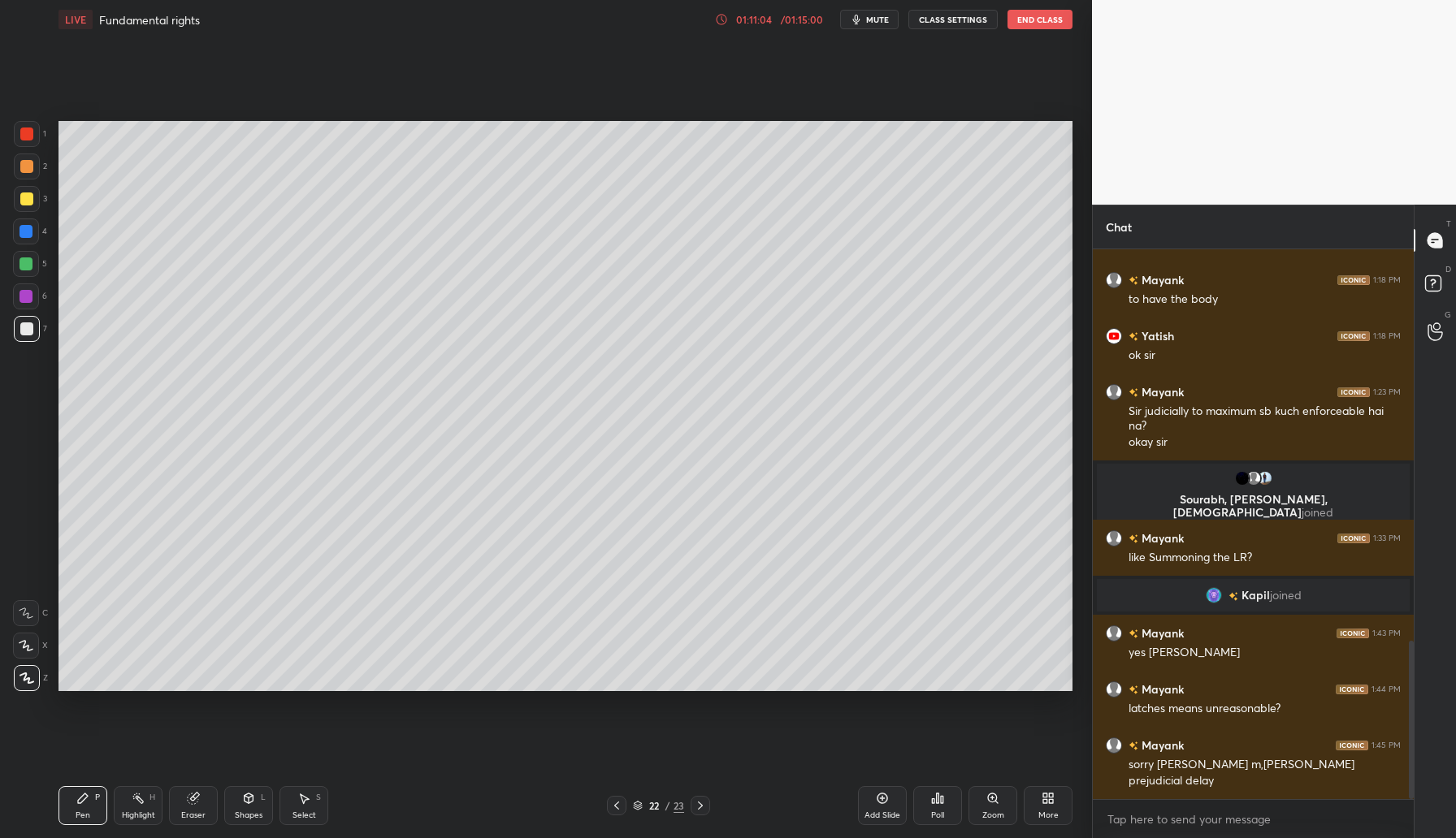
click at [876, 802] on icon at bounding box center [882, 798] width 13 height 13
click at [893, 794] on div "Add Slide" at bounding box center [882, 805] width 49 height 39
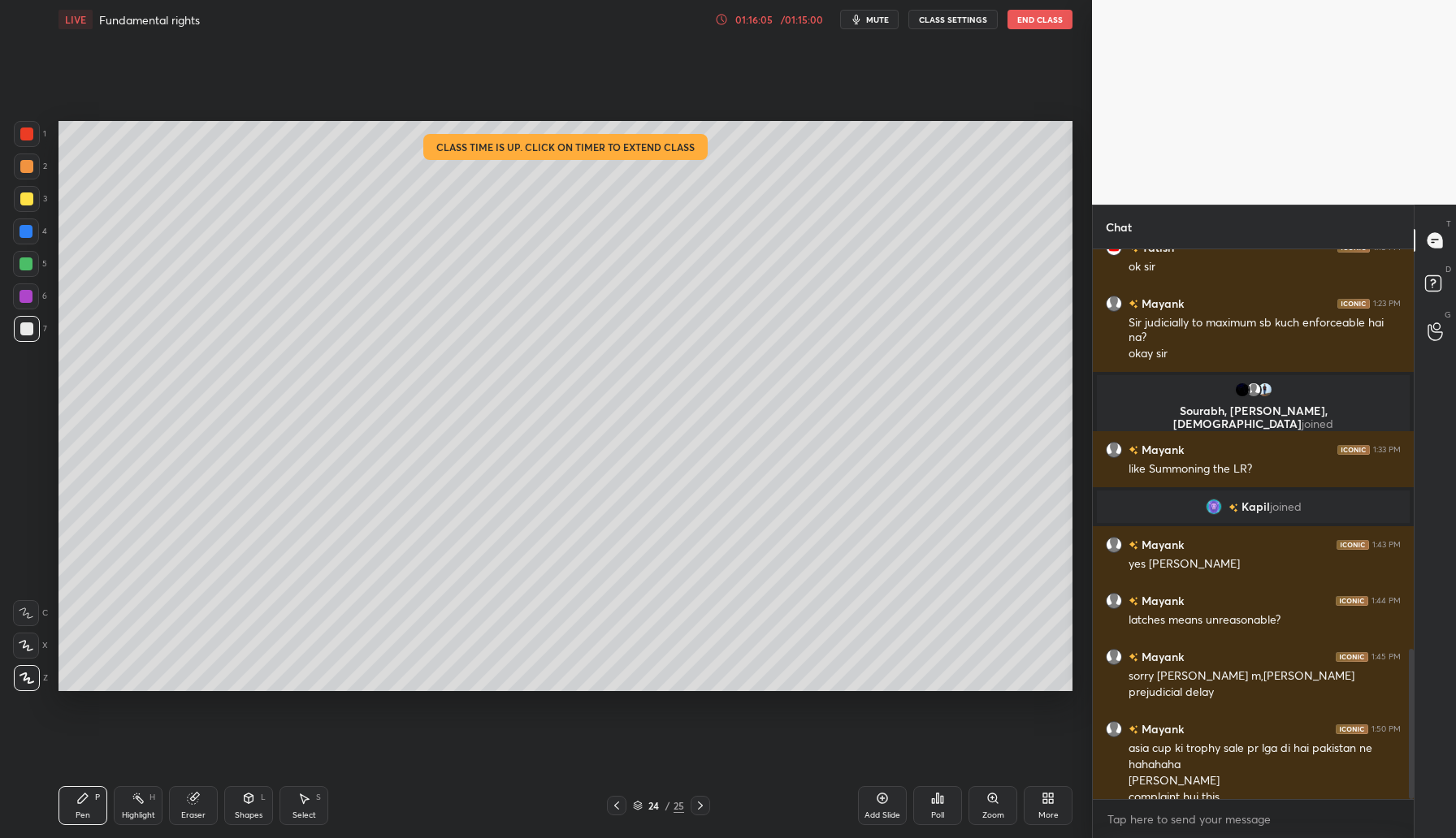
scroll to position [1467, 0]
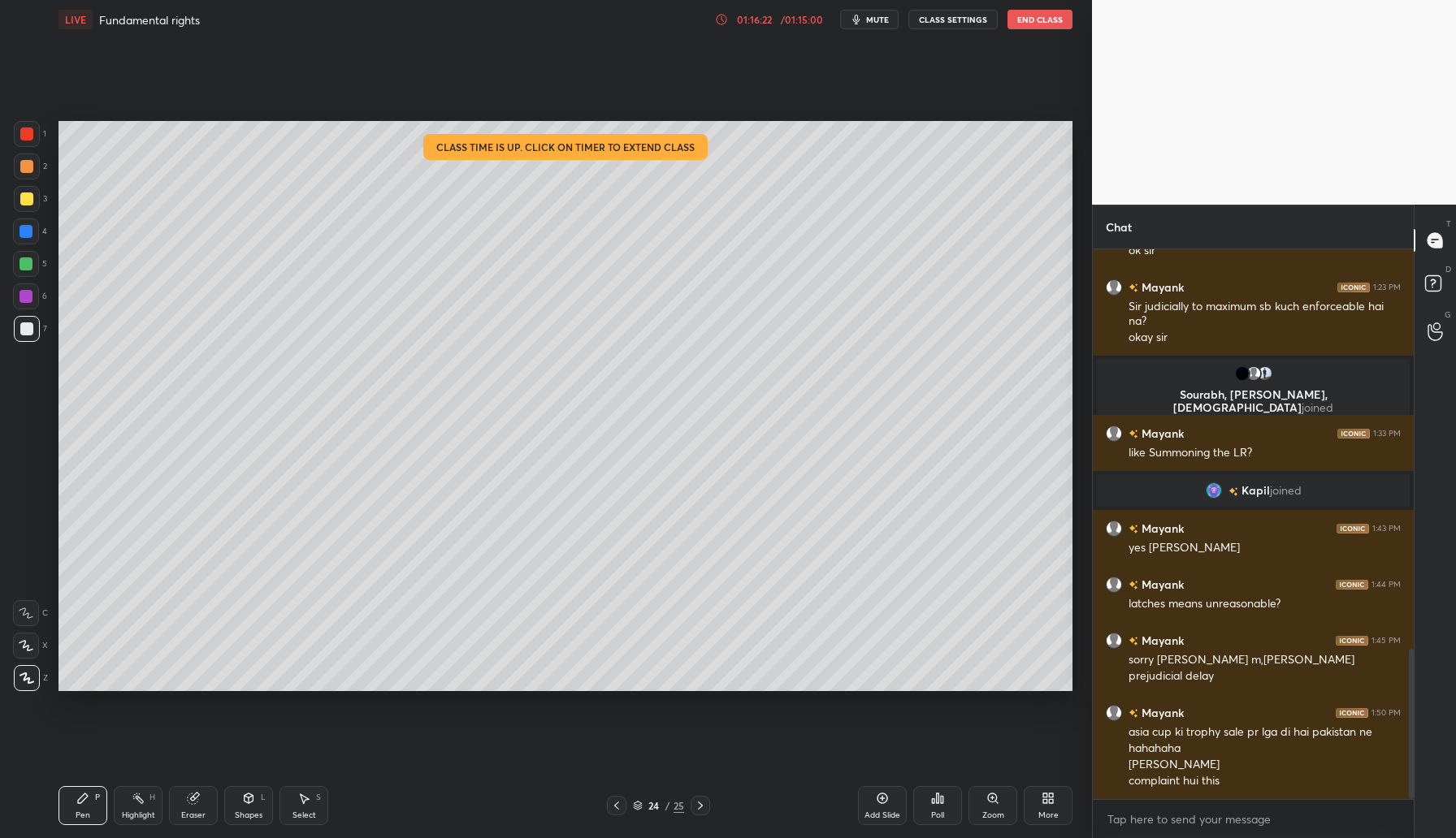
click at [1046, 28] on button "End Class" at bounding box center [1039, 20] width 65 height 20
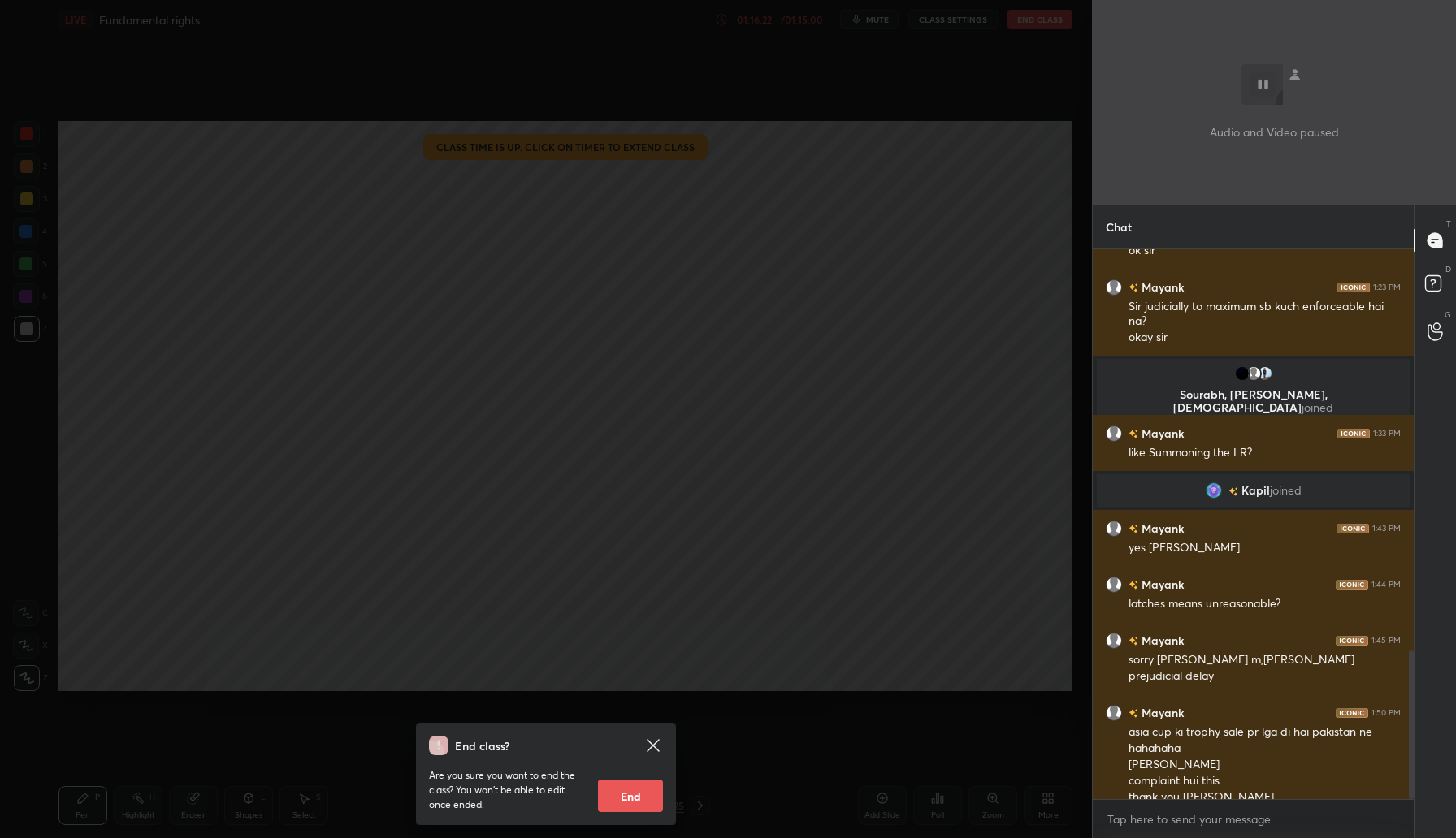
scroll to position [1484, 0]
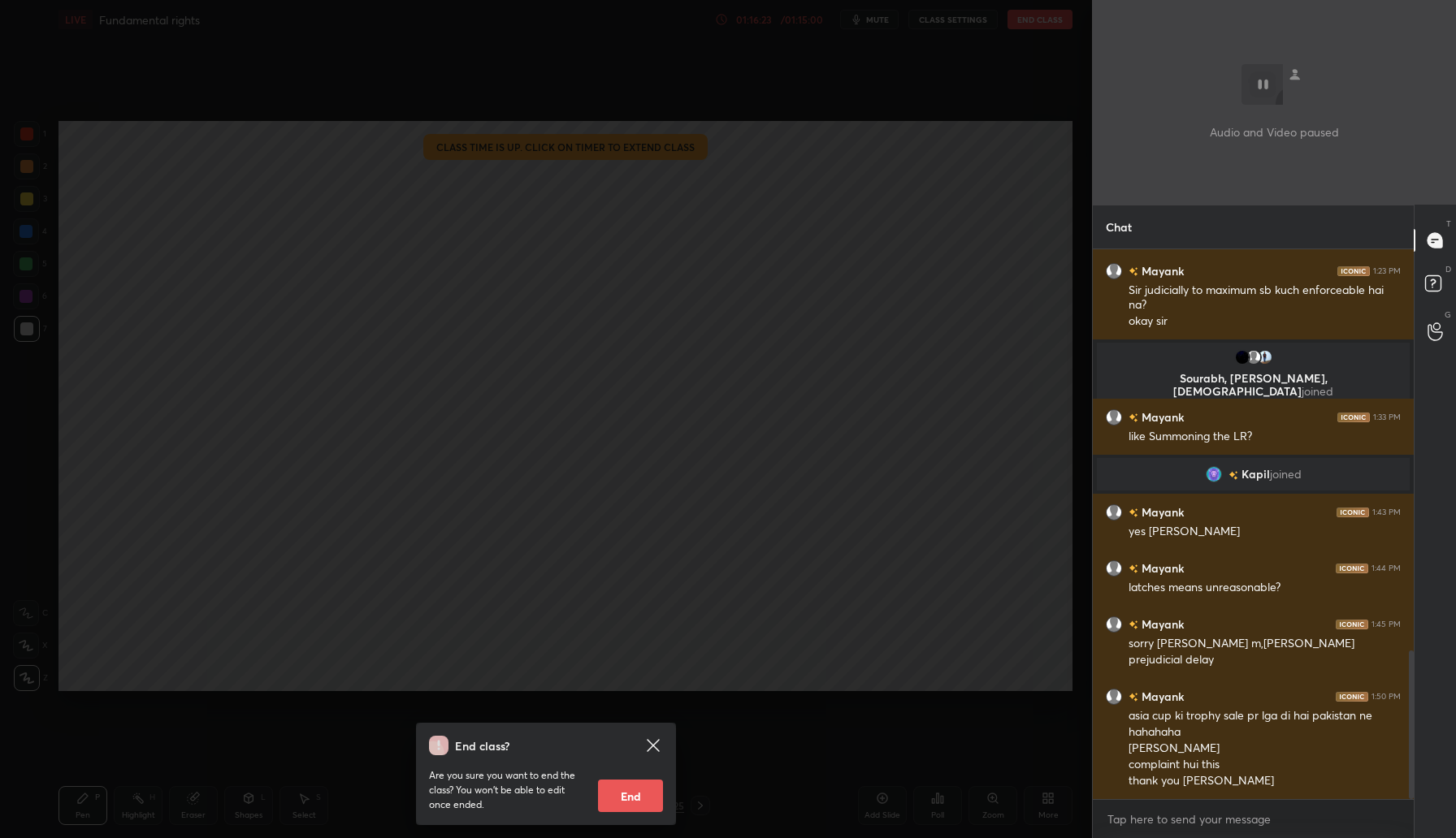
click at [646, 794] on button "End" at bounding box center [630, 796] width 65 height 33
type textarea "x"
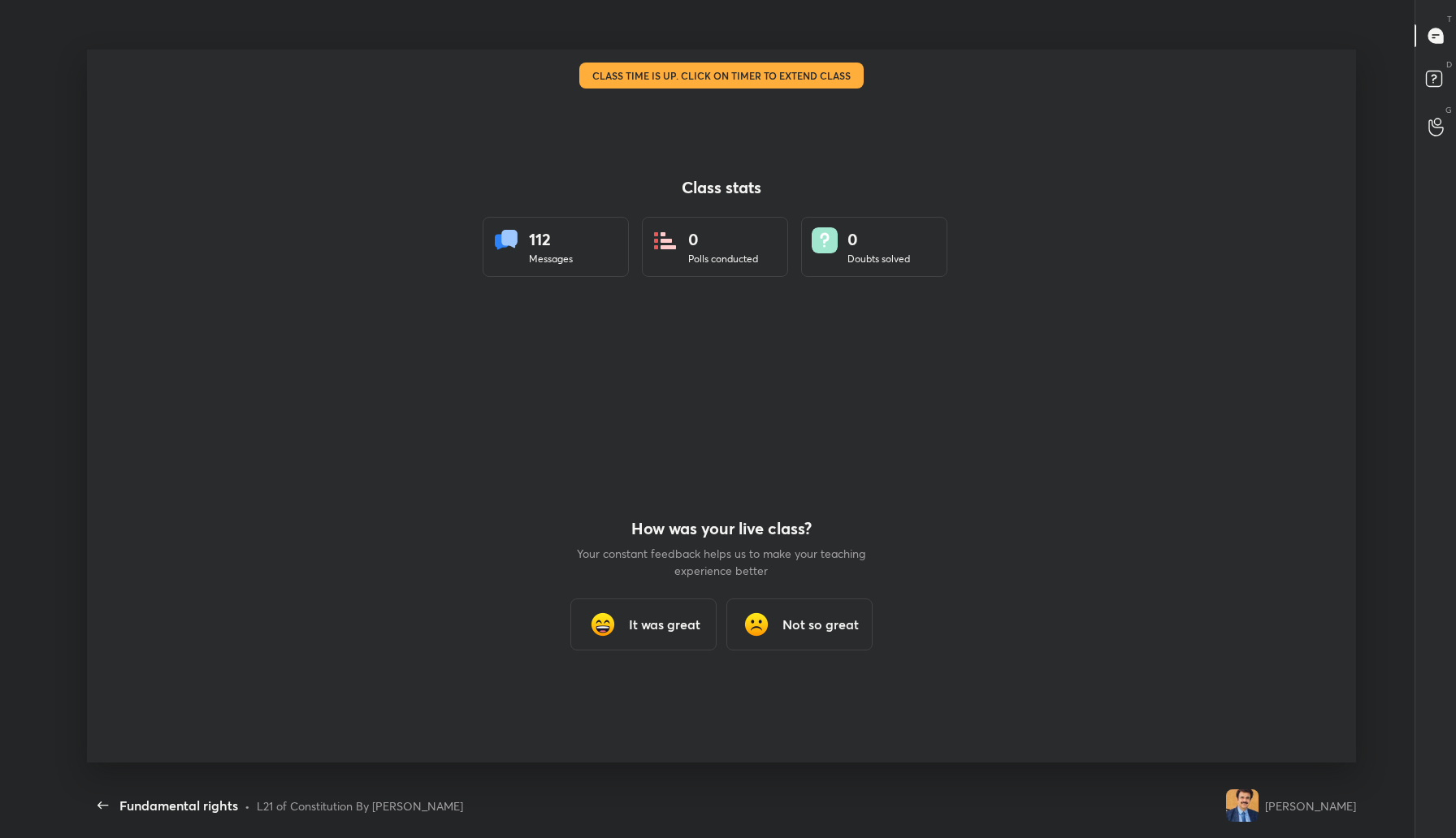
scroll to position [0, 0]
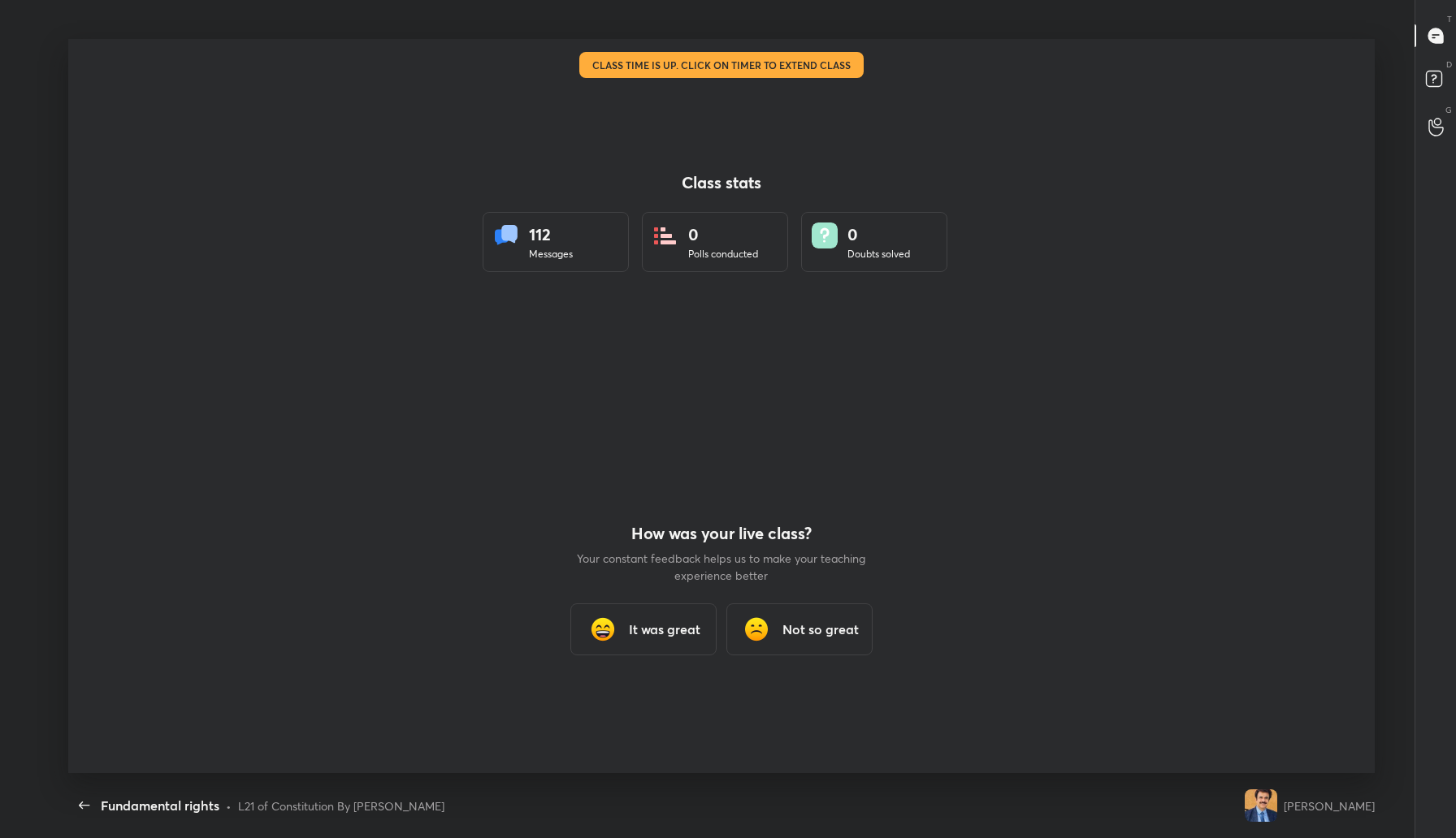
click at [682, 618] on div "It was great" at bounding box center [644, 629] width 146 height 52
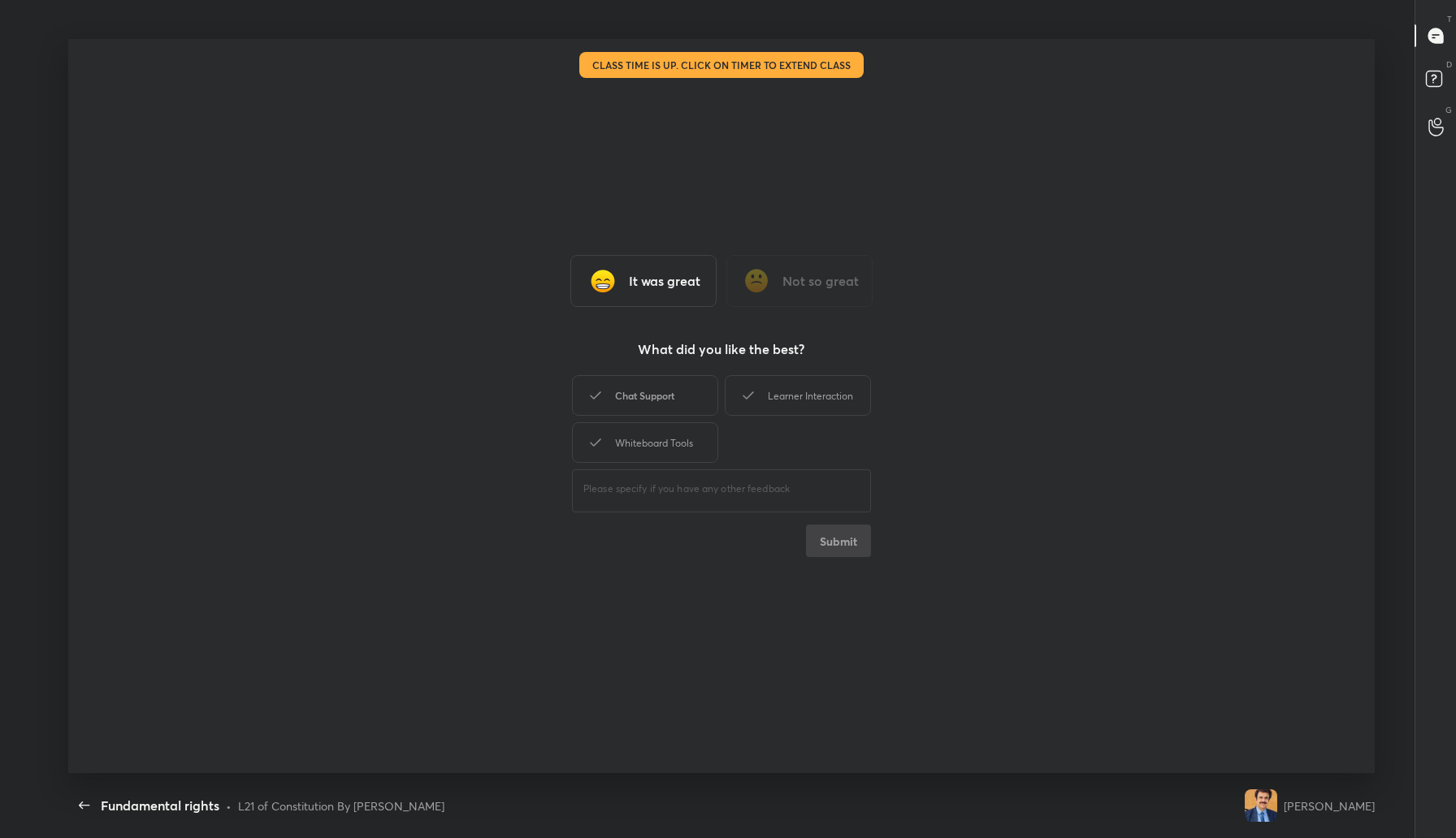
drag, startPoint x: 672, startPoint y: 392, endPoint x: 711, endPoint y: 392, distance: 39.0
click at [672, 392] on div "Chat Support" at bounding box center [645, 396] width 146 height 41
click at [779, 392] on div "Learner Interaction" at bounding box center [797, 396] width 146 height 41
drag, startPoint x: 675, startPoint y: 446, endPoint x: 793, endPoint y: 456, distance: 118.4
click at [675, 446] on div "Whiteboard Tools" at bounding box center [645, 442] width 146 height 41
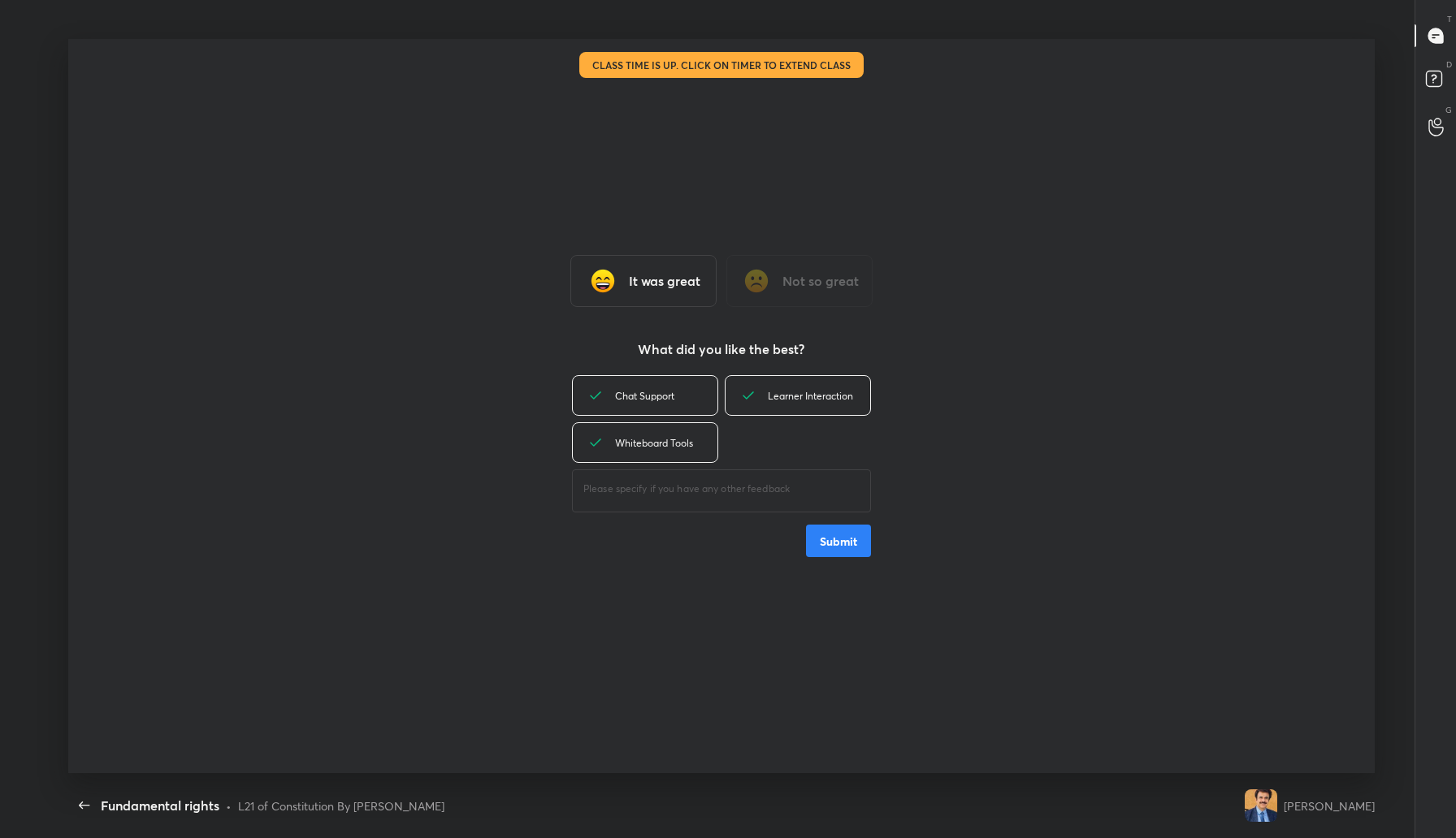
click at [826, 545] on button "Submit" at bounding box center [838, 540] width 65 height 33
